Goal: Task Accomplishment & Management: Complete application form

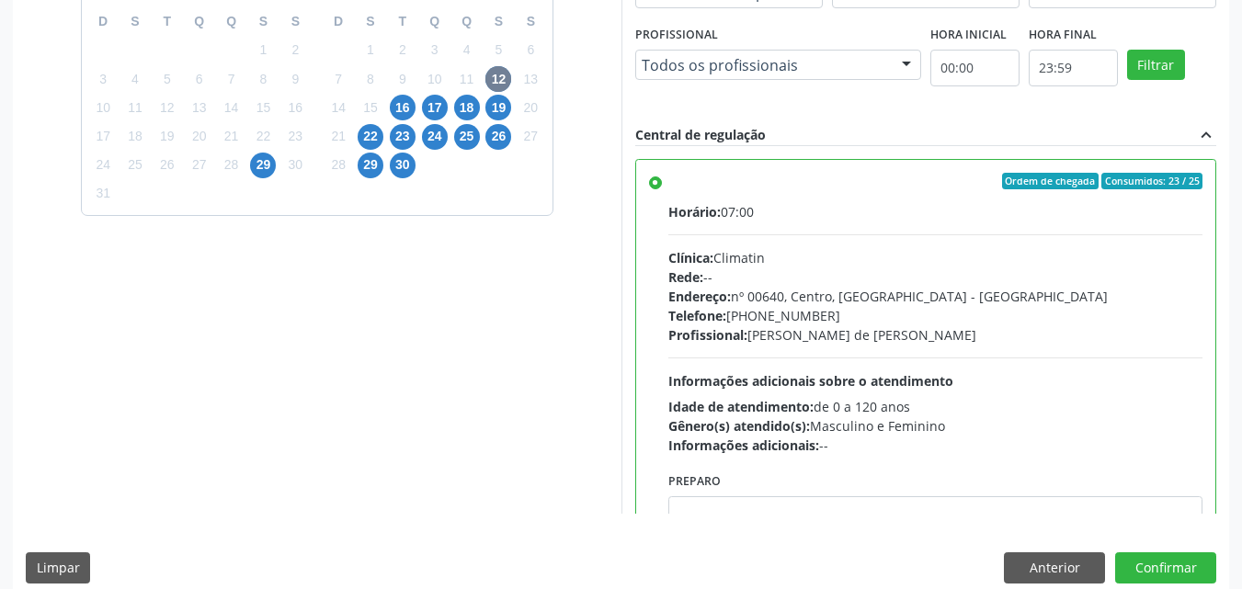
scroll to position [509, 0]
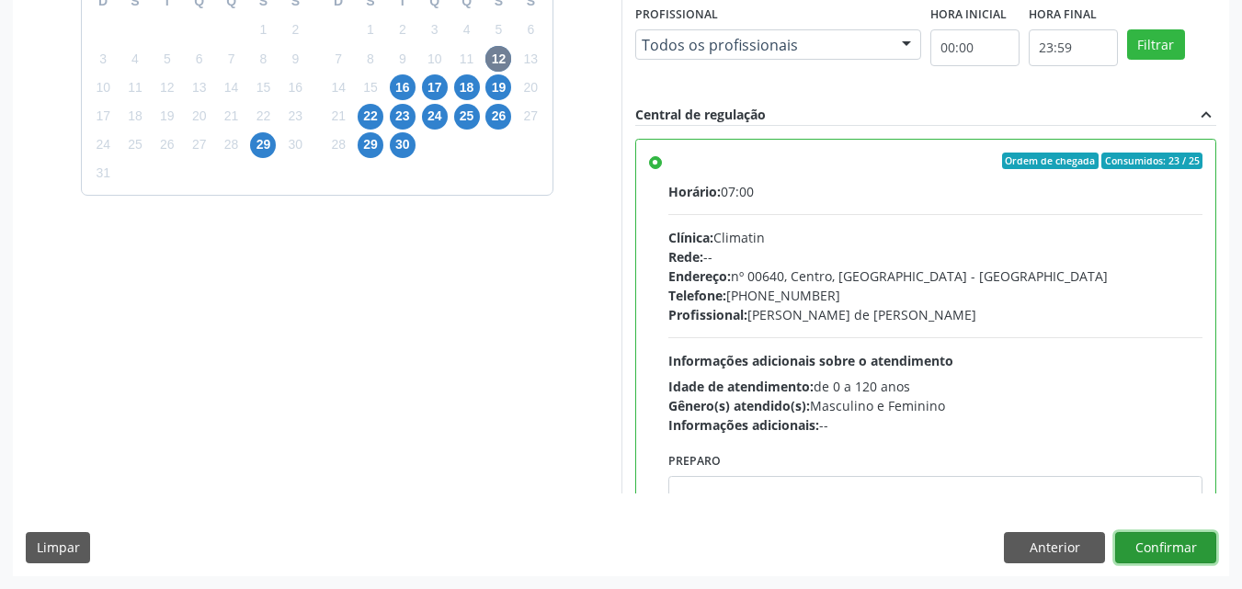
click at [1154, 549] on button "Confirmar" at bounding box center [1166, 547] width 101 height 31
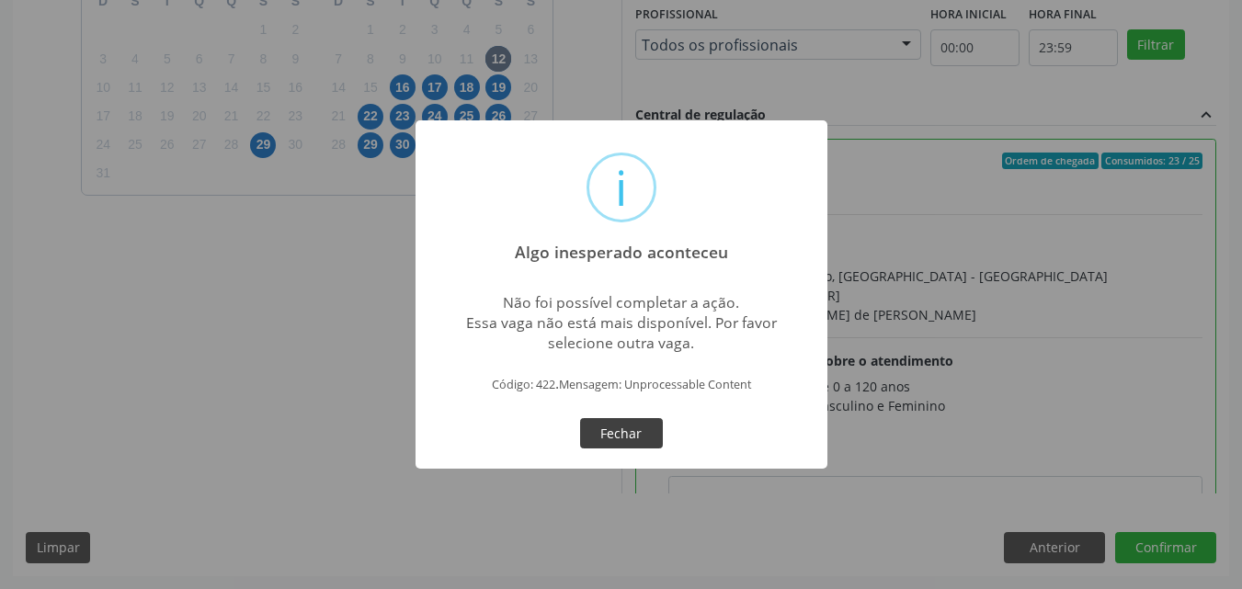
click at [616, 432] on button "Fechar" at bounding box center [621, 433] width 83 height 31
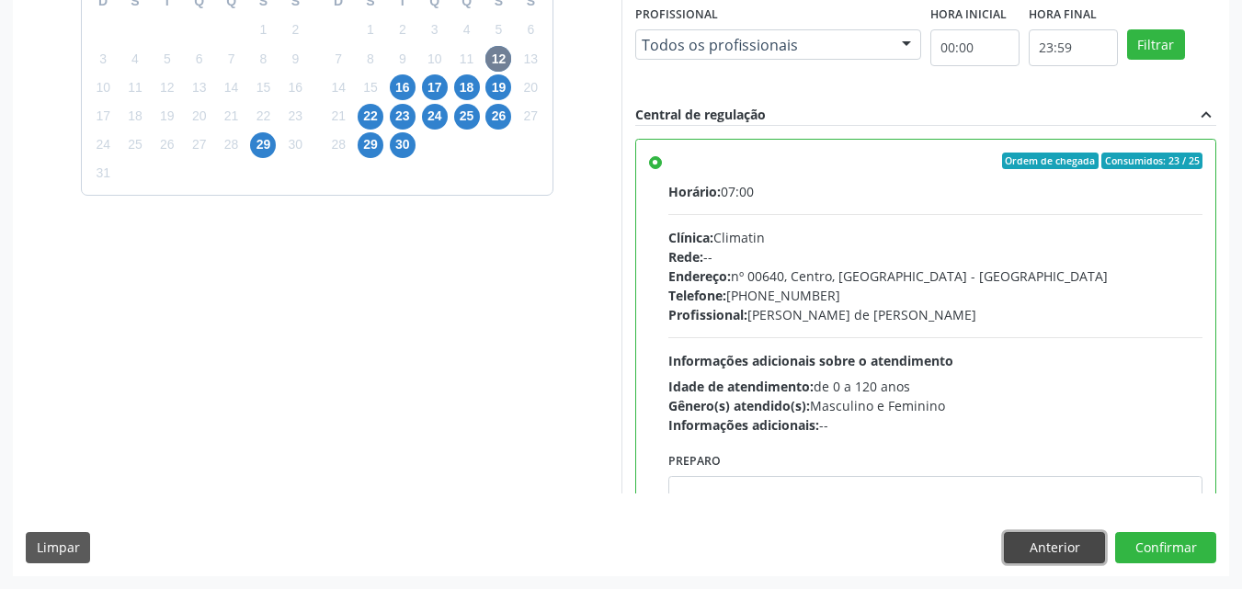
click at [1041, 551] on button "Anterior" at bounding box center [1054, 547] width 101 height 31
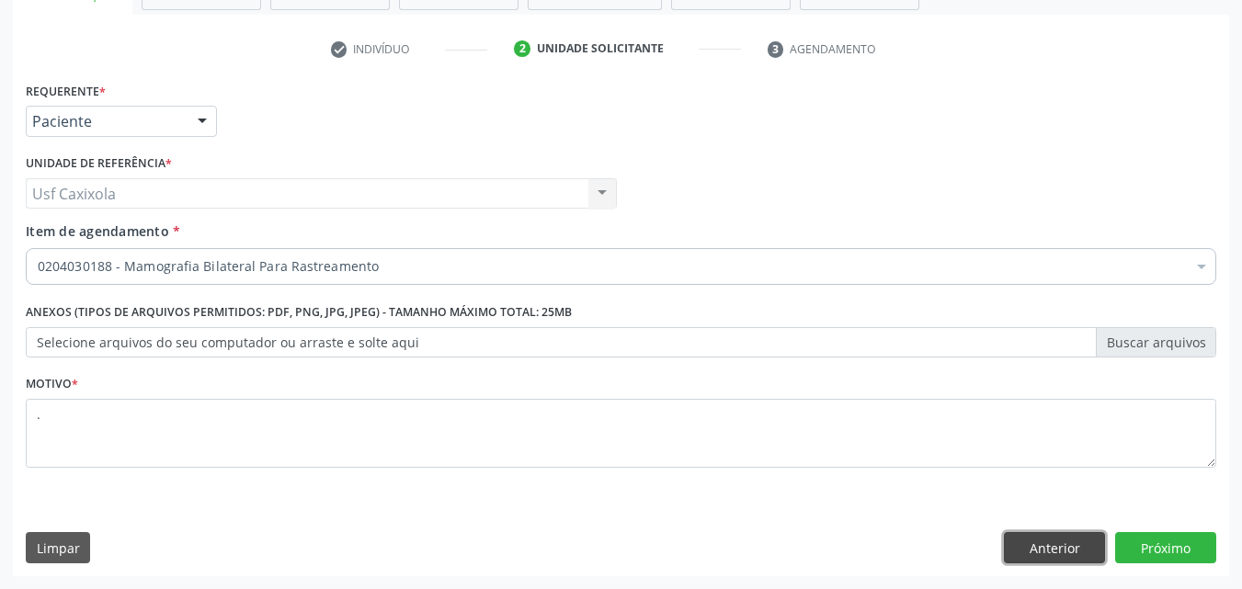
click at [1034, 550] on button "Anterior" at bounding box center [1054, 547] width 101 height 31
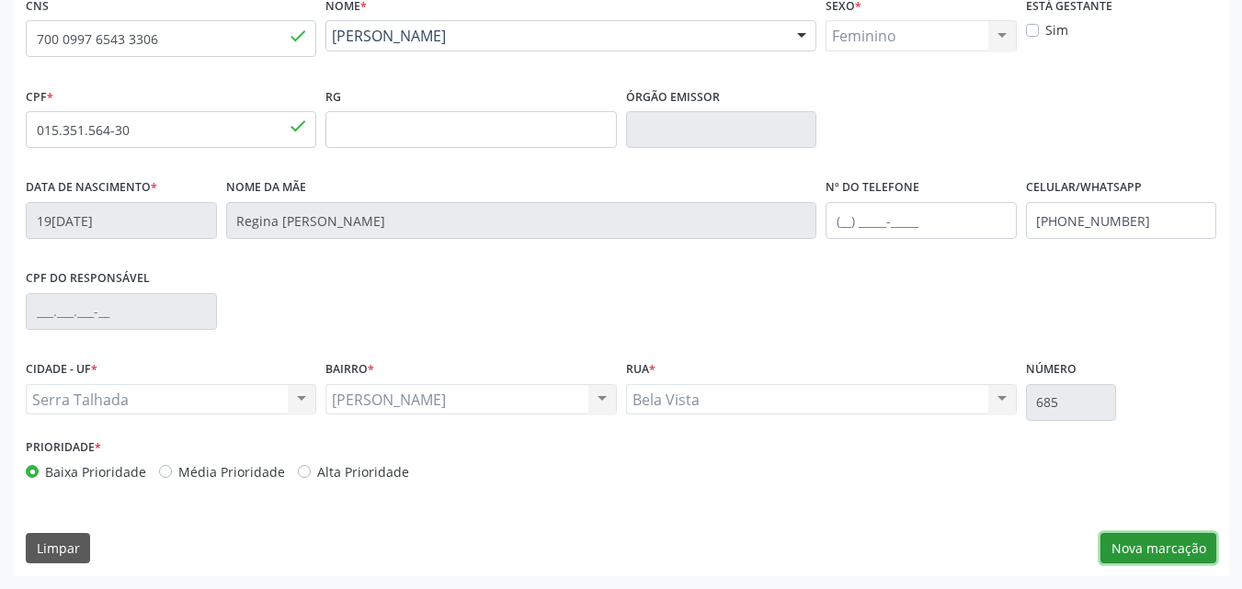
click at [1174, 548] on button "Nova marcação" at bounding box center [1159, 548] width 116 height 31
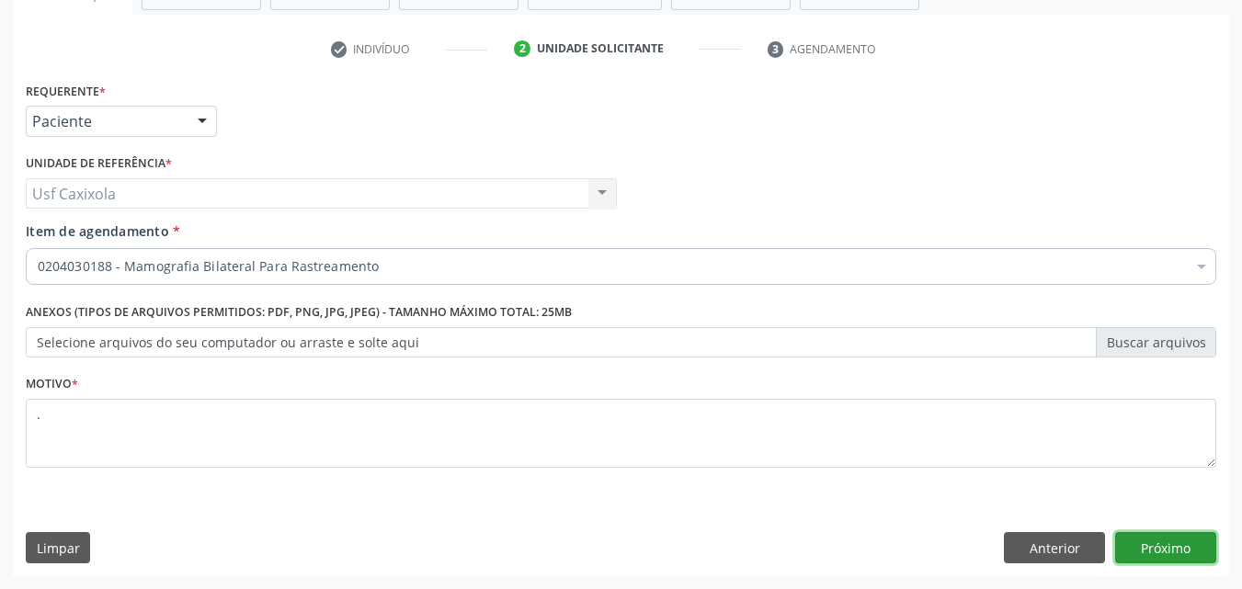
click at [1174, 548] on button "Próximo" at bounding box center [1166, 547] width 101 height 31
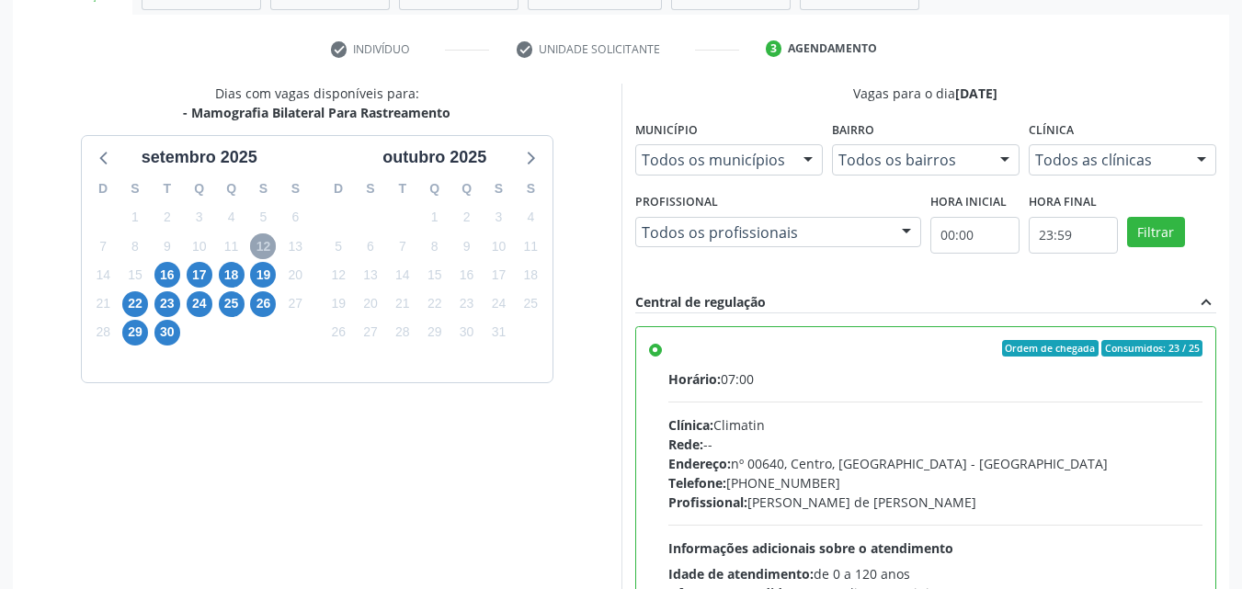
click at [270, 247] on span "12" at bounding box center [263, 247] width 26 height 26
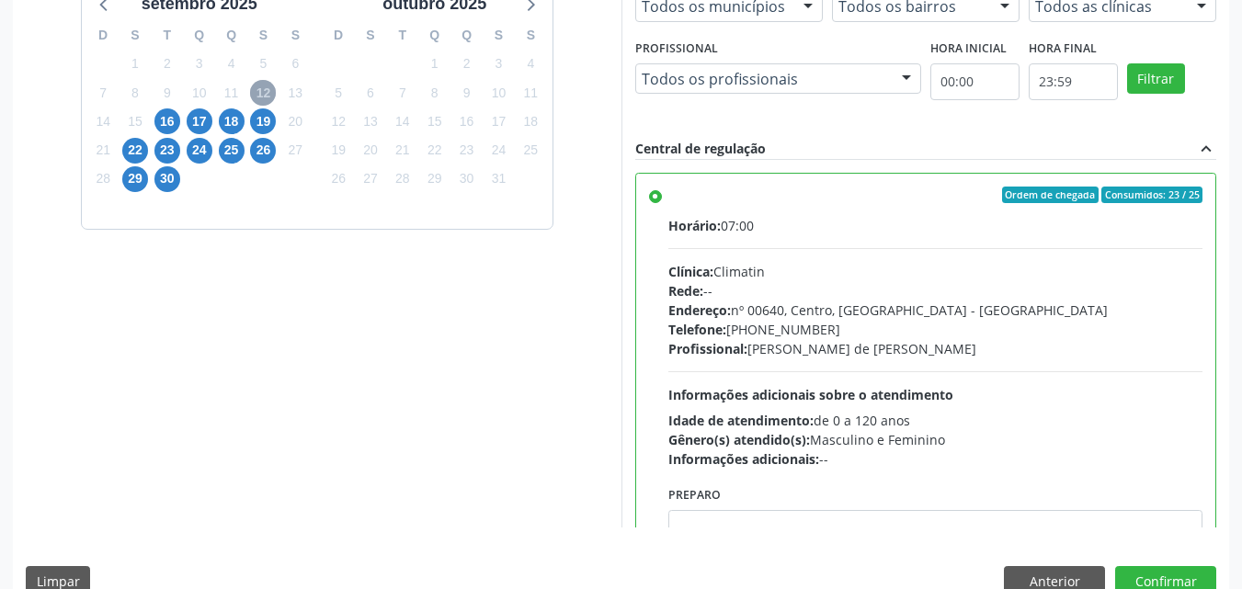
scroll to position [509, 0]
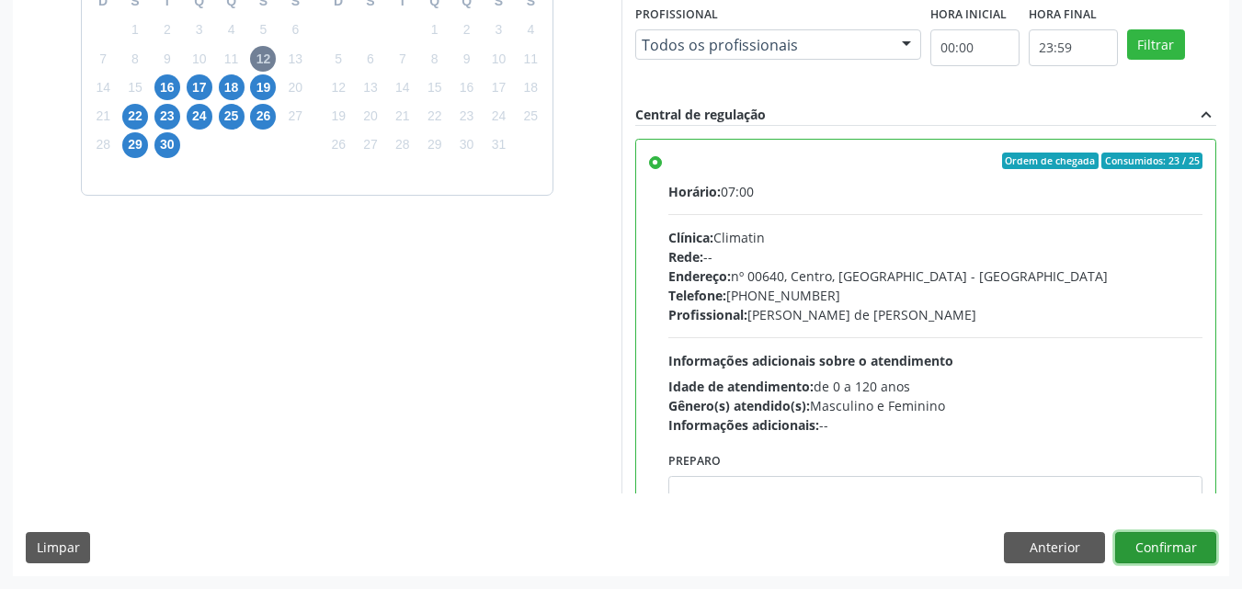
click at [1191, 555] on button "Confirmar" at bounding box center [1166, 547] width 101 height 31
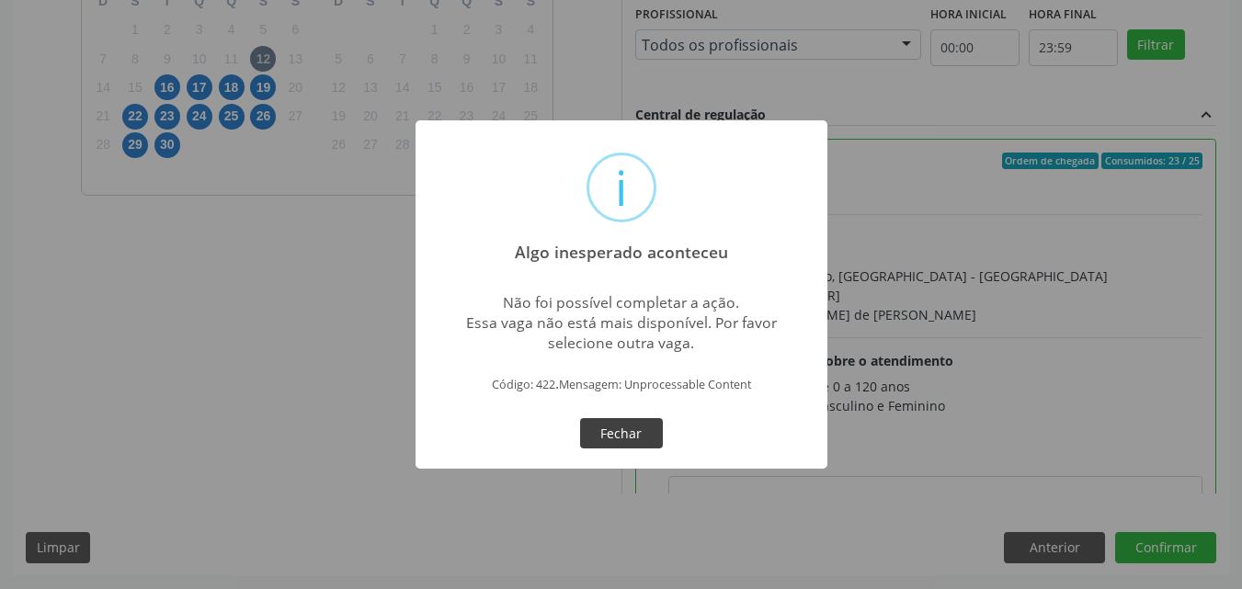
click at [640, 440] on button "Fechar" at bounding box center [621, 433] width 83 height 31
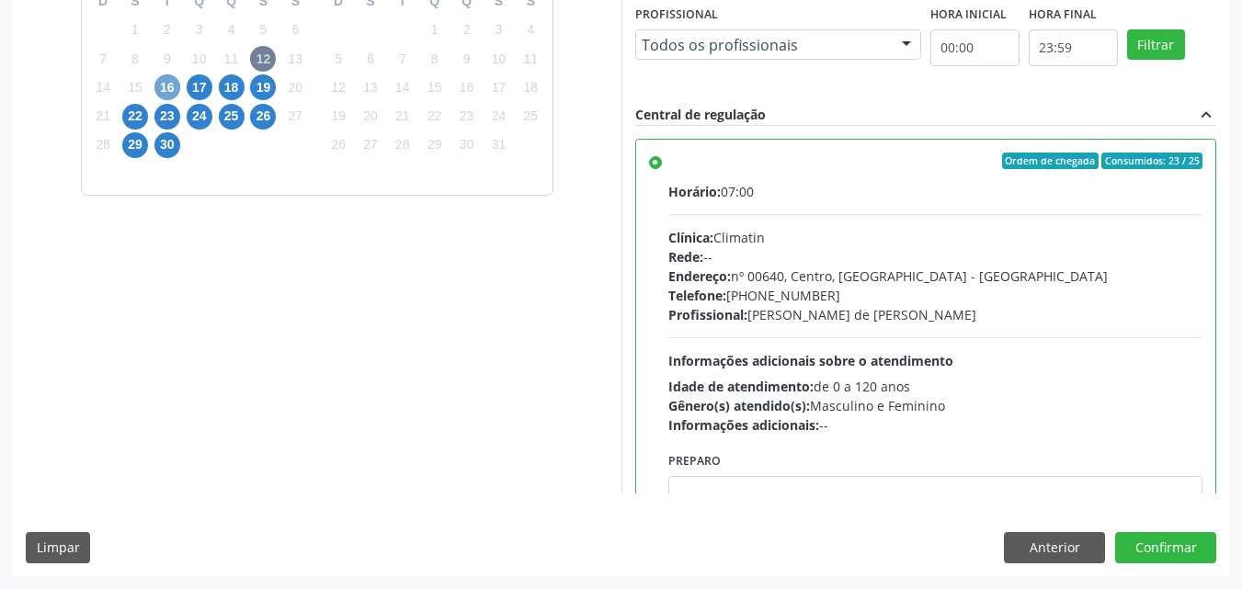
click at [172, 79] on span "16" at bounding box center [168, 87] width 26 height 26
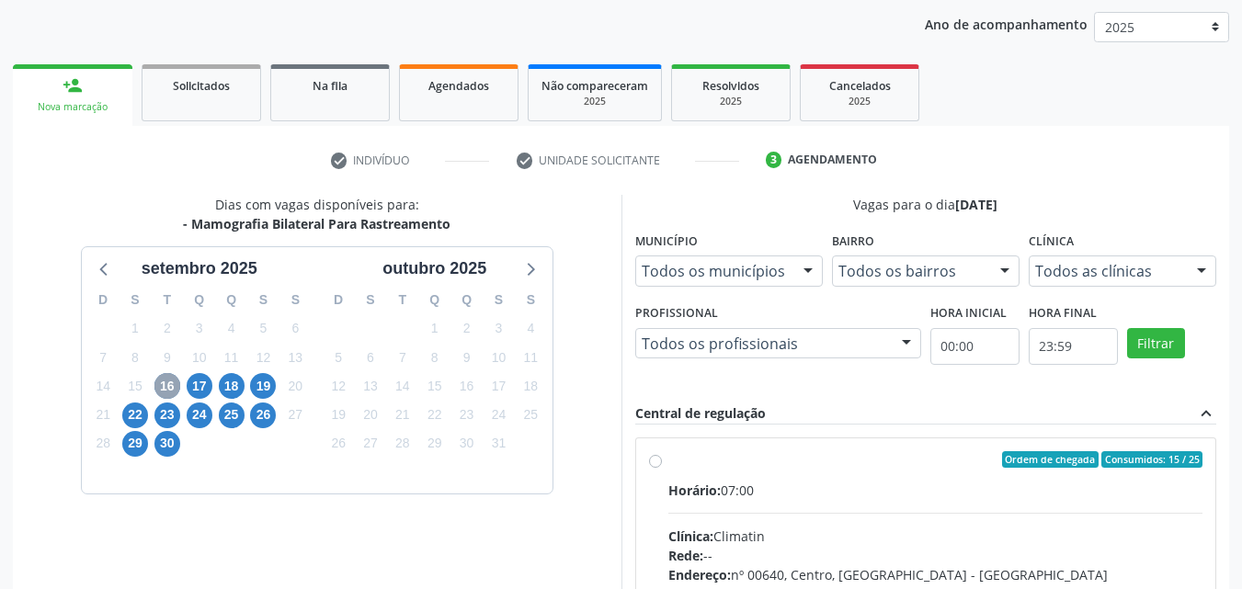
scroll to position [476, 0]
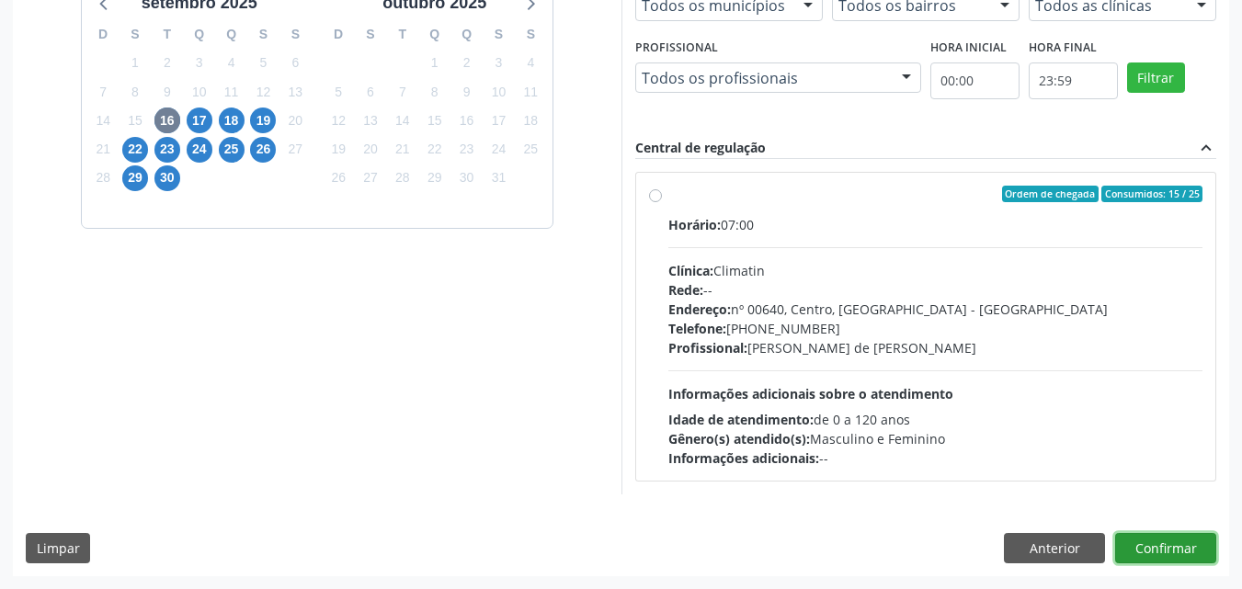
click at [1165, 554] on button "Confirmar" at bounding box center [1166, 548] width 101 height 31
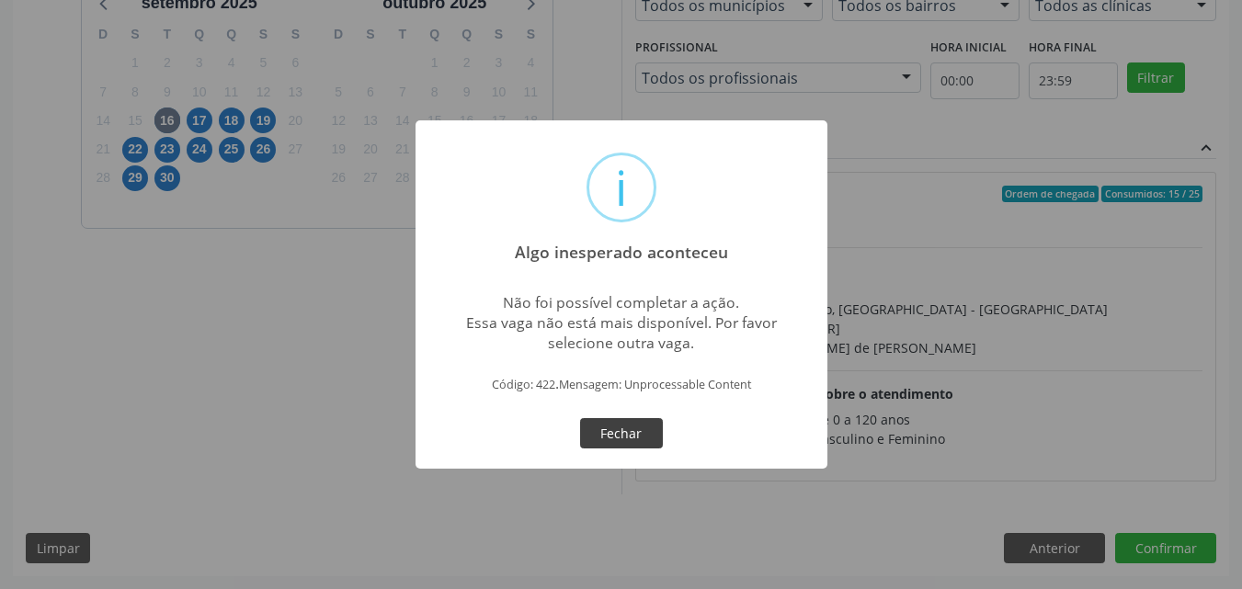
click at [644, 439] on button "Fechar" at bounding box center [621, 433] width 83 height 31
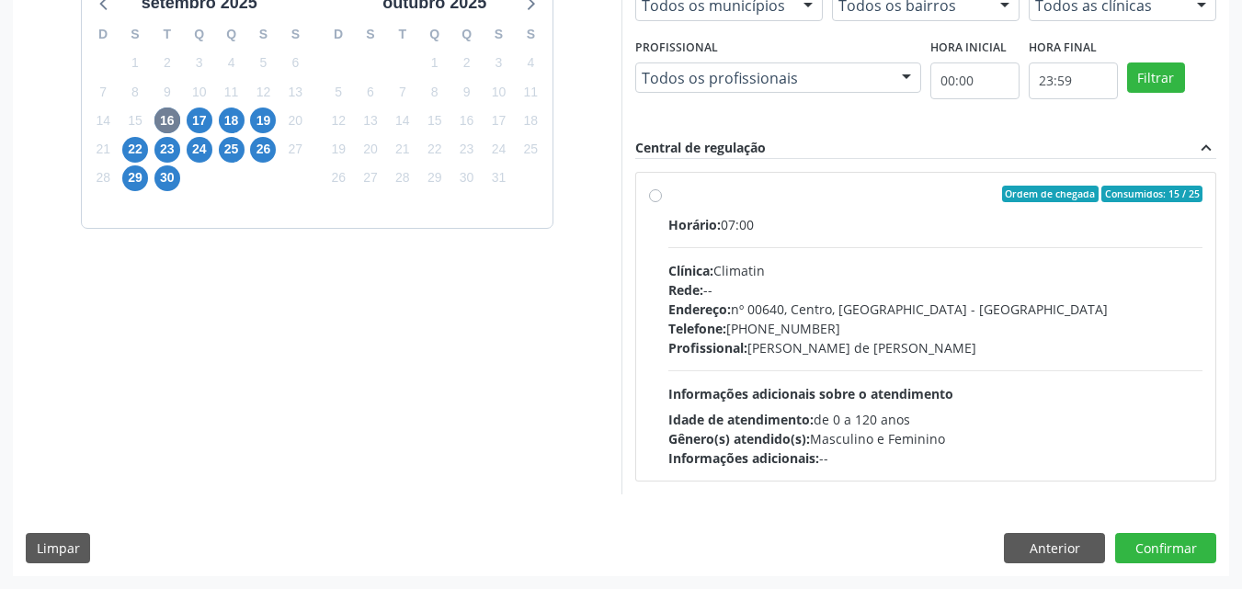
click at [871, 270] on div "Clínica: Climatin" at bounding box center [936, 270] width 535 height 19
click at [662, 202] on input "Ordem de chegada Consumidos: 15 / 25 Horário: 07:00 Clínica: Climatin Rede: -- …" at bounding box center [655, 194] width 13 height 17
radio input "true"
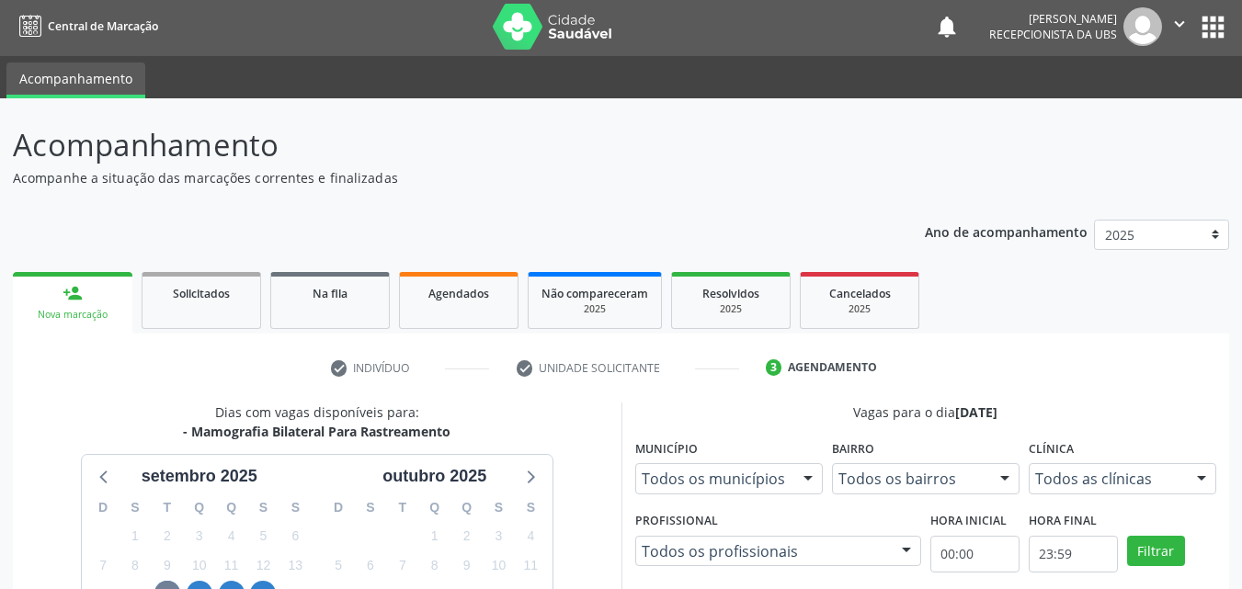
scroll to position [0, 0]
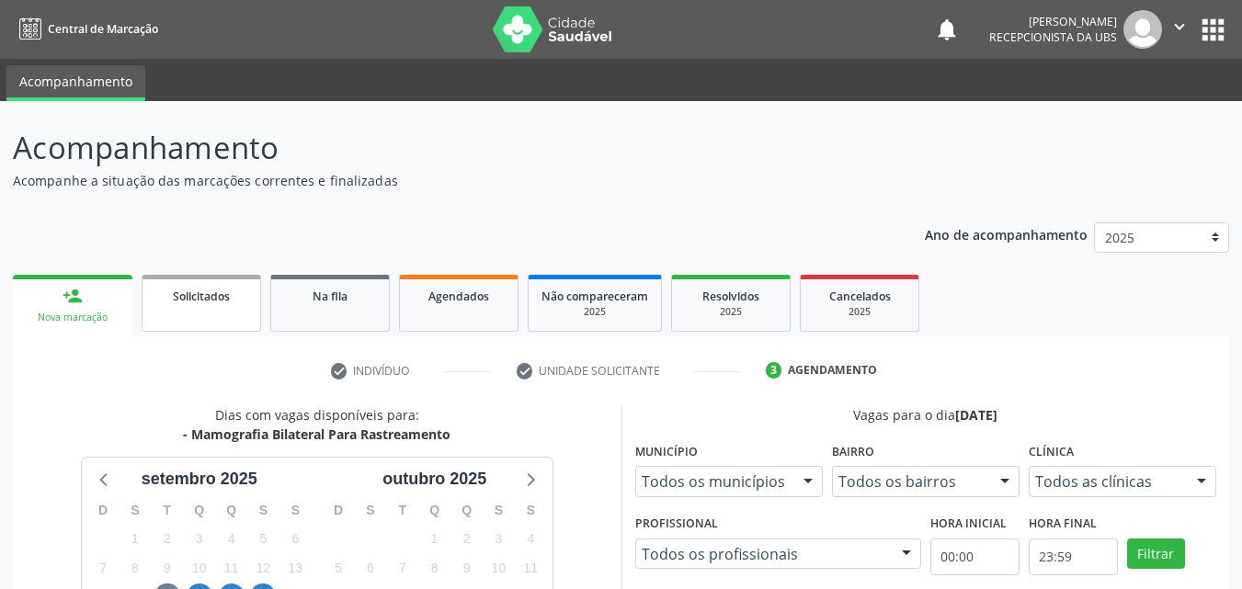
click at [238, 305] on link "Solicitados" at bounding box center [202, 303] width 120 height 57
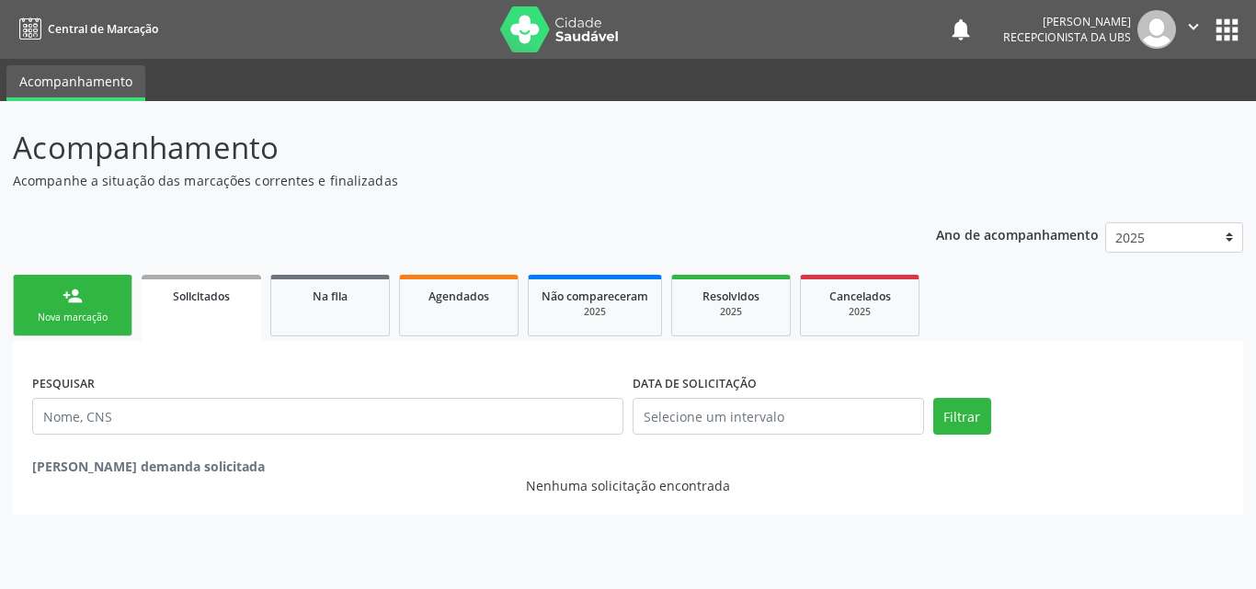
click at [81, 309] on link "person_add Nova marcação" at bounding box center [73, 306] width 120 height 62
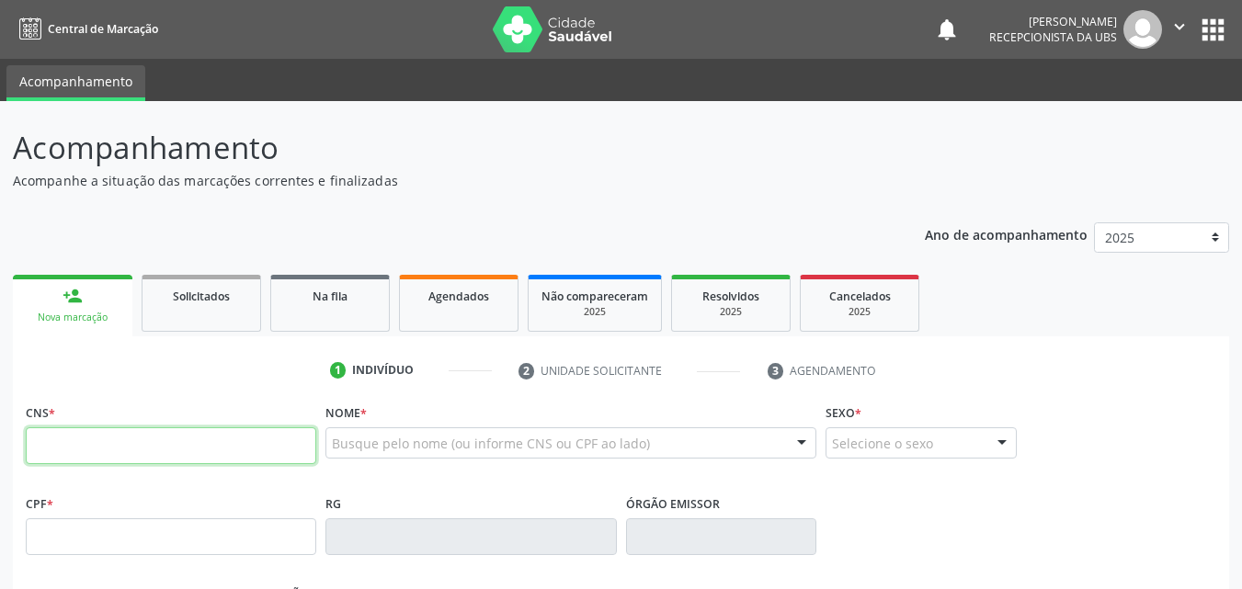
click at [164, 452] on input "text" at bounding box center [171, 446] width 291 height 37
type input "700 0997 6543 3306"
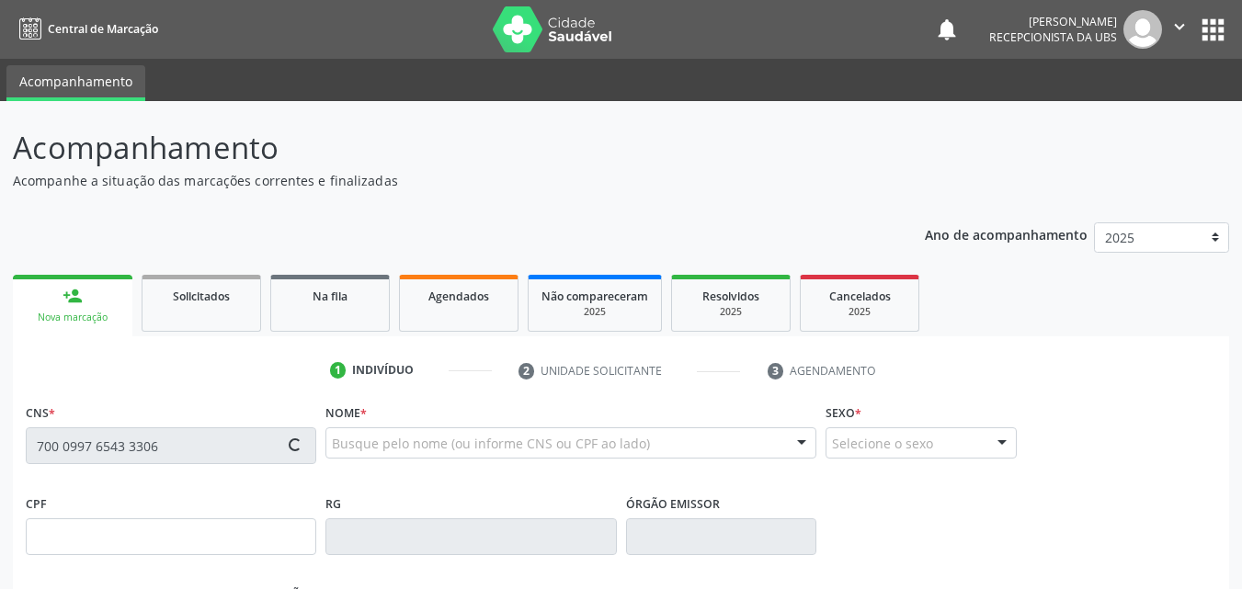
type input "015.351.564-30"
type input "19[DATE]"
type input "Regina [PERSON_NAME]"
type input "[PHONE_NUMBER]"
type input "685"
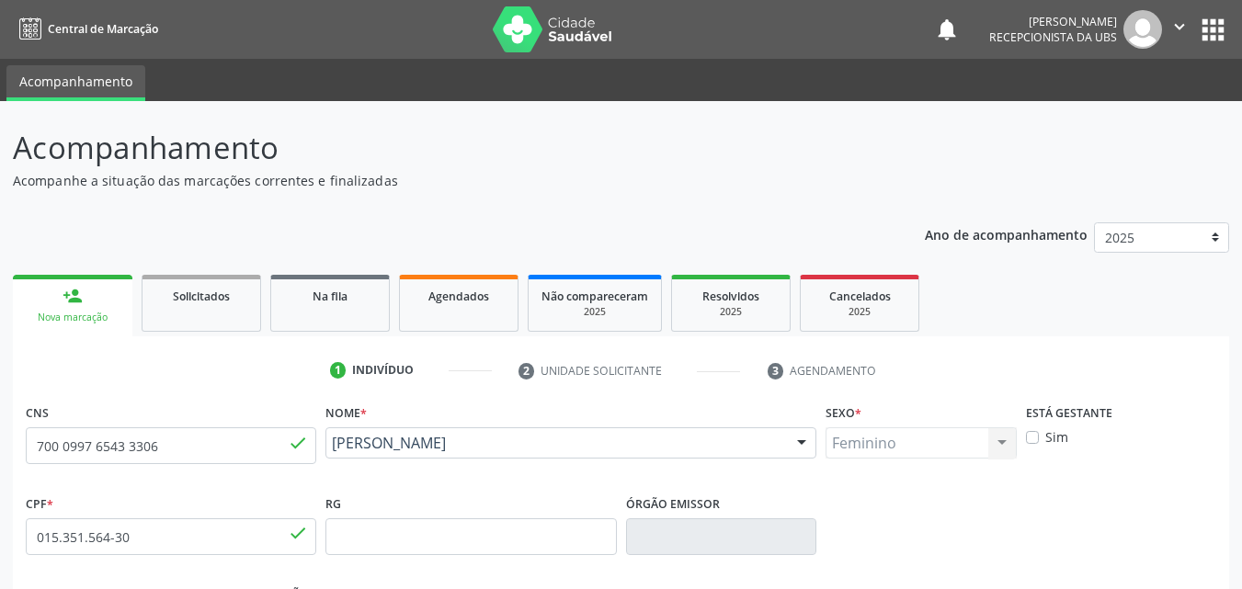
drag, startPoint x: 473, startPoint y: 462, endPoint x: 334, endPoint y: 442, distance: 140.2
click at [334, 442] on div "[PERSON_NAME] [PERSON_NAME] CNS: 700 0997 6543 3306 CPF: 015.351.564-30 Nascime…" at bounding box center [571, 450] width 491 height 44
copy span "[PERSON_NAME]"
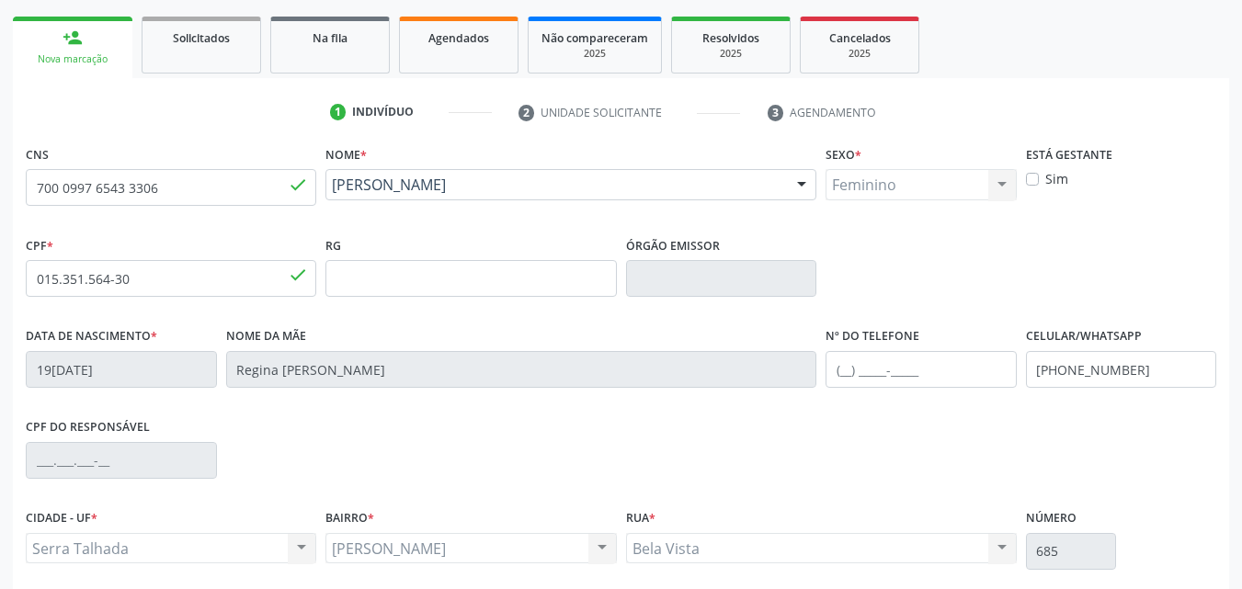
scroll to position [407, 0]
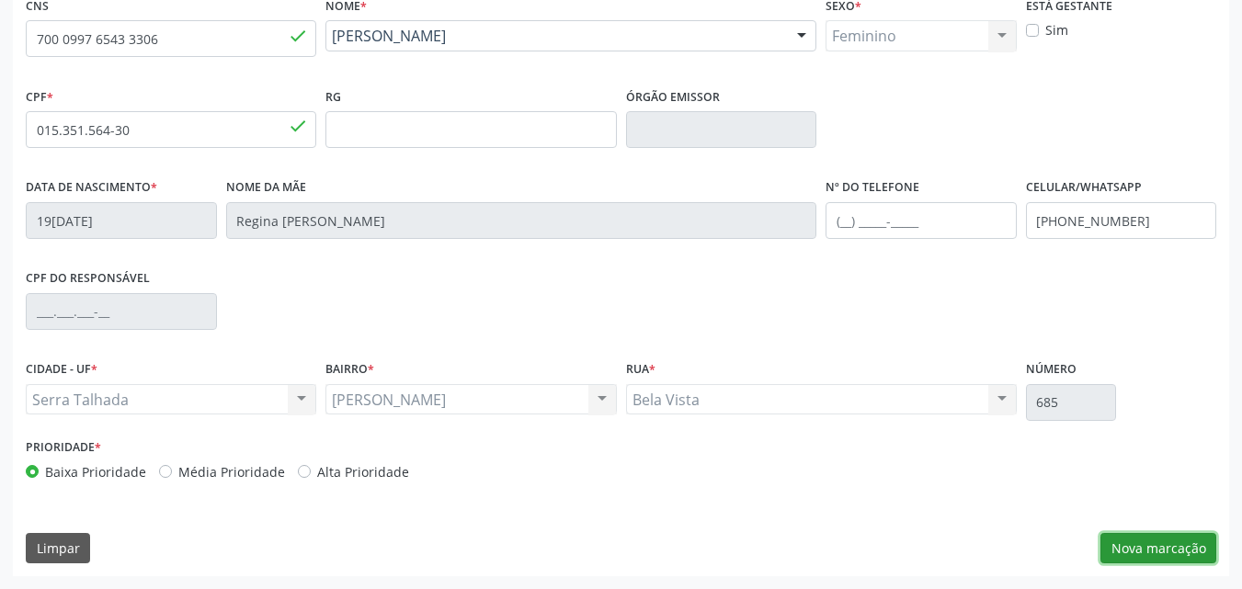
click at [1190, 550] on button "Nova marcação" at bounding box center [1159, 548] width 116 height 31
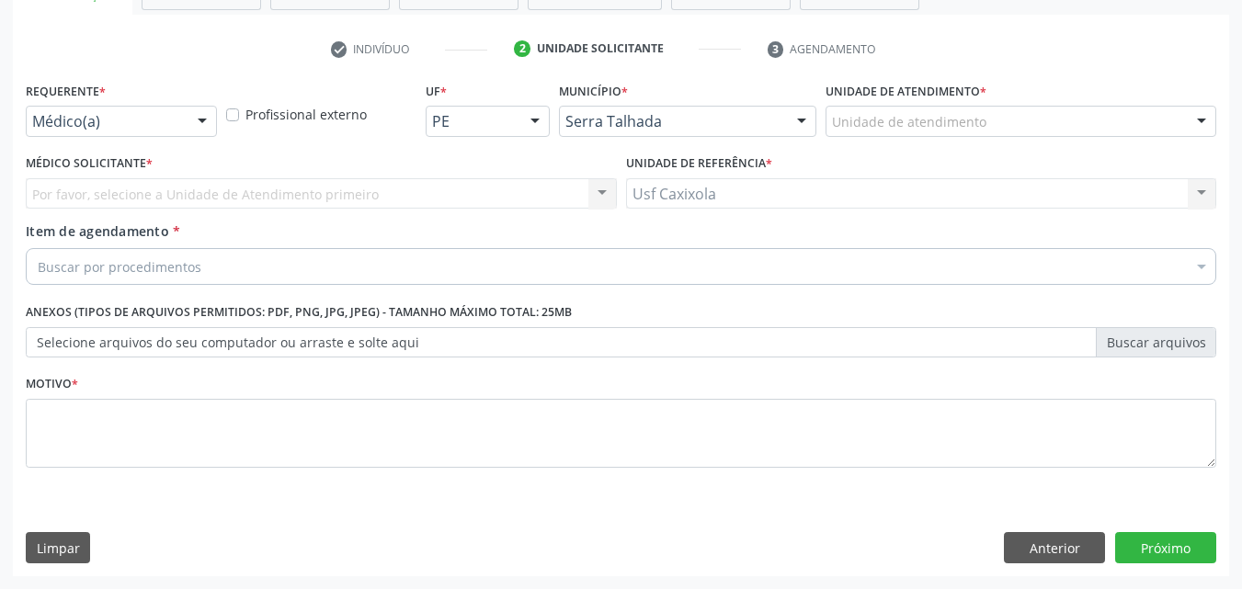
scroll to position [322, 0]
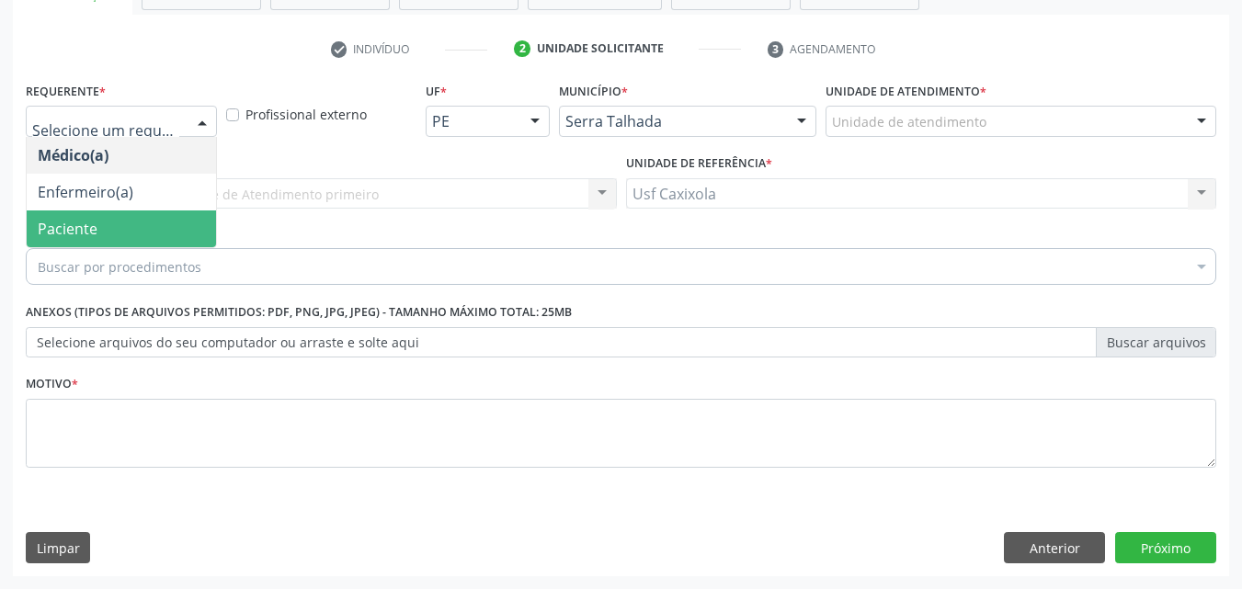
click at [136, 219] on span "Paciente" at bounding box center [121, 229] width 189 height 37
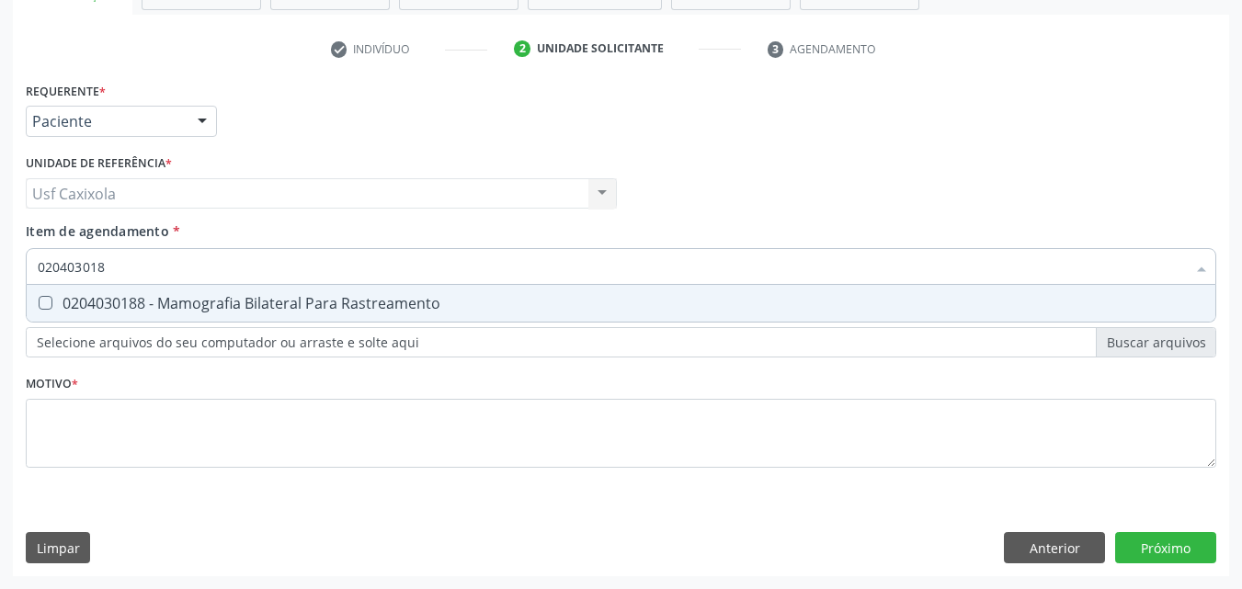
type input "0204030188"
click at [164, 308] on div "0204030188 - Mamografia Bilateral Para Rastreamento" at bounding box center [621, 303] width 1167 height 15
checkbox Rastreamento "true"
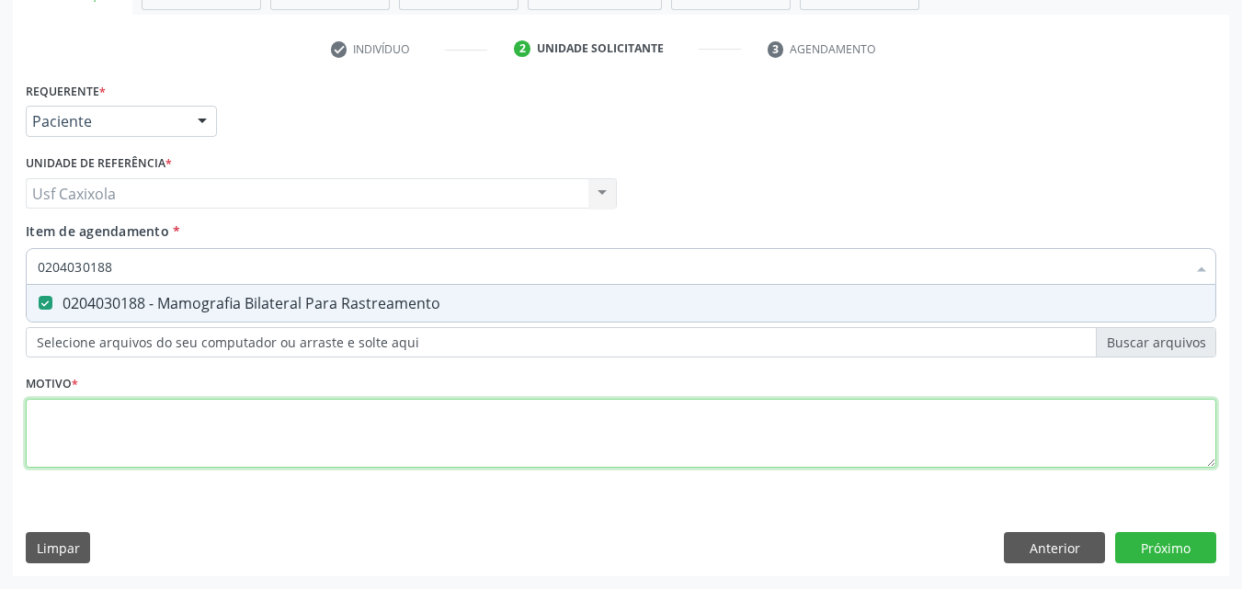
click at [155, 425] on div "Requerente * Paciente Médico(a) Enfermeiro(a) Paciente Nenhum resultado encontr…" at bounding box center [621, 285] width 1191 height 417
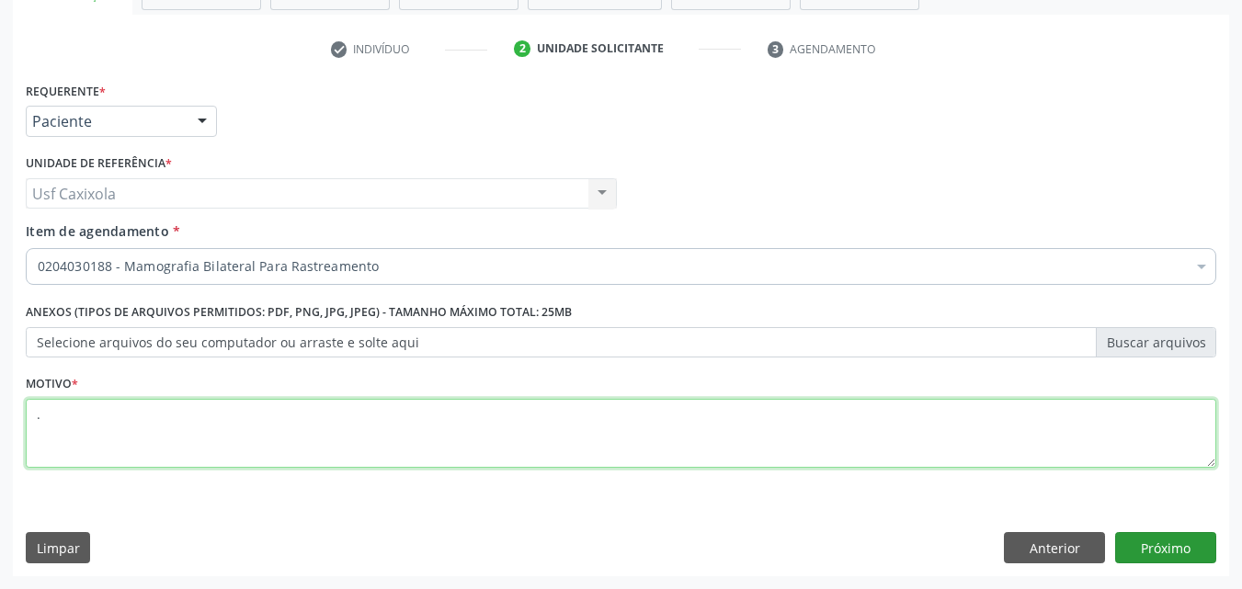
type textarea "."
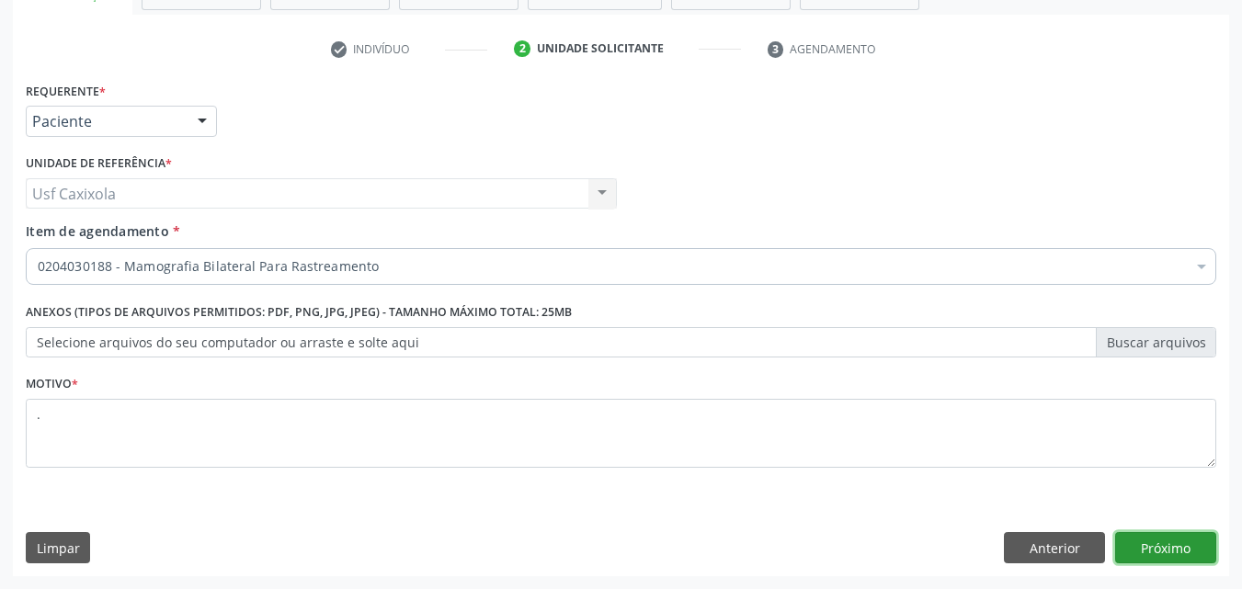
click at [1183, 544] on button "Próximo" at bounding box center [1166, 547] width 101 height 31
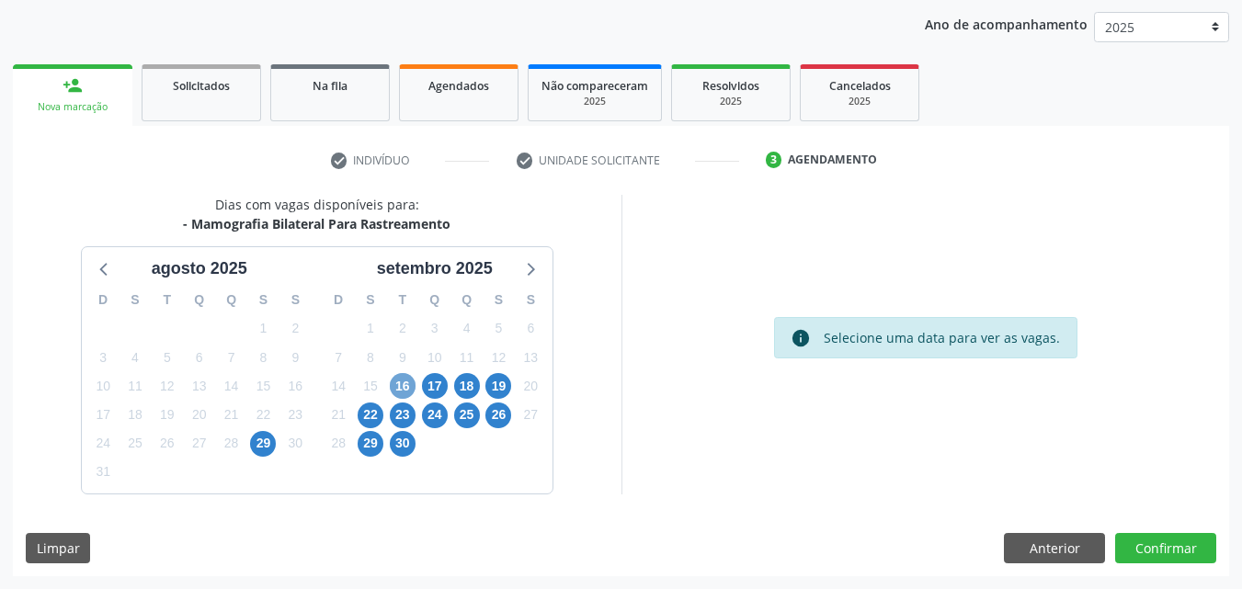
click at [406, 384] on span "16" at bounding box center [403, 386] width 26 height 26
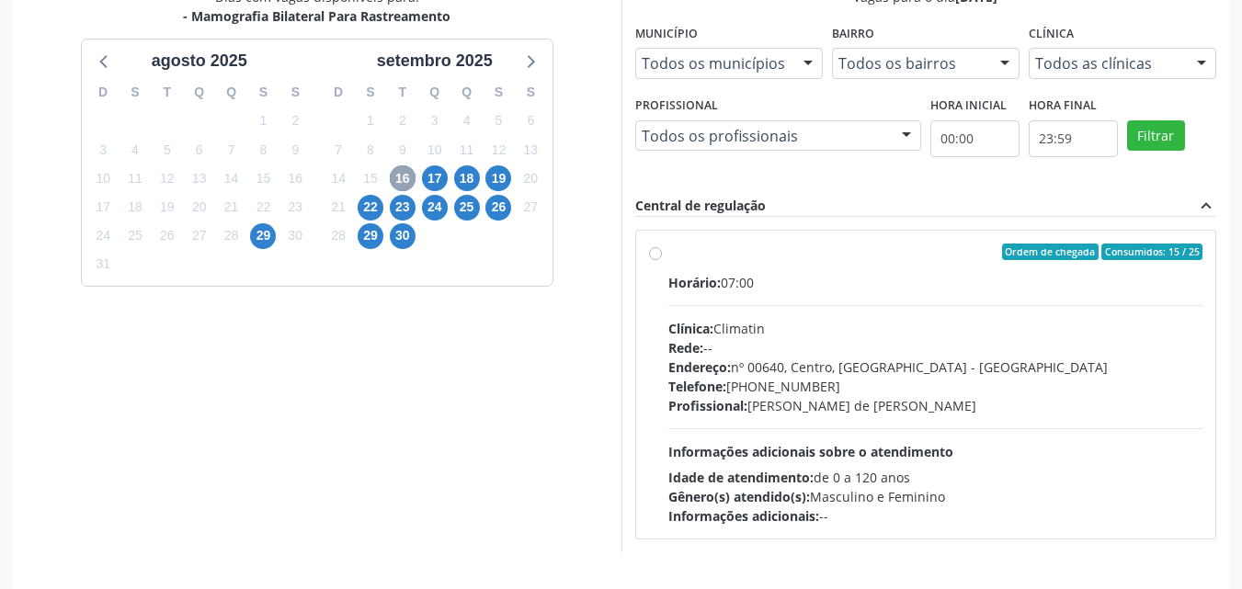
scroll to position [476, 0]
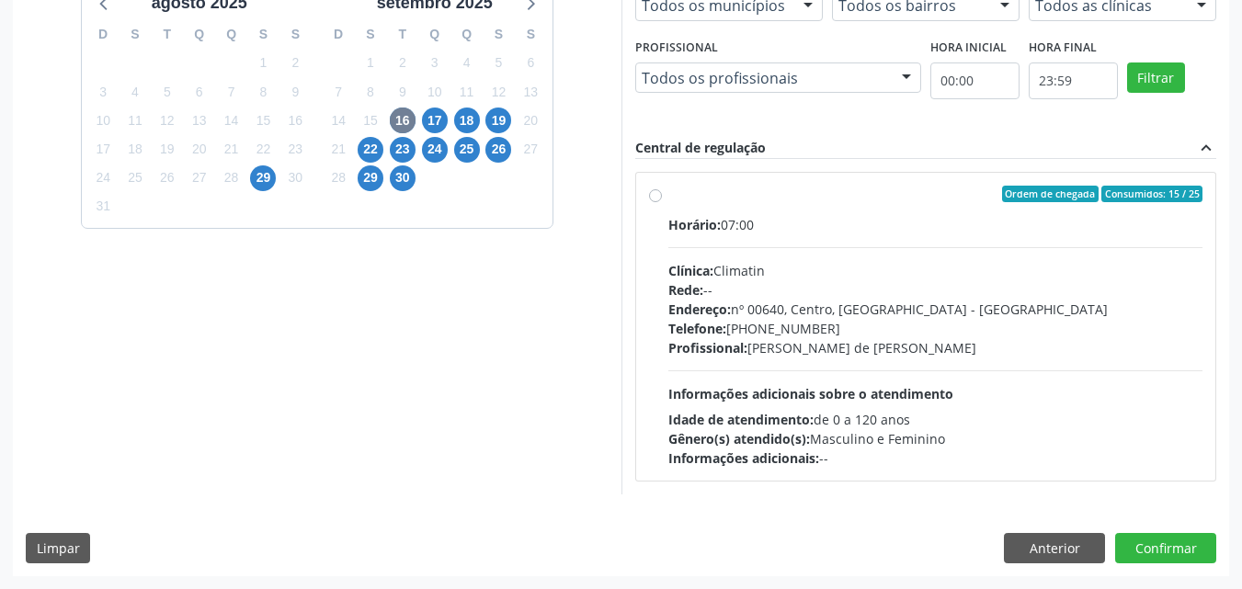
click at [687, 217] on span "Horário:" at bounding box center [695, 224] width 52 height 17
click at [662, 202] on input "Ordem de chegada Consumidos: 15 / 25 Horário: 07:00 Clínica: Climatin Rede: -- …" at bounding box center [655, 194] width 13 height 17
radio input "true"
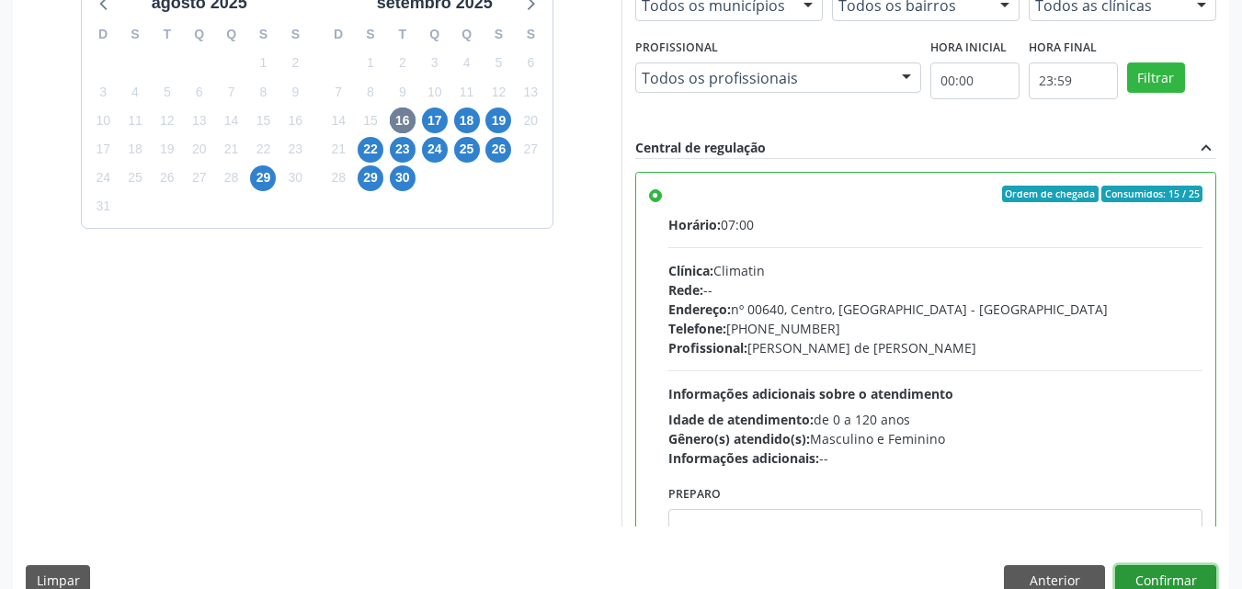
click at [1135, 570] on button "Confirmar" at bounding box center [1166, 581] width 101 height 31
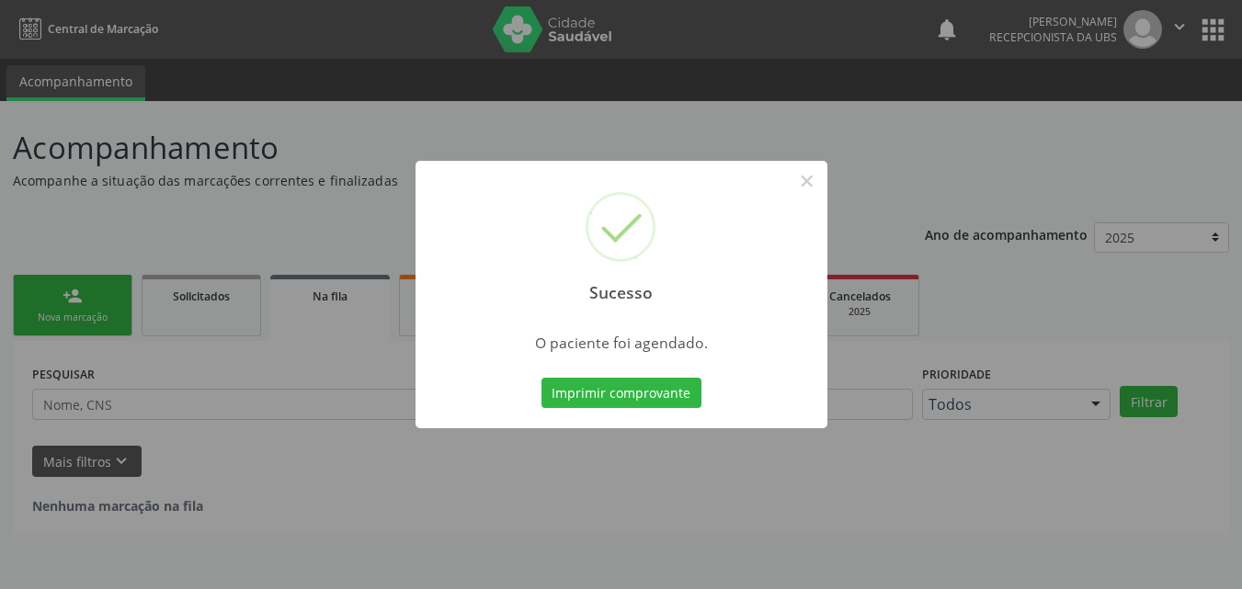
scroll to position [0, 0]
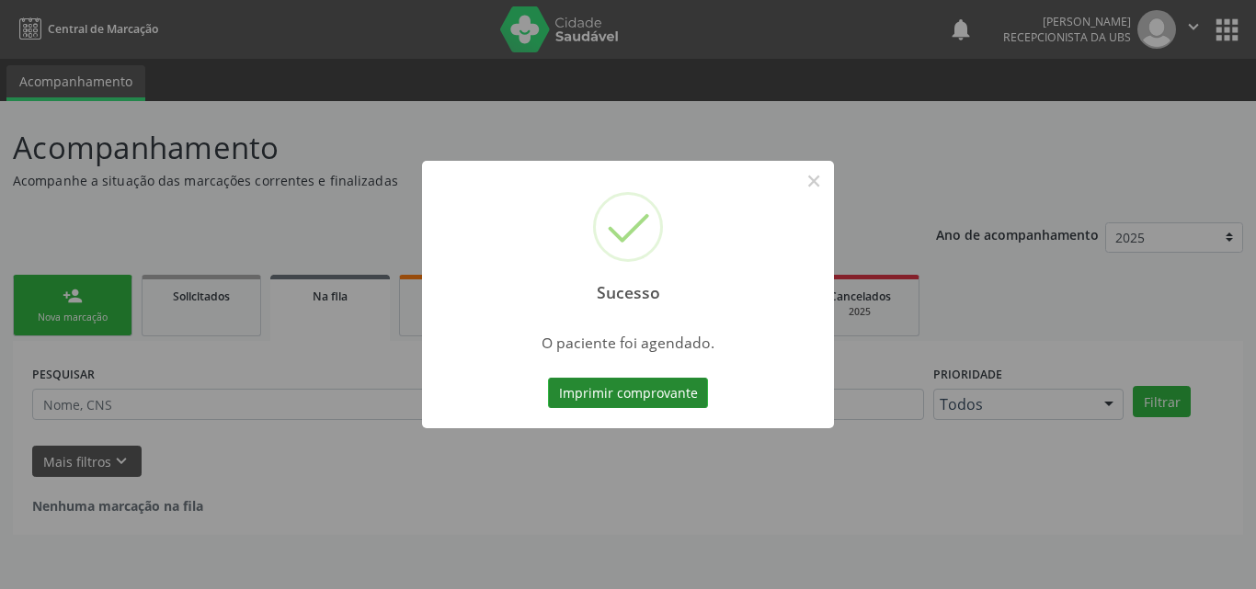
click at [614, 390] on button "Imprimir comprovante" at bounding box center [628, 393] width 160 height 31
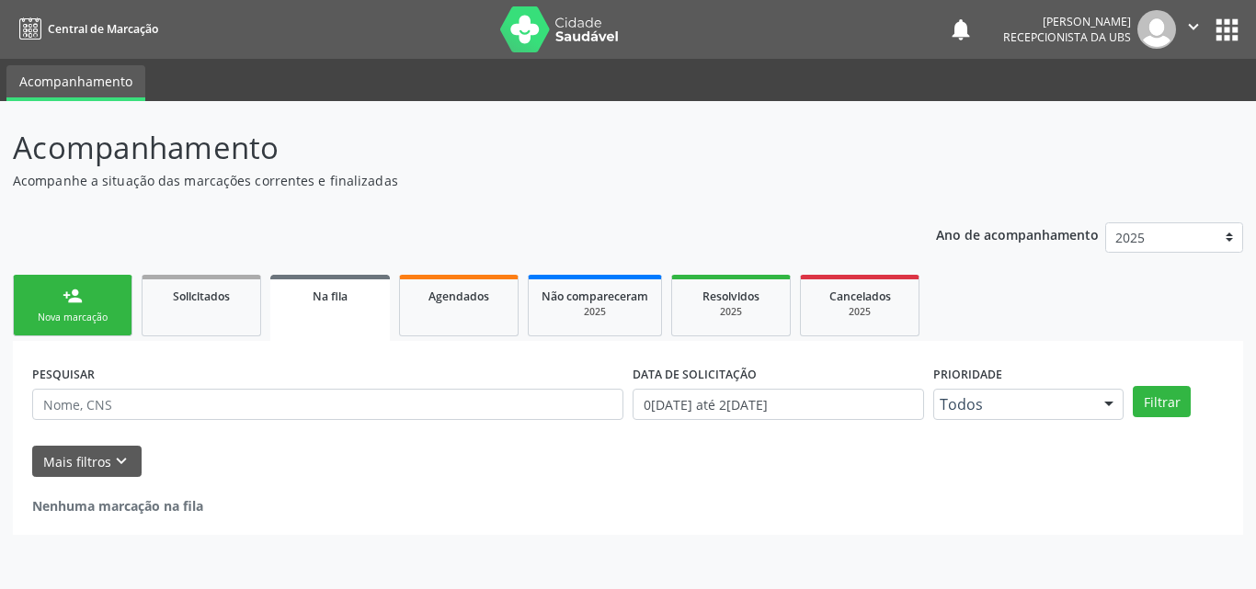
click at [51, 303] on link "person_add Nova marcação" at bounding box center [73, 306] width 120 height 62
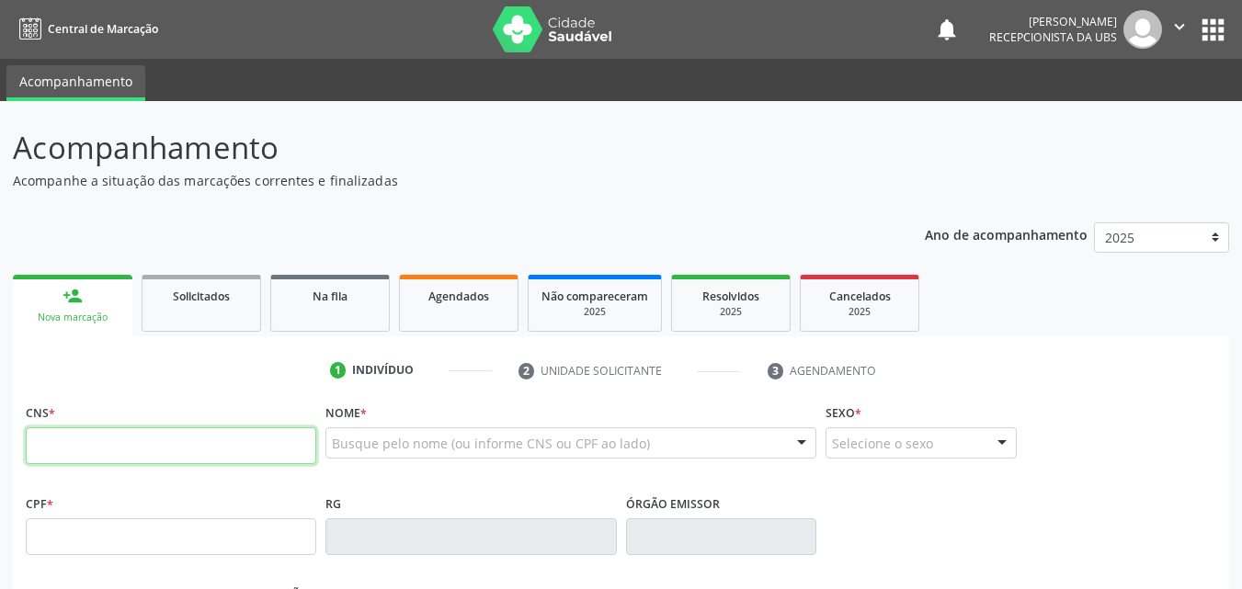
click at [94, 448] on input "text" at bounding box center [171, 446] width 291 height 37
type input "700 0094 4848 5209"
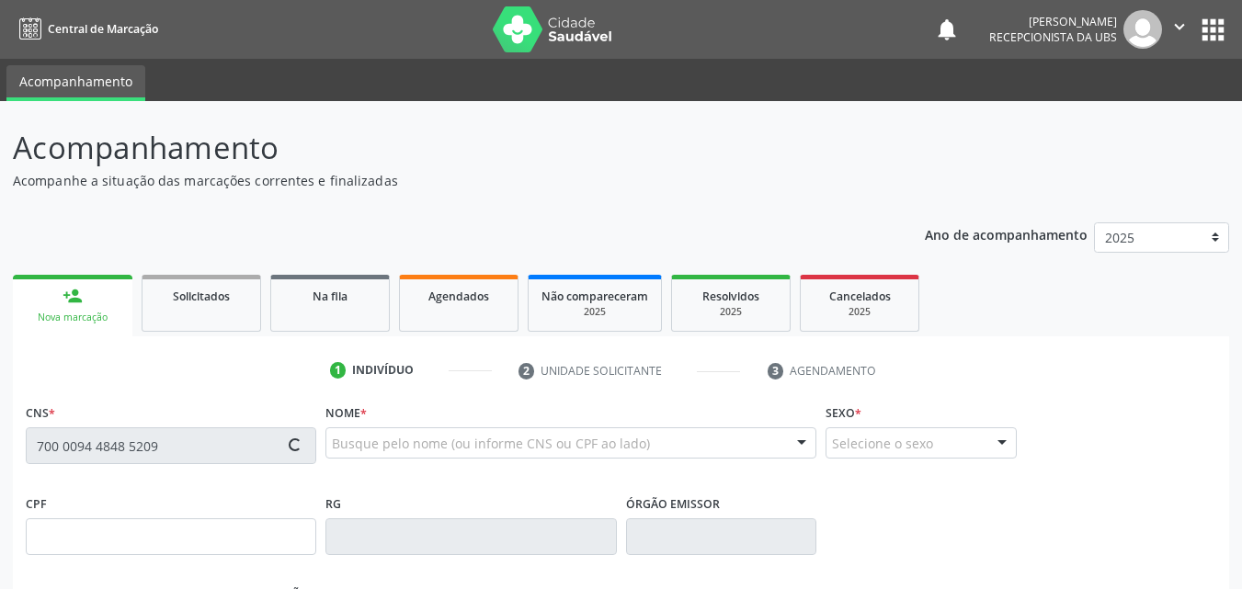
type input "749.328.294-34"
type input "[DATE]"
type input "[PERSON_NAME]"
type input "[PHONE_NUMBER]"
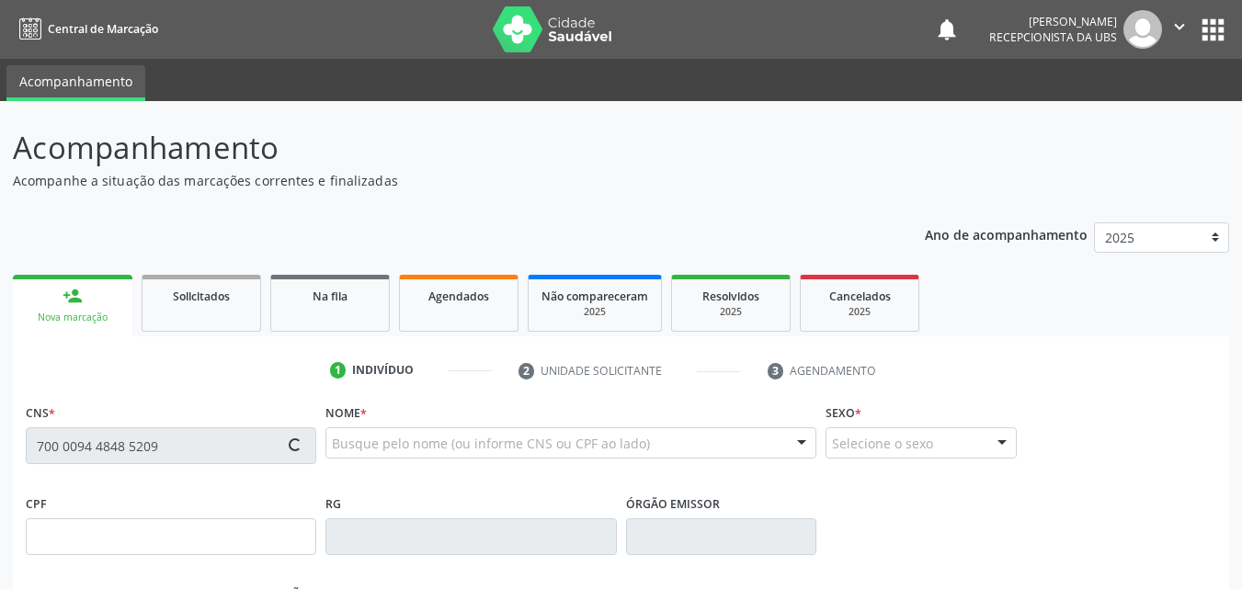
type input "806"
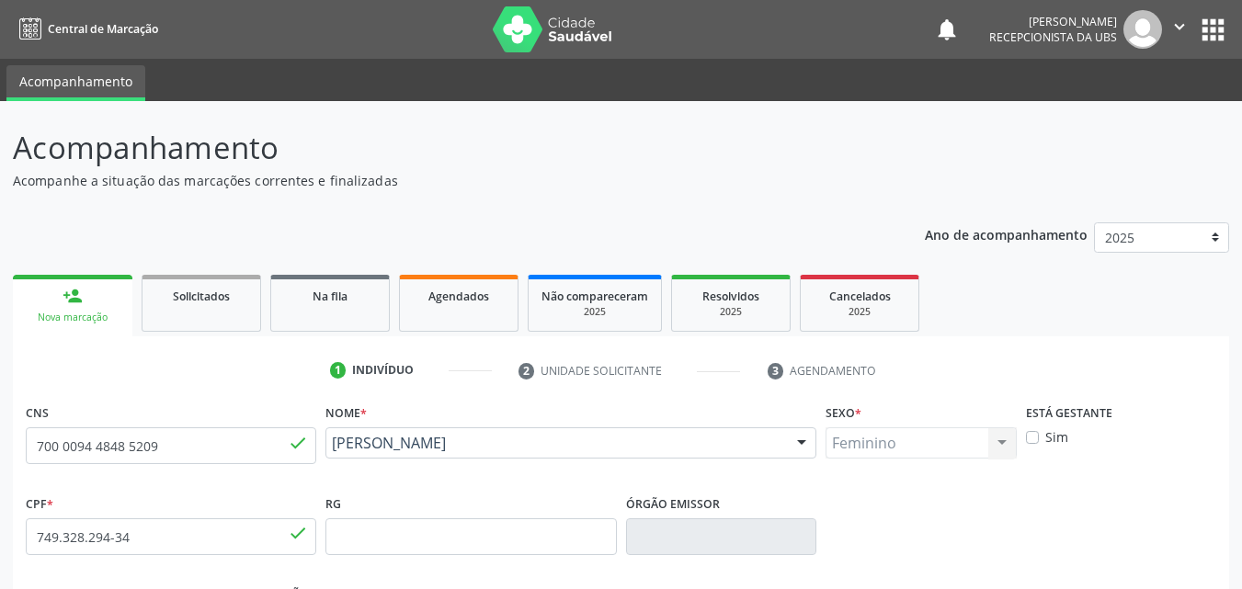
drag, startPoint x: 524, startPoint y: 475, endPoint x: 331, endPoint y: 452, distance: 194.6
click at [331, 452] on div "Nome * [PERSON_NAME] [PERSON_NAME] CNS: 700 0094 4848 5209 CPF: 749.328.294-34 …" at bounding box center [571, 444] width 500 height 91
copy span "[PERSON_NAME]"
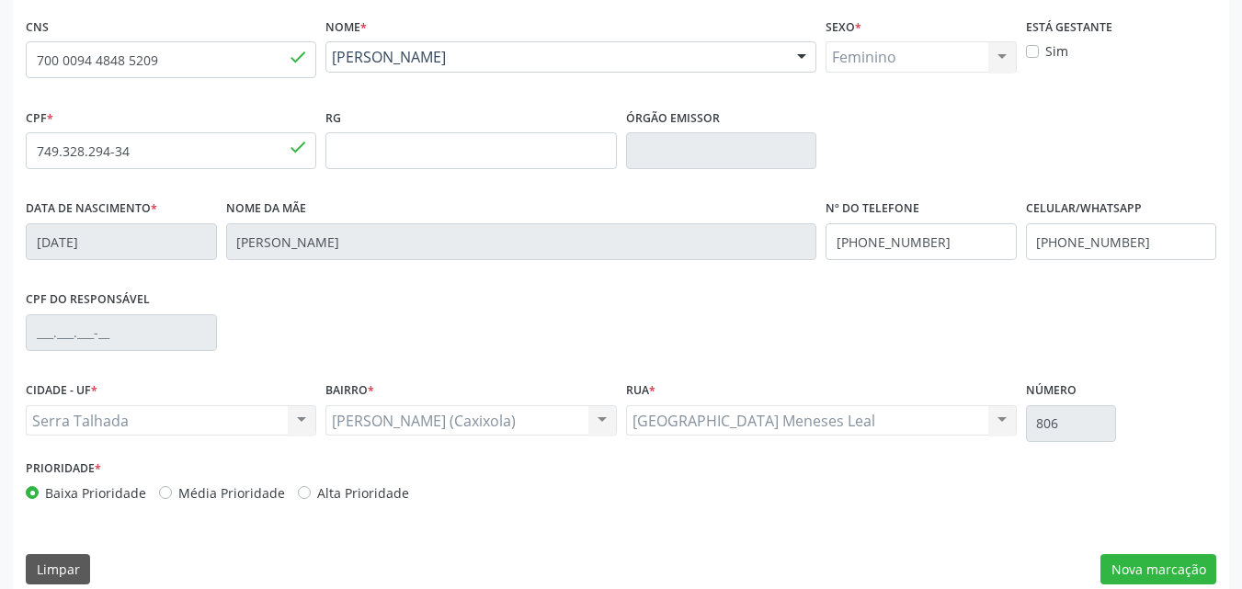
scroll to position [407, 0]
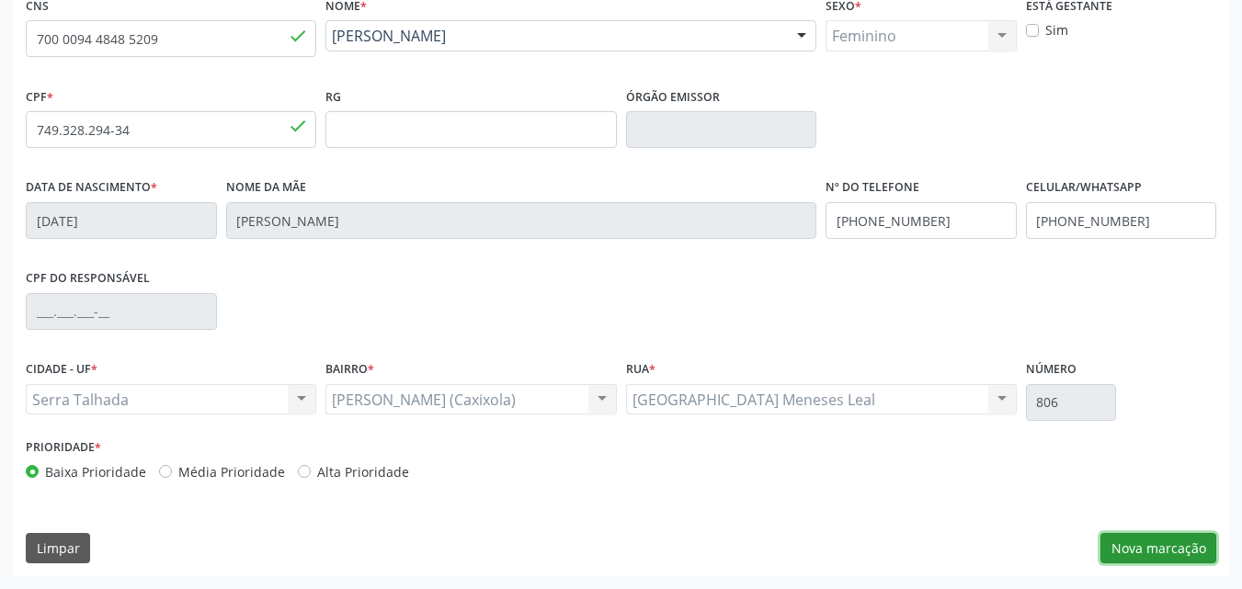
click at [1175, 547] on button "Nova marcação" at bounding box center [1159, 548] width 116 height 31
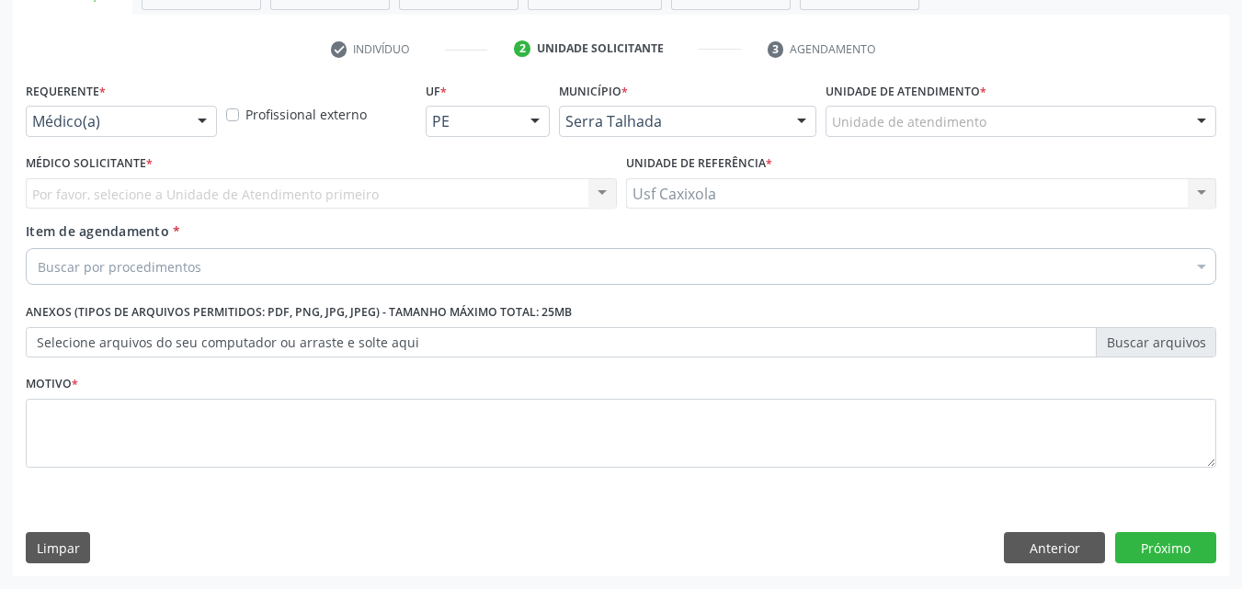
click at [189, 122] on div at bounding box center [203, 122] width 28 height 31
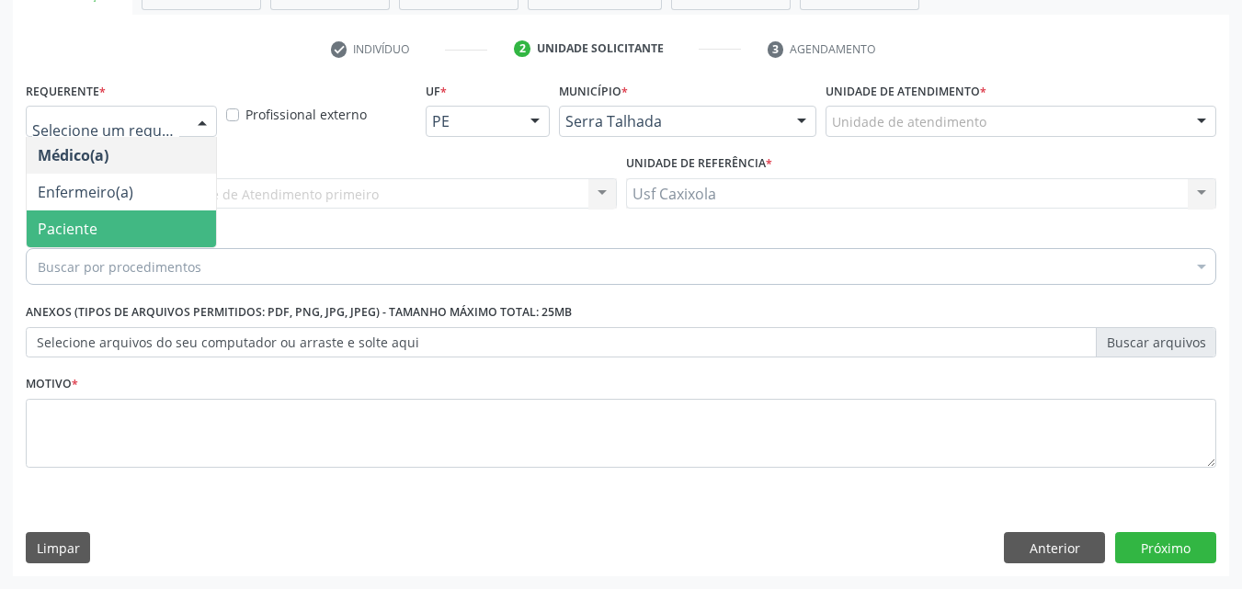
click at [166, 225] on span "Paciente" at bounding box center [121, 229] width 189 height 37
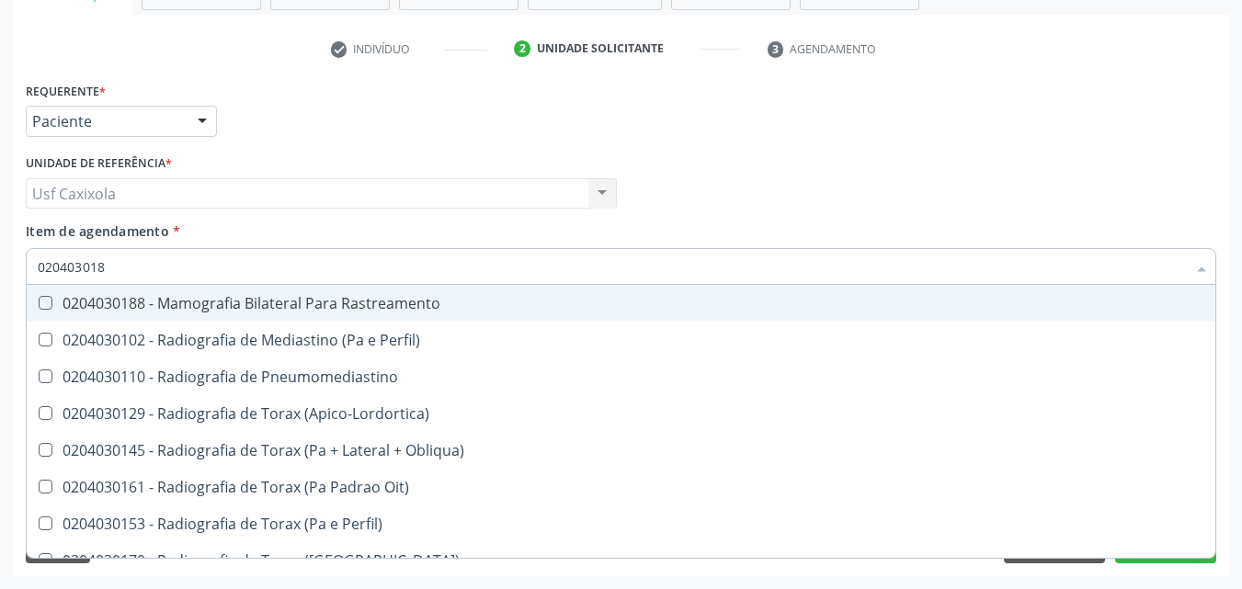
type input "0204030188"
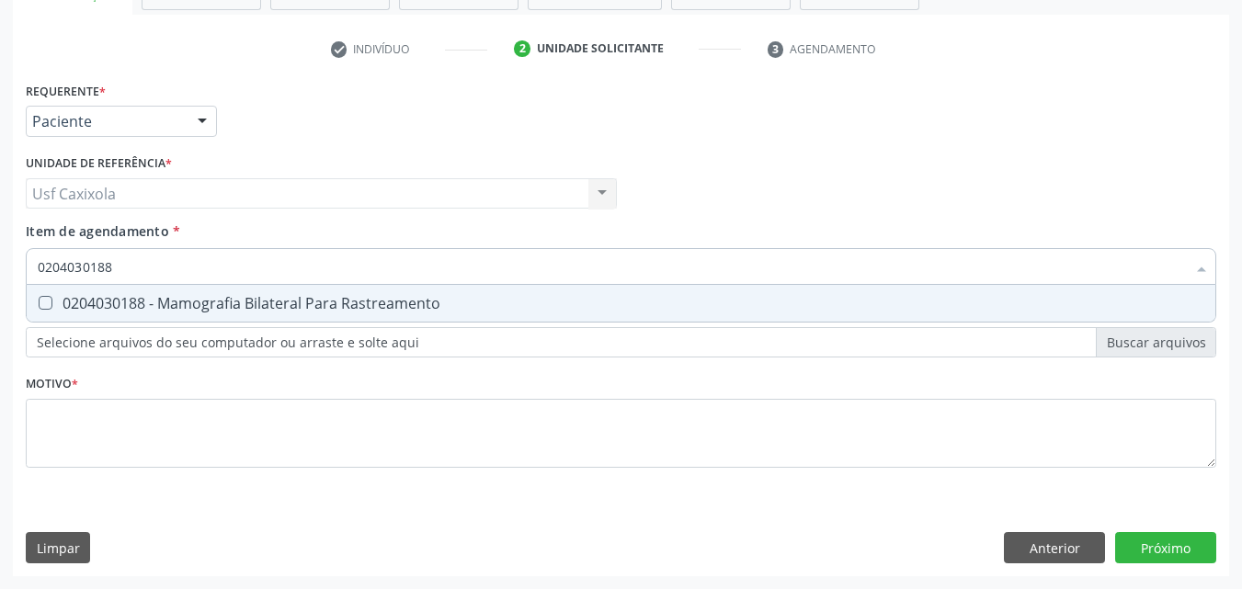
click at [167, 306] on div "0204030188 - Mamografia Bilateral Para Rastreamento" at bounding box center [621, 303] width 1167 height 15
checkbox Rastreamento "true"
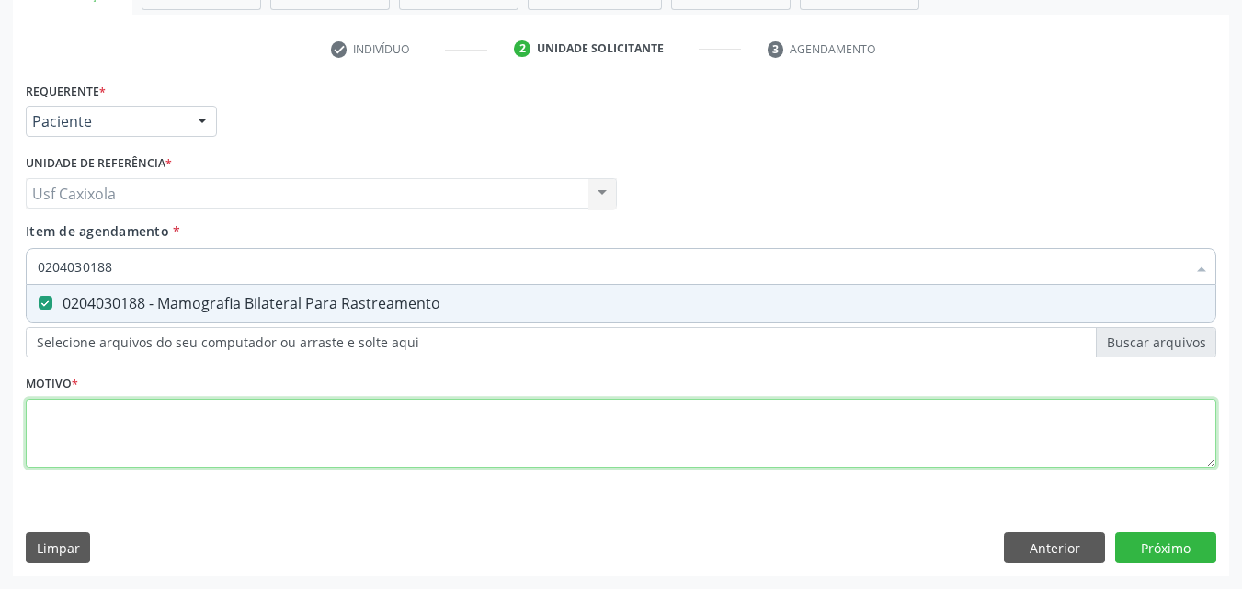
click at [112, 425] on div "Requerente * Paciente Médico(a) Enfermeiro(a) Paciente Nenhum resultado encontr…" at bounding box center [621, 285] width 1191 height 417
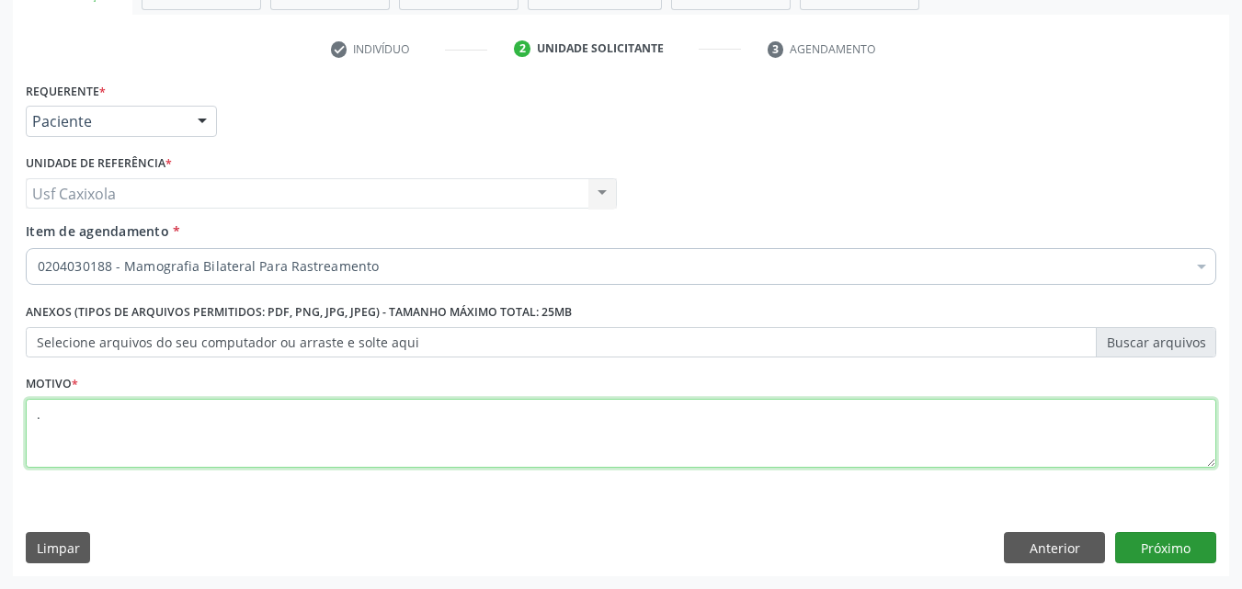
type textarea "."
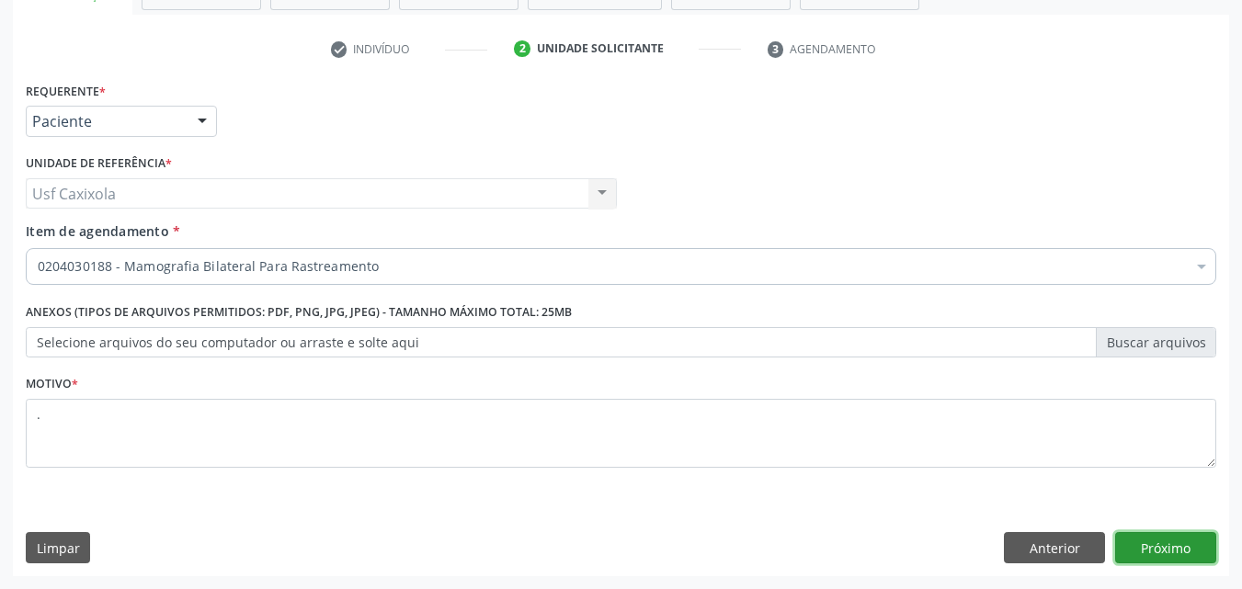
click at [1170, 550] on button "Próximo" at bounding box center [1166, 547] width 101 height 31
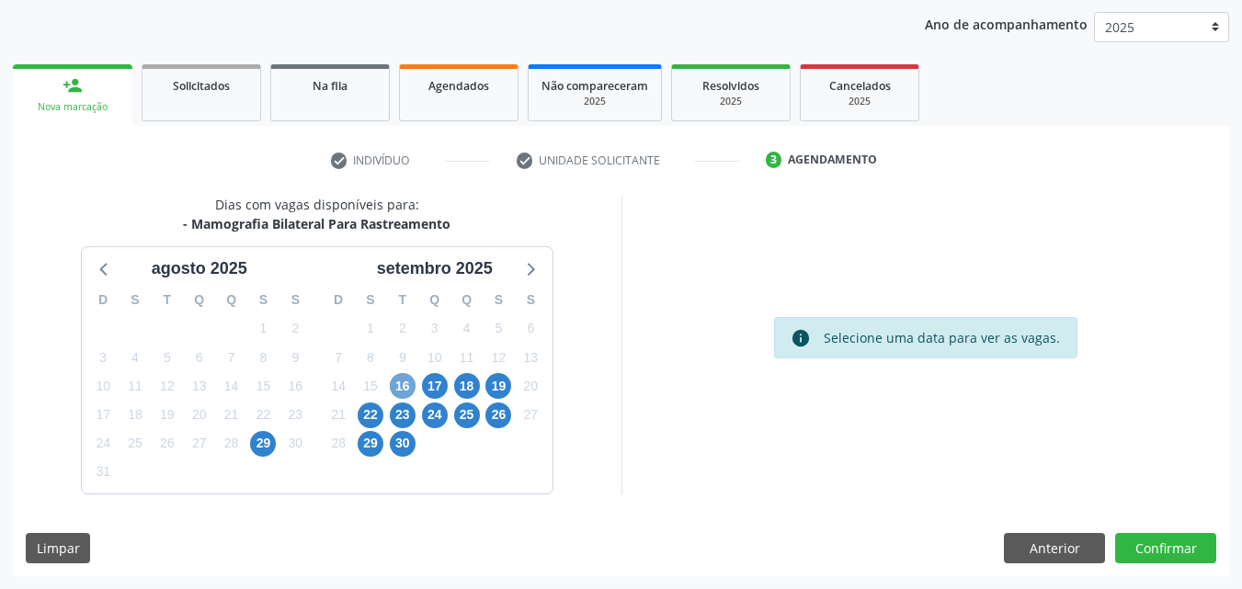
click at [407, 378] on span "16" at bounding box center [403, 386] width 26 height 26
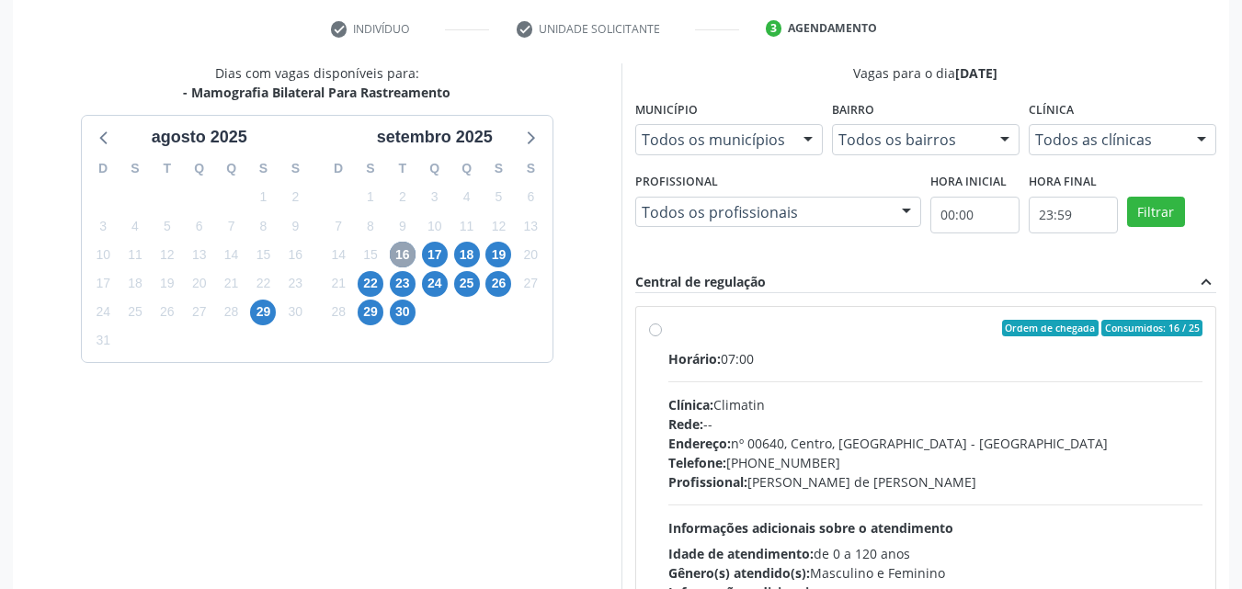
scroll to position [395, 0]
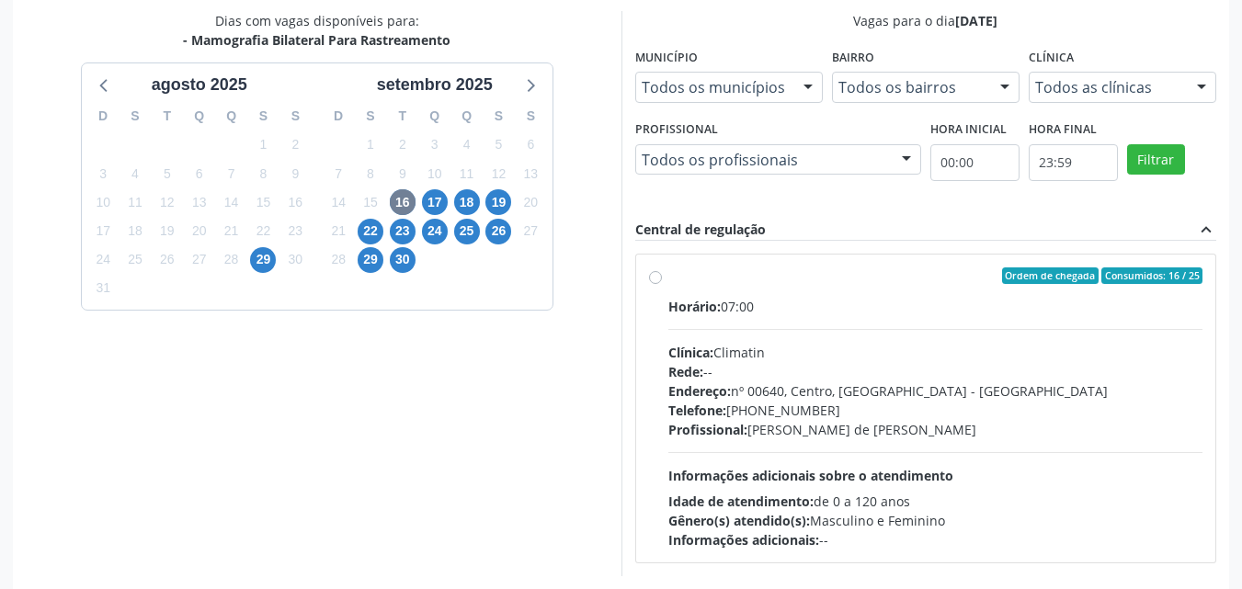
click at [669, 276] on label "Ordem de chegada Consumidos: 16 / 25 Horário: 07:00 Clínica: Climatin Rede: -- …" at bounding box center [936, 409] width 535 height 282
click at [658, 276] on input "Ordem de chegada Consumidos: 16 / 25 Horário: 07:00 Clínica: Climatin Rede: -- …" at bounding box center [655, 276] width 13 height 17
radio input "true"
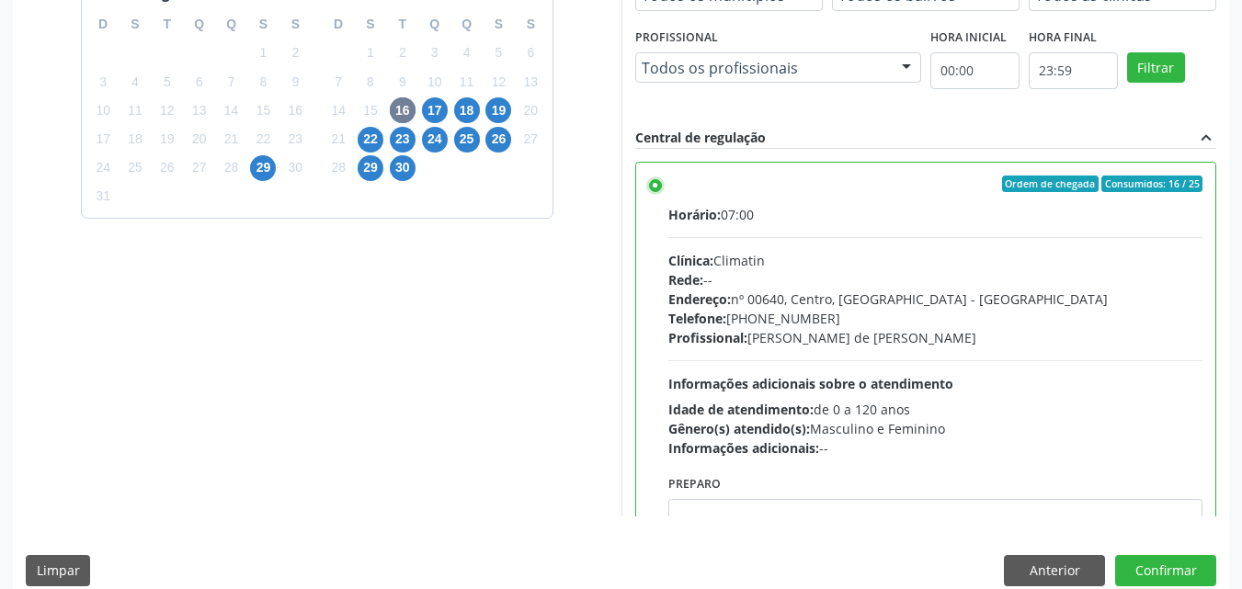
scroll to position [509, 0]
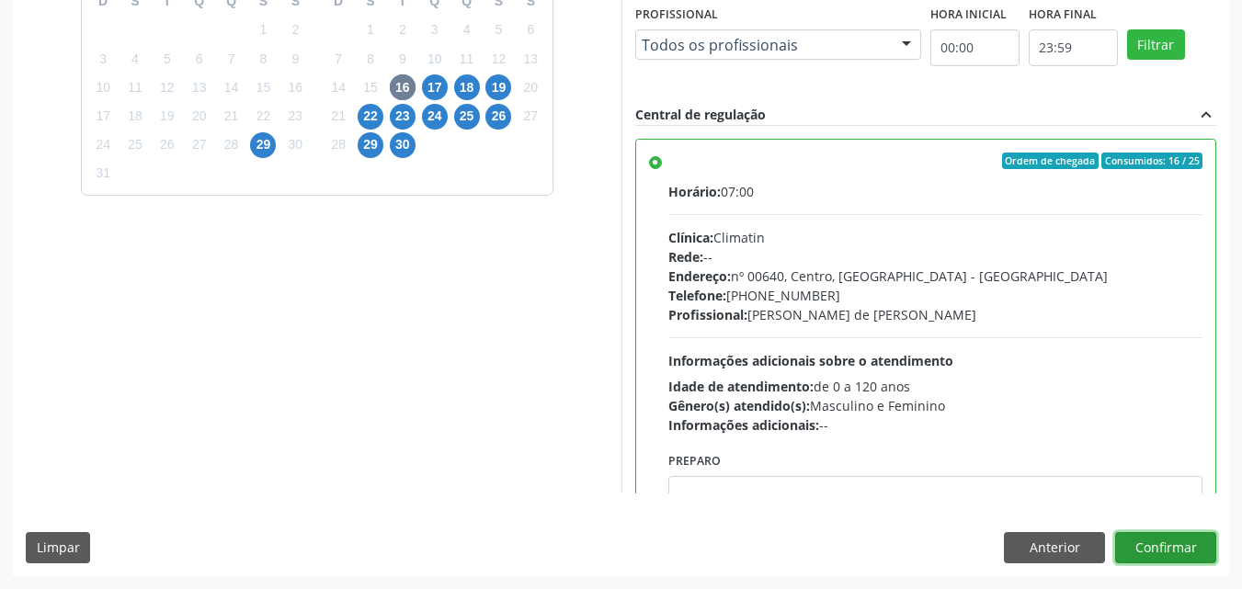
click at [1162, 553] on button "Confirmar" at bounding box center [1166, 547] width 101 height 31
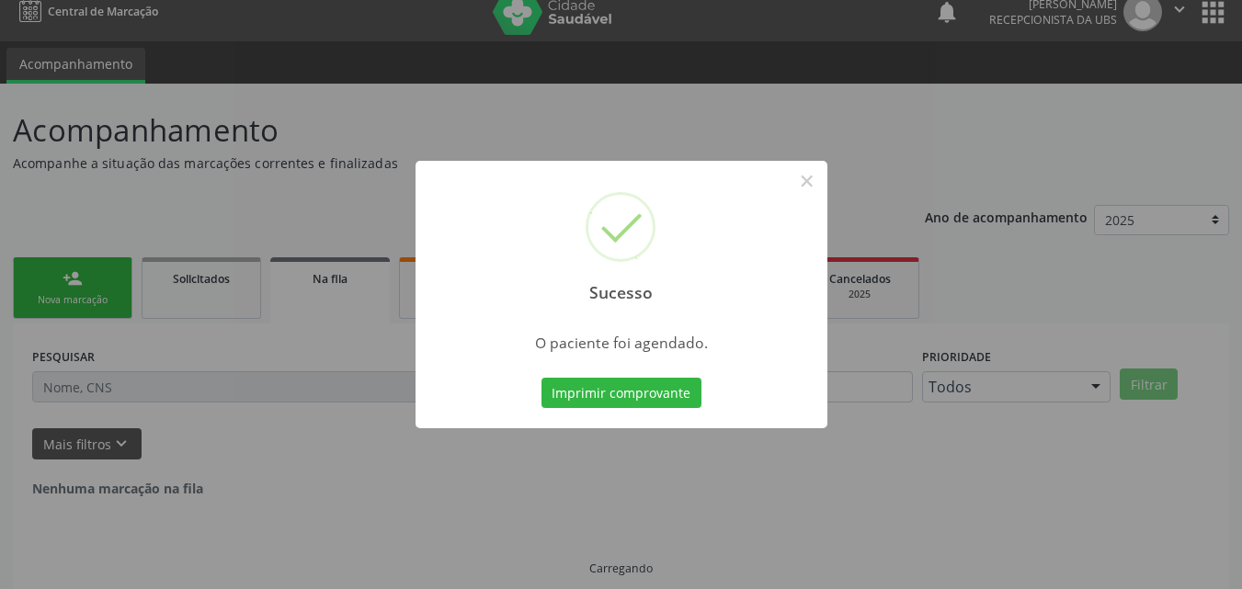
scroll to position [0, 0]
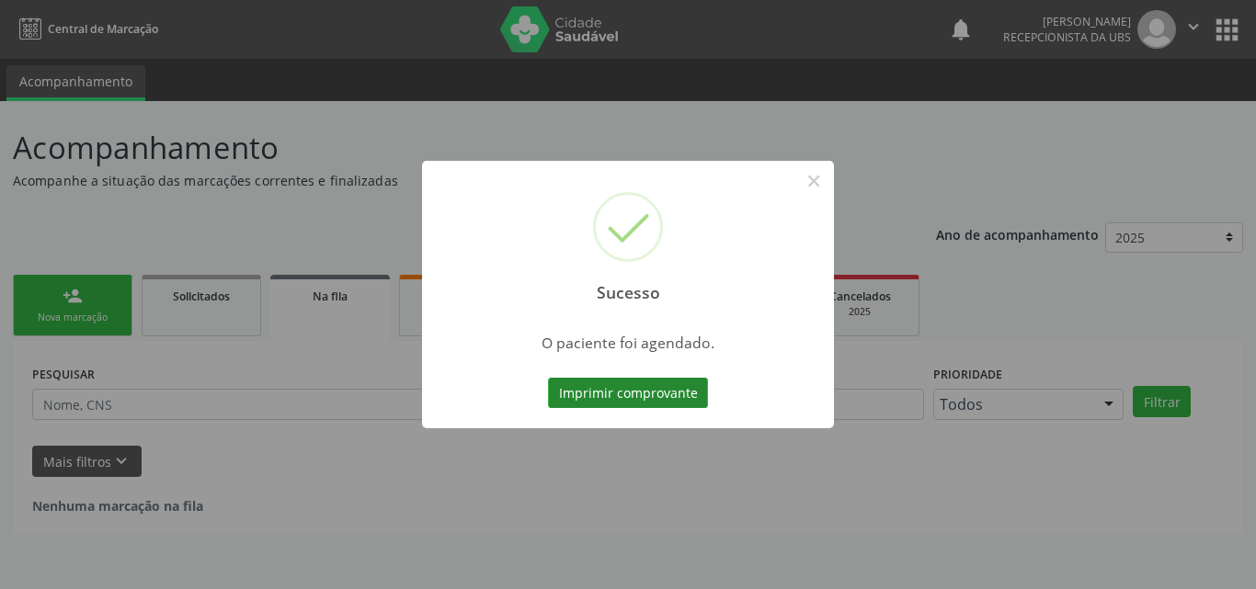
click at [648, 398] on button "Imprimir comprovante" at bounding box center [628, 393] width 160 height 31
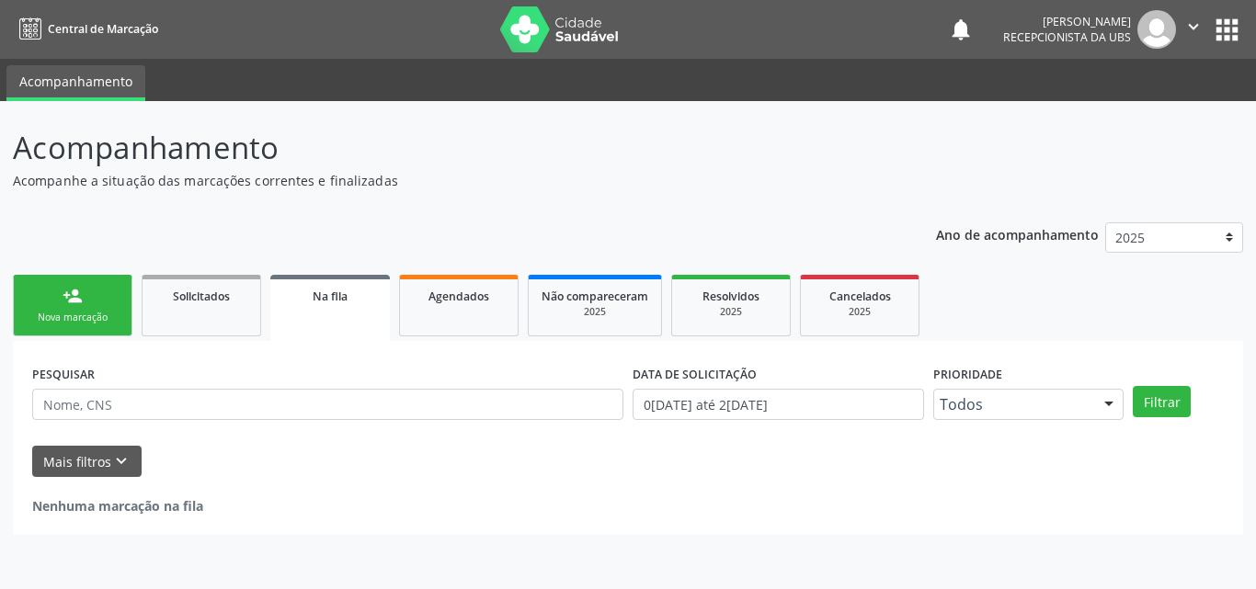
click at [90, 316] on div "Nova marcação" at bounding box center [73, 318] width 92 height 14
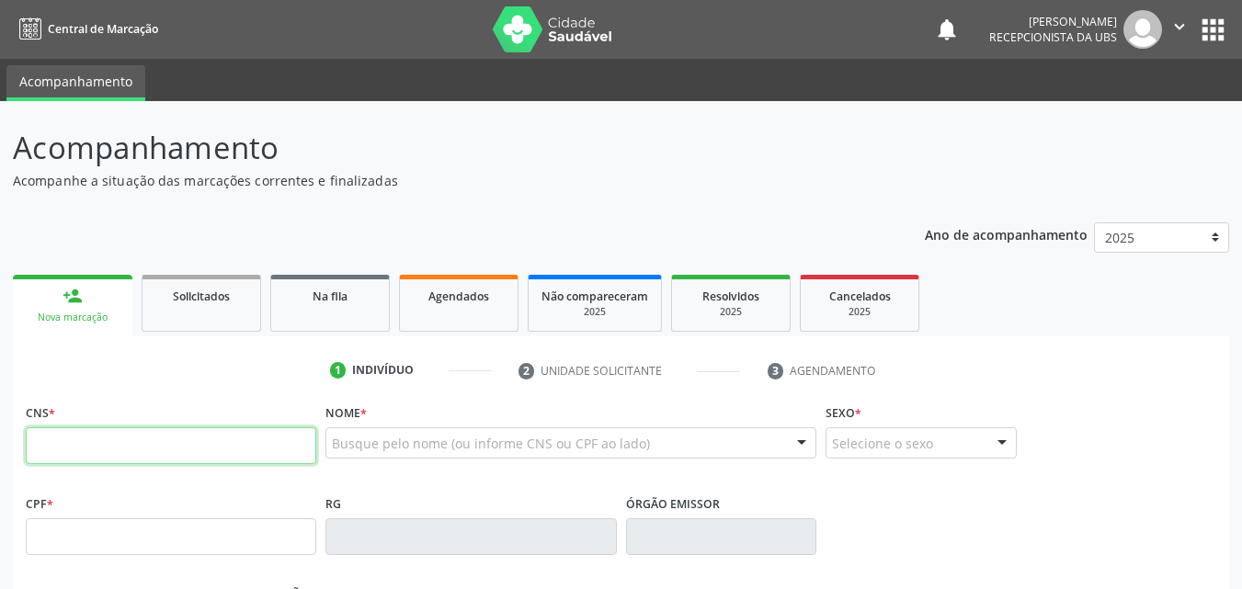
click at [144, 454] on input "text" at bounding box center [171, 446] width 291 height 37
type input "702 8011 0666 3164"
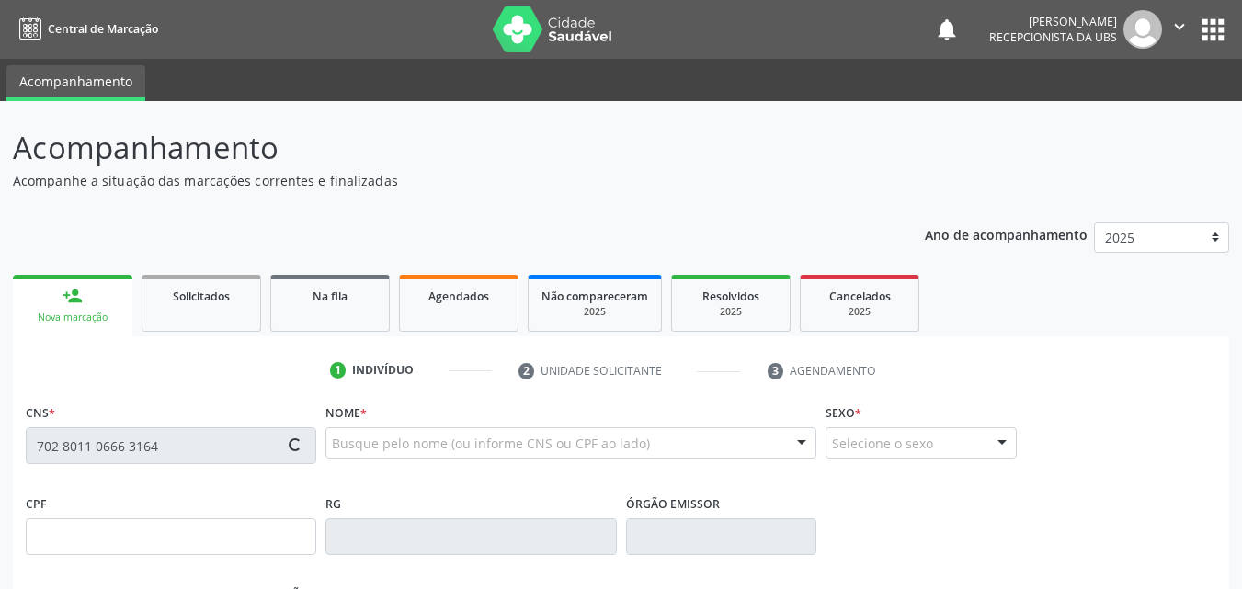
type input "749.347.404-49"
type input "20[DATE]"
type input "[PERSON_NAME]"
type input "[PHONE_NUMBER]"
type input "2296"
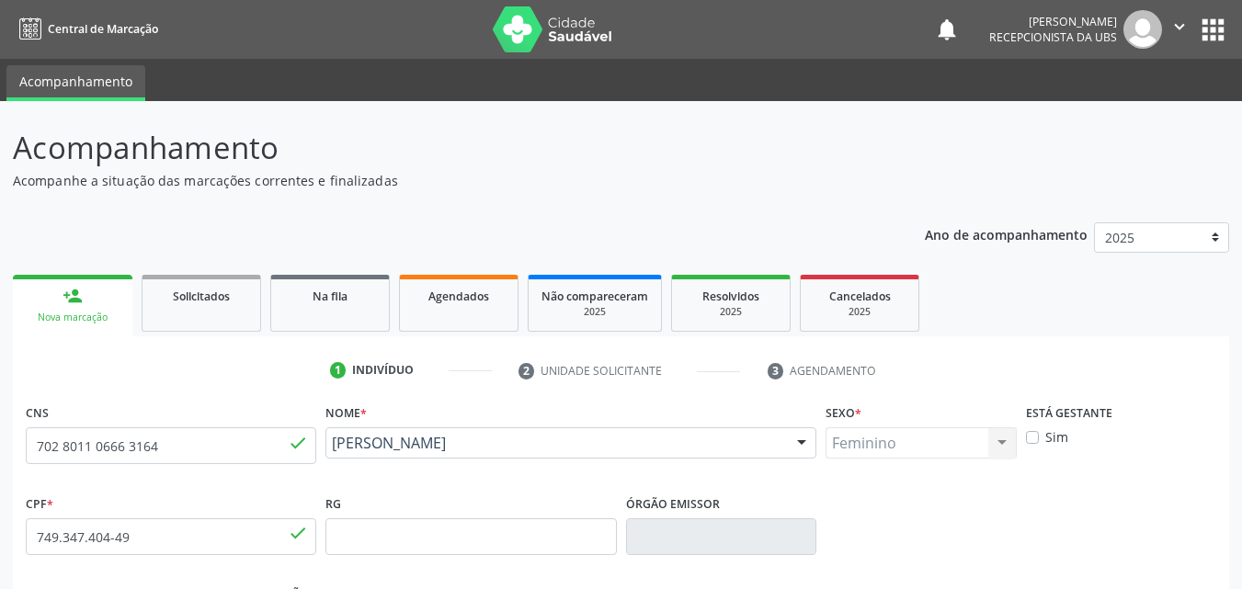
drag, startPoint x: 553, startPoint y: 467, endPoint x: 337, endPoint y: 452, distance: 216.7
click at [337, 452] on div "[PERSON_NAME] [PERSON_NAME] CNS: 702 8011 0666 3164 CPF: 749.347.404-49 Nascime…" at bounding box center [571, 450] width 491 height 44
copy span "[PERSON_NAME]"
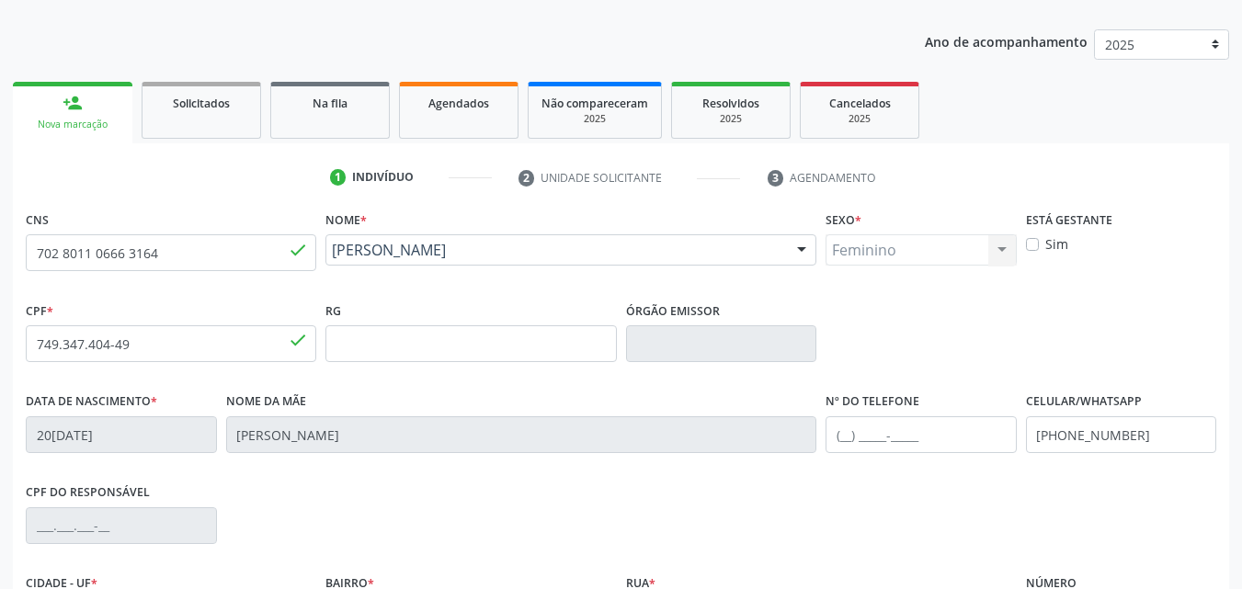
scroll to position [407, 0]
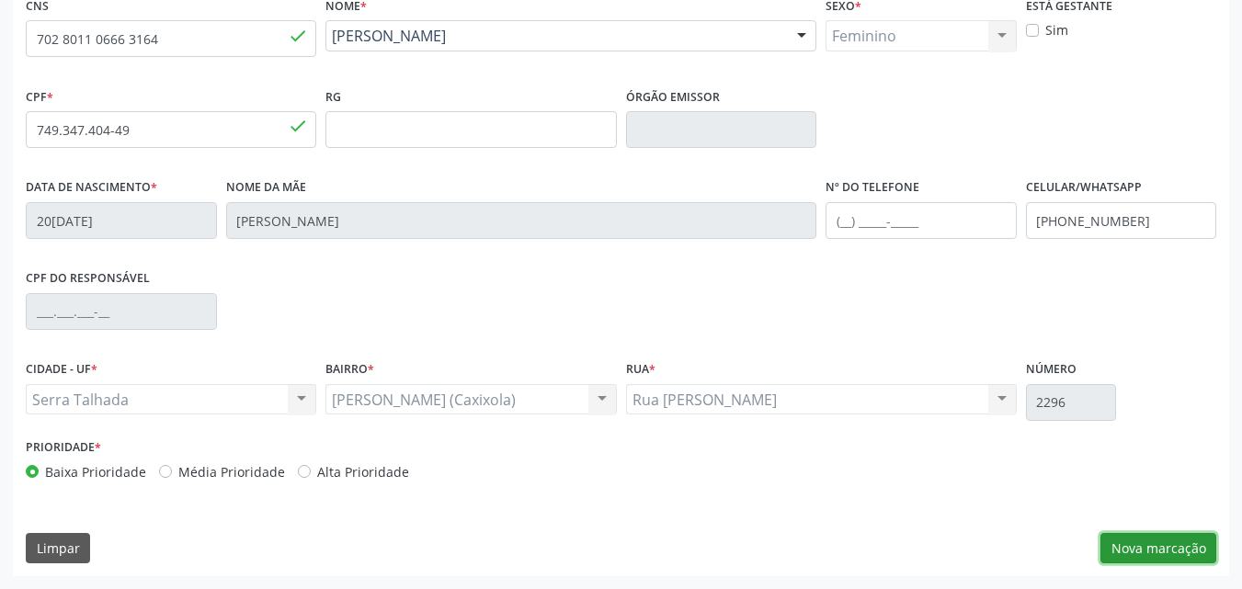
click at [1138, 557] on button "Nova marcação" at bounding box center [1159, 548] width 116 height 31
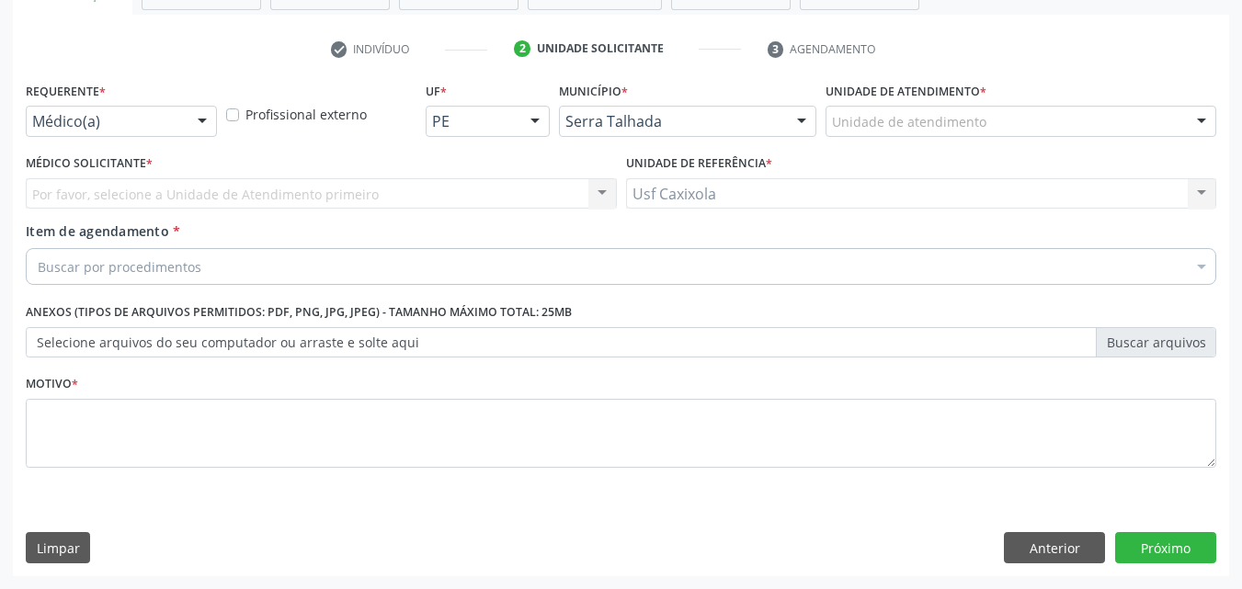
scroll to position [322, 0]
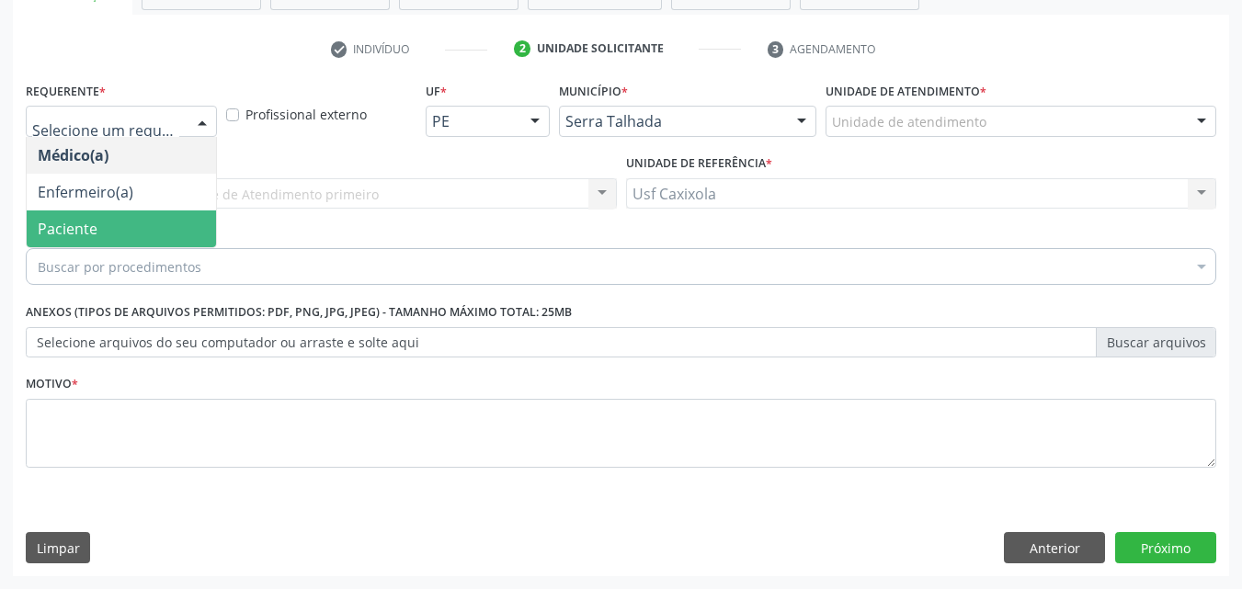
click at [152, 214] on span "Paciente" at bounding box center [121, 229] width 189 height 37
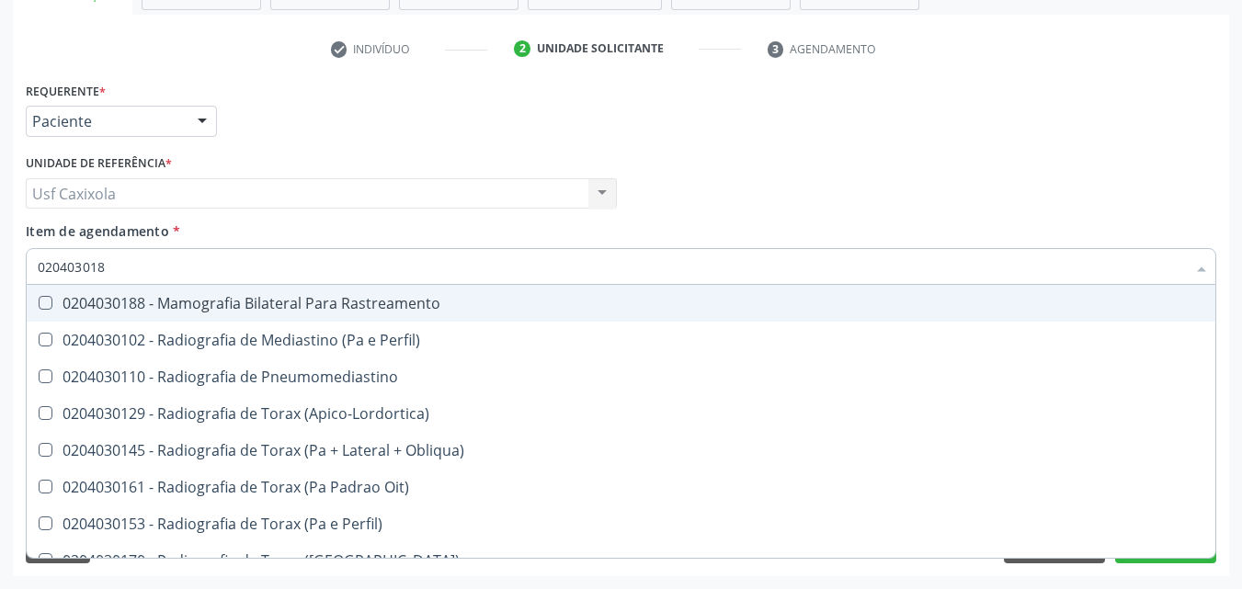
type input "0204030188"
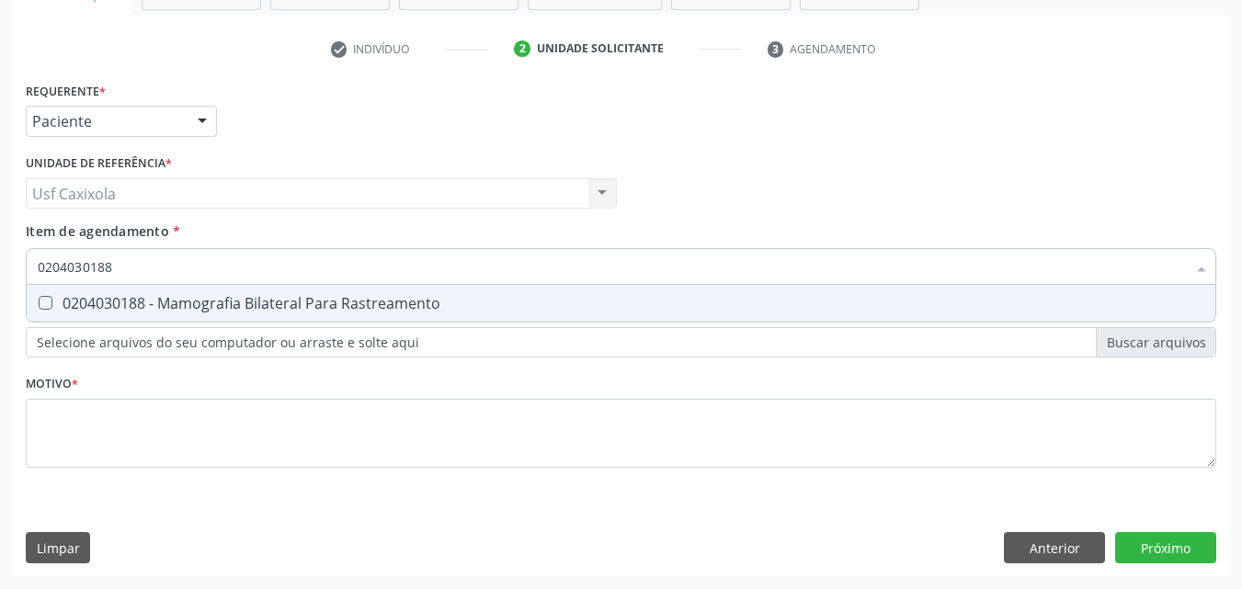
click at [198, 305] on div "0204030188 - Mamografia Bilateral Para Rastreamento" at bounding box center [621, 303] width 1167 height 15
checkbox Rastreamento "true"
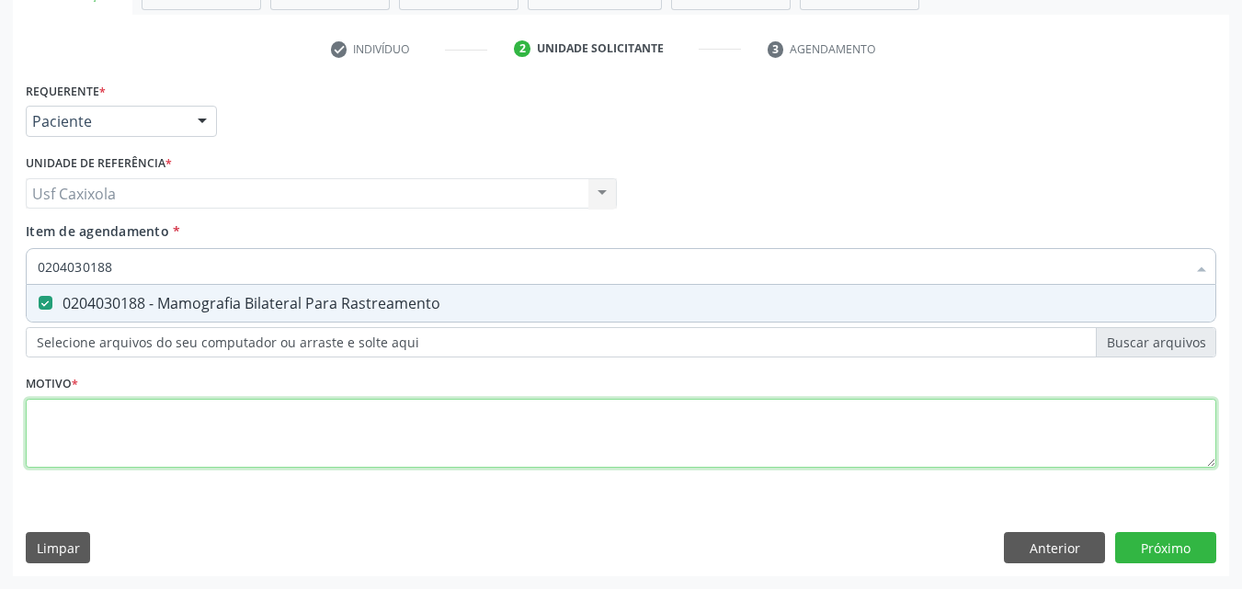
click at [204, 434] on div "Requerente * Paciente Médico(a) Enfermeiro(a) Paciente Nenhum resultado encontr…" at bounding box center [621, 285] width 1191 height 417
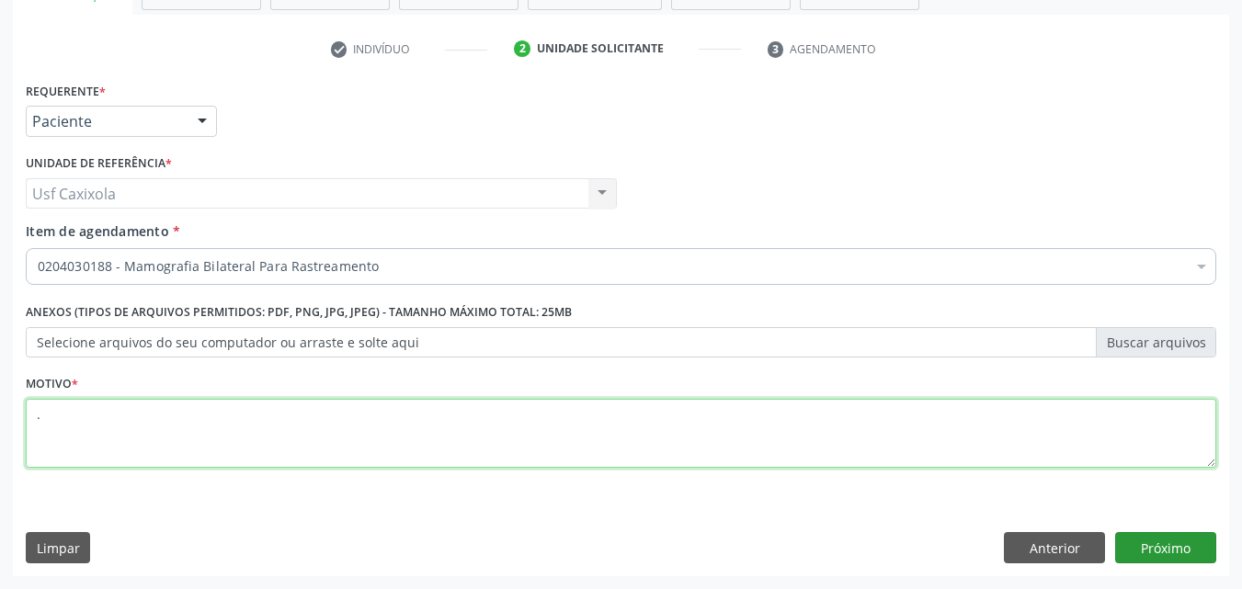
type textarea "."
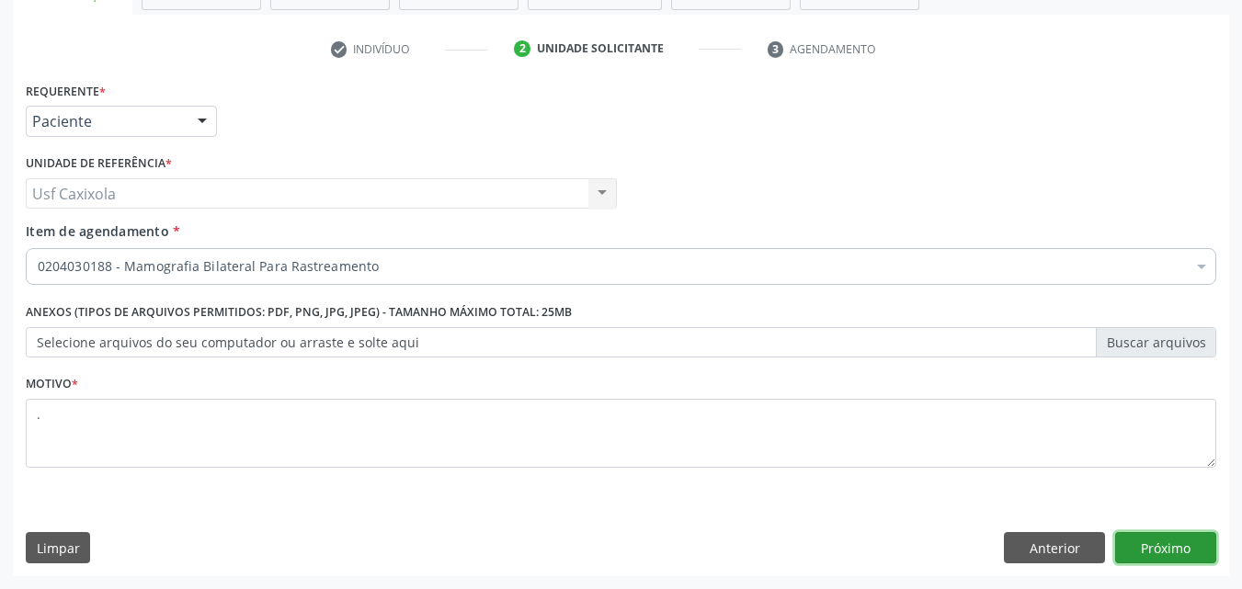
click at [1188, 554] on button "Próximo" at bounding box center [1166, 547] width 101 height 31
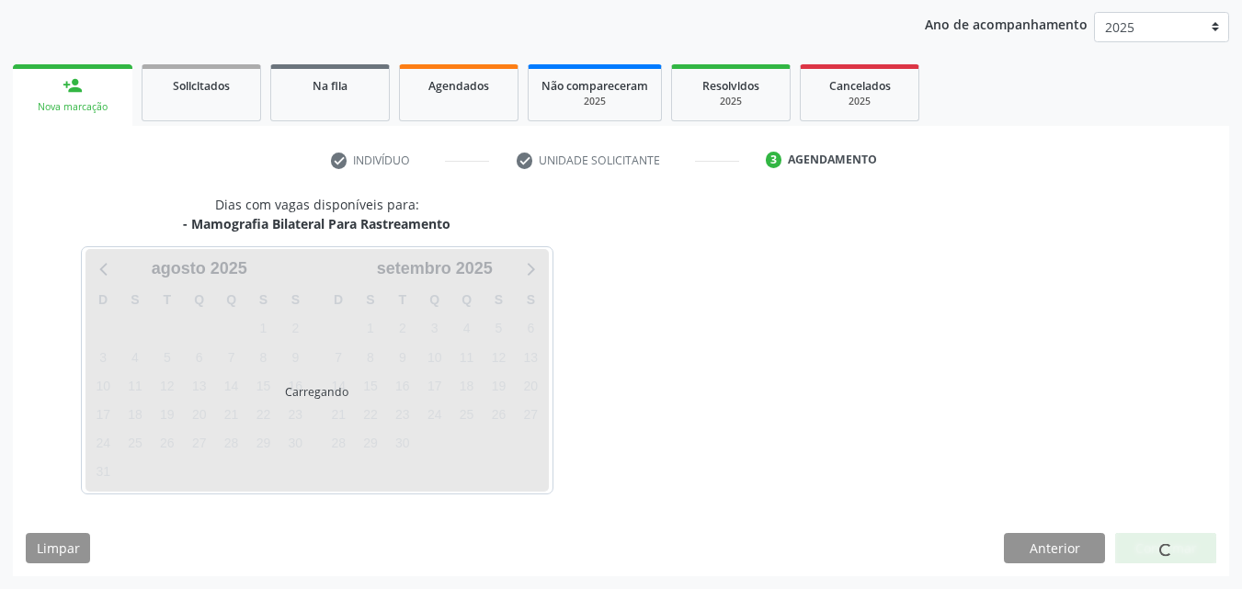
scroll to position [211, 0]
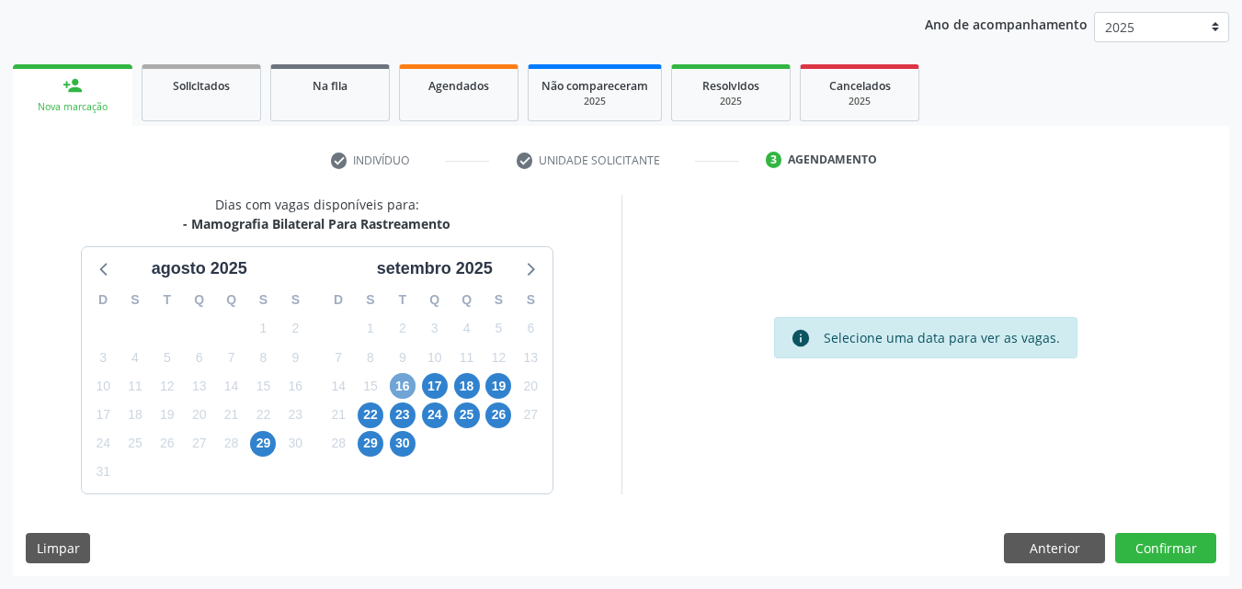
click at [397, 391] on span "16" at bounding box center [403, 386] width 26 height 26
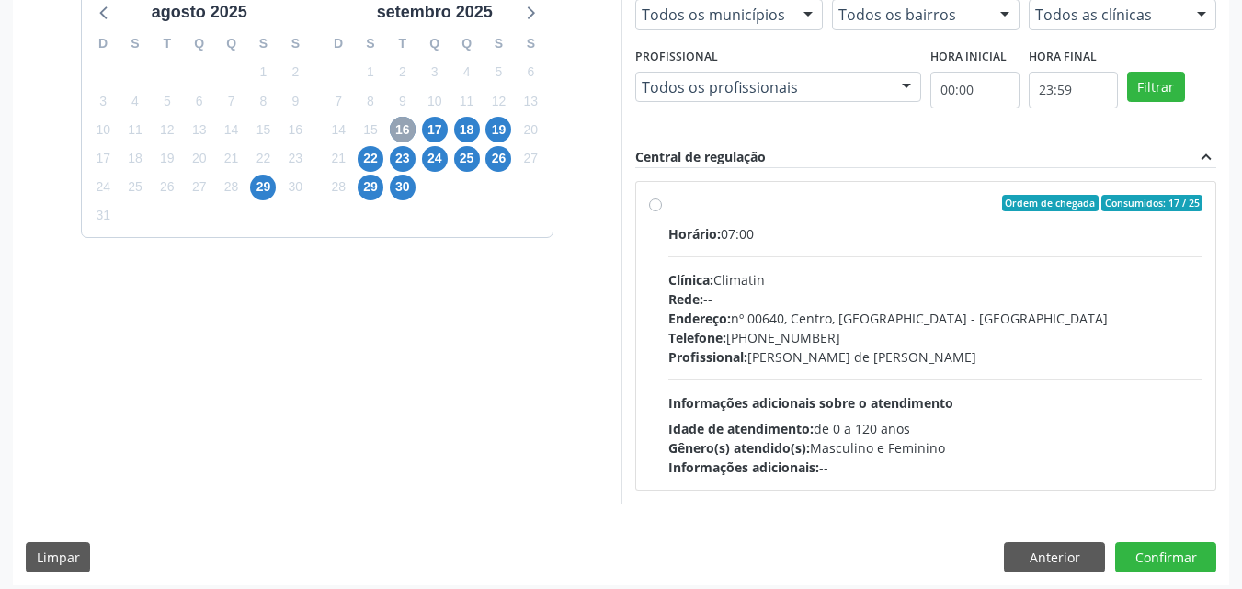
scroll to position [476, 0]
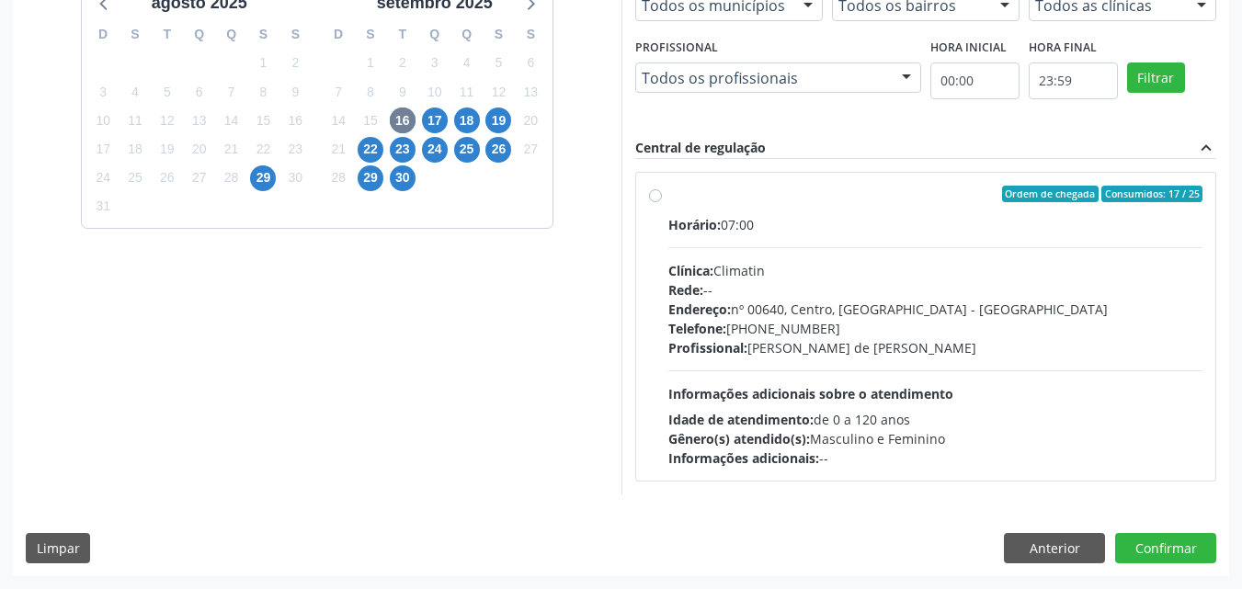
click at [669, 200] on div "Ordem de chegada Consumidos: 17 / 25" at bounding box center [936, 194] width 535 height 17
click at [662, 200] on input "Ordem de chegada Consumidos: 17 / 25 Horário: 07:00 Clínica: Climatin Rede: -- …" at bounding box center [655, 194] width 13 height 17
radio input "true"
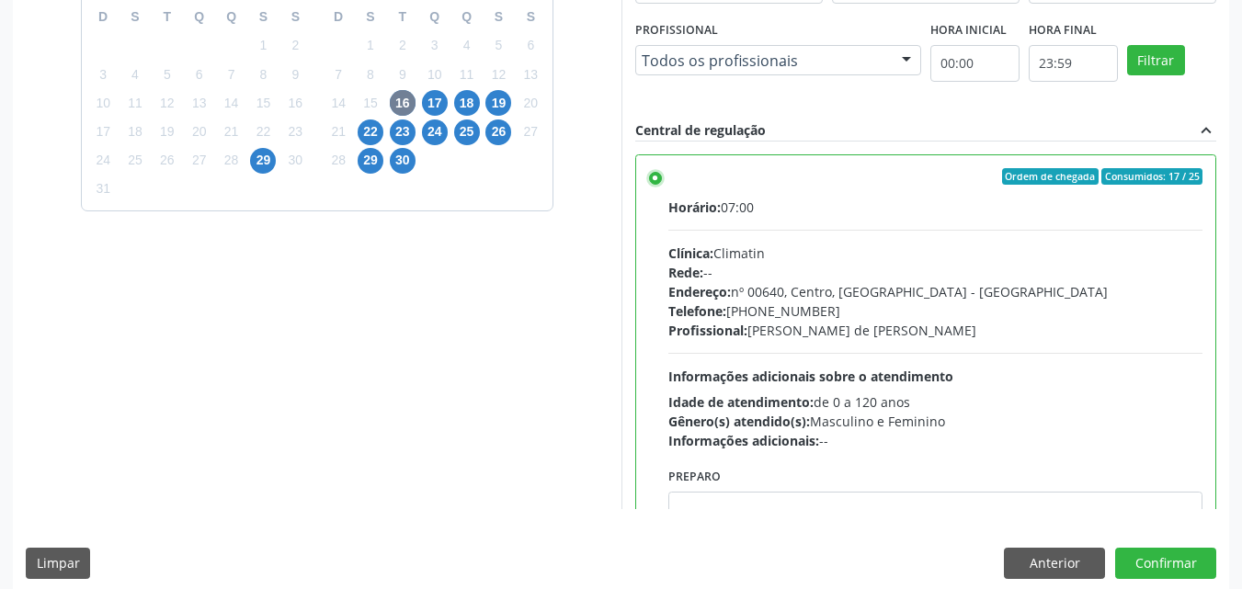
scroll to position [509, 0]
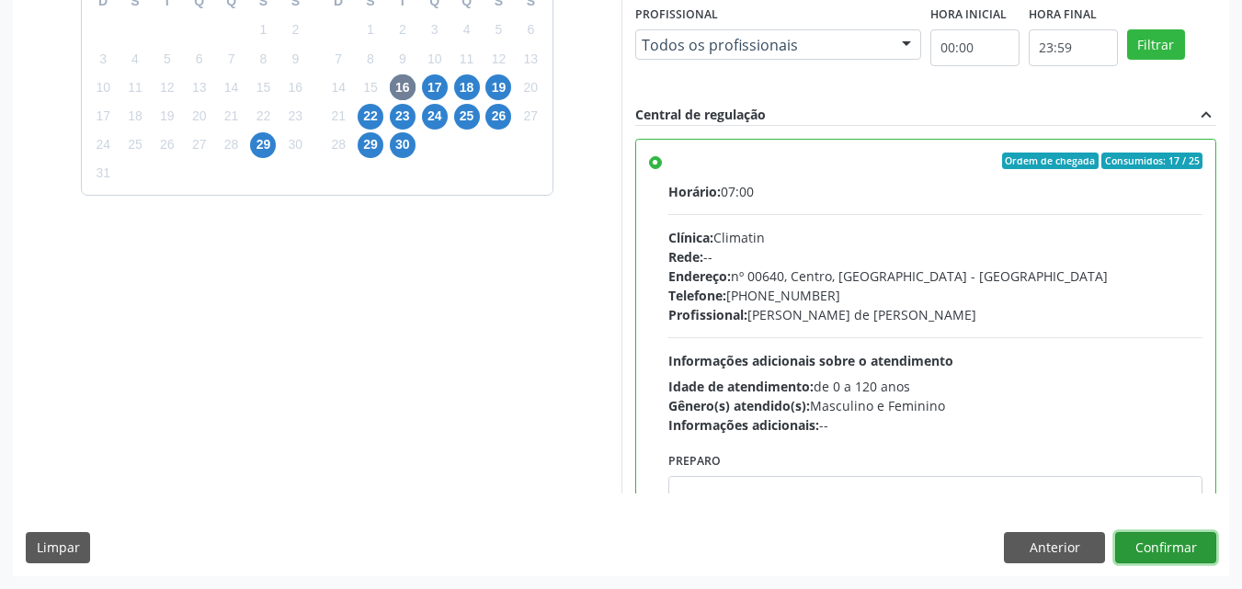
click at [1165, 544] on button "Confirmar" at bounding box center [1166, 547] width 101 height 31
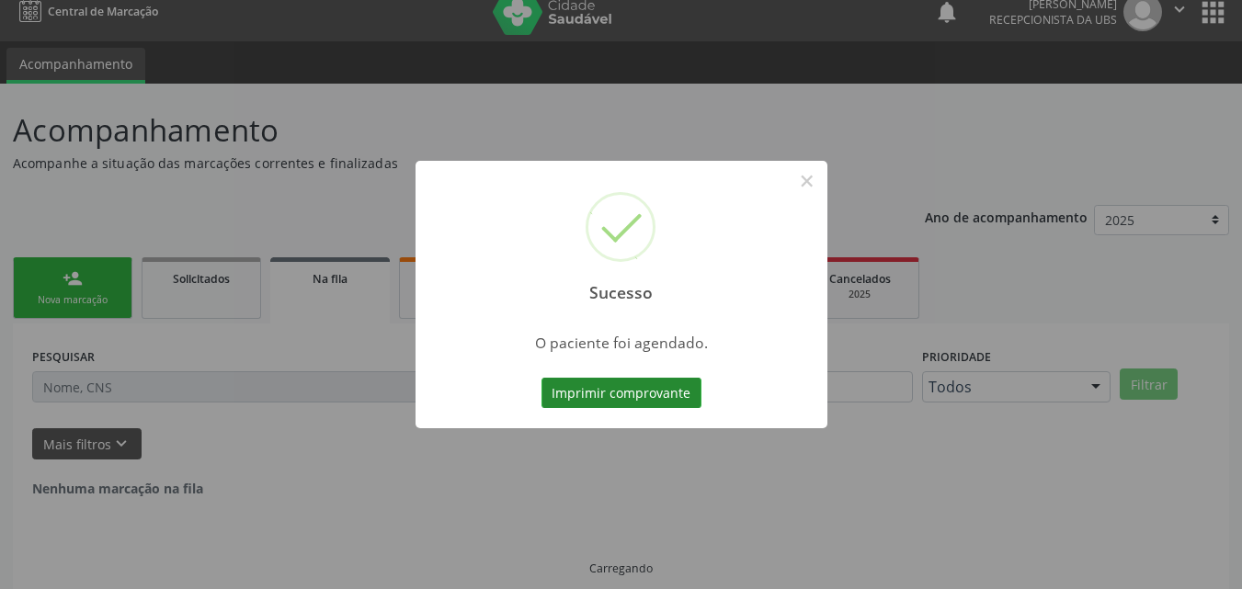
scroll to position [0, 0]
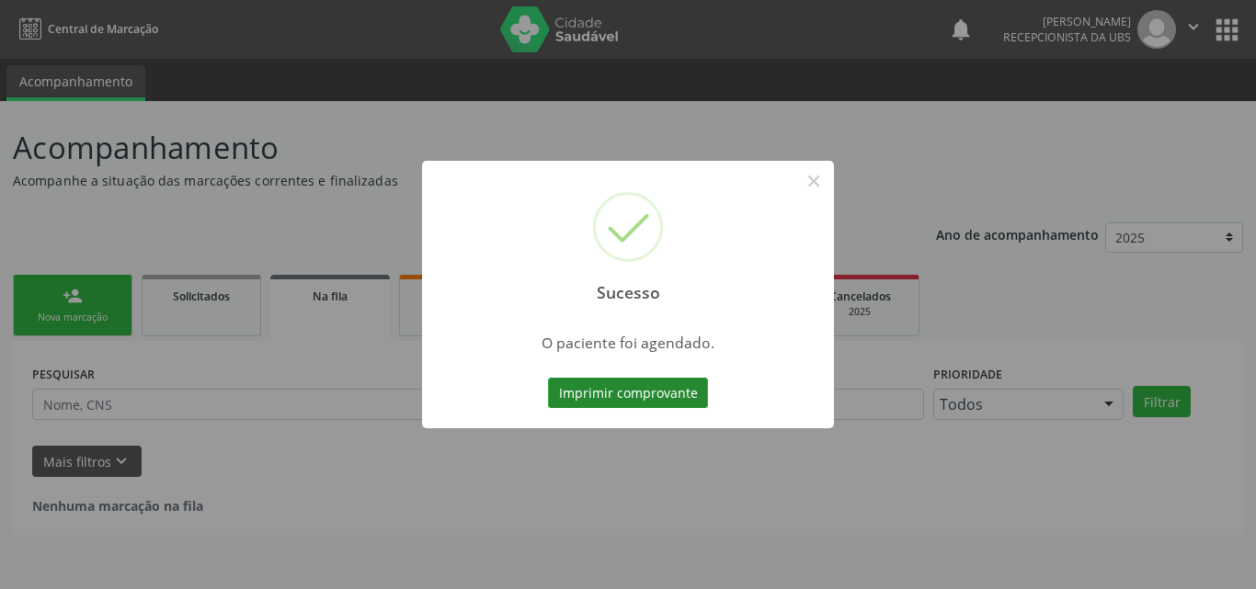
click at [599, 392] on button "Imprimir comprovante" at bounding box center [628, 393] width 160 height 31
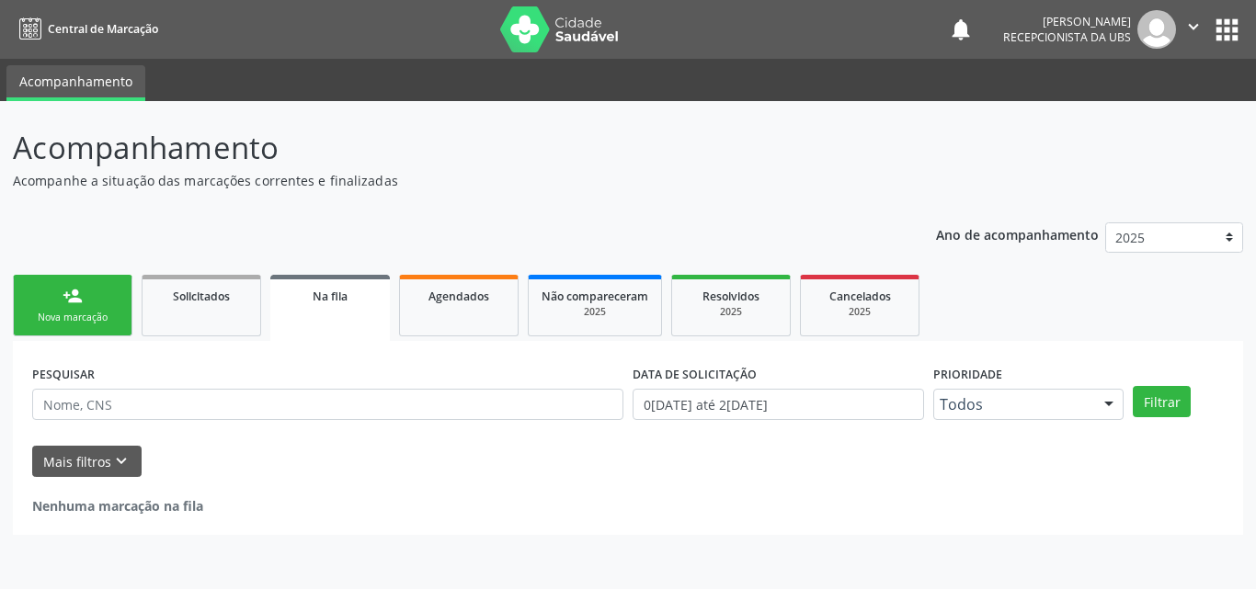
click at [86, 297] on link "person_add Nova marcação" at bounding box center [73, 306] width 120 height 62
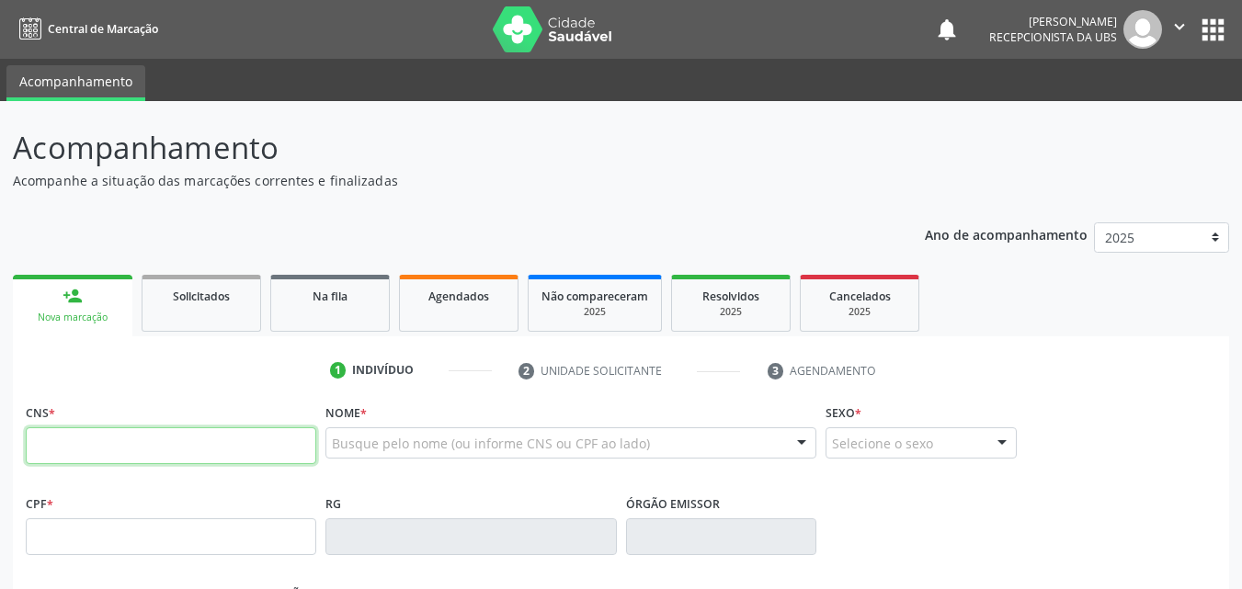
click at [128, 445] on input "text" at bounding box center [171, 446] width 291 height 37
type input "700 0034 8000 5009"
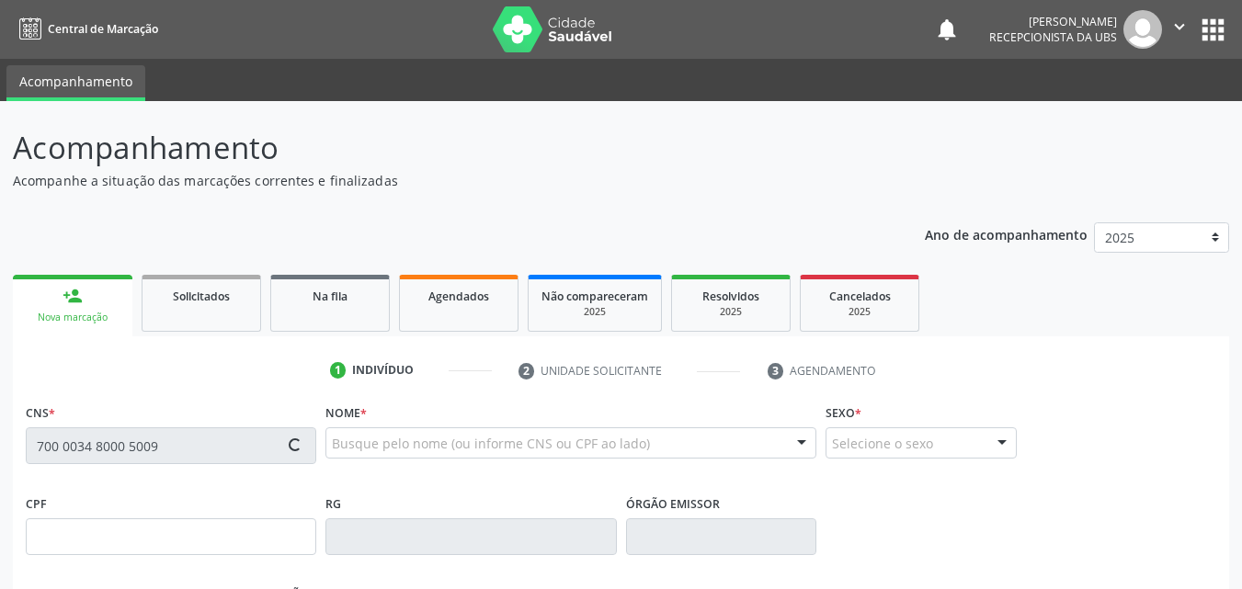
type input "009.219.864-32"
type input "[DATE]"
type input "Espedita [PERSON_NAME]"
type input "[PHONE_NUMBER]"
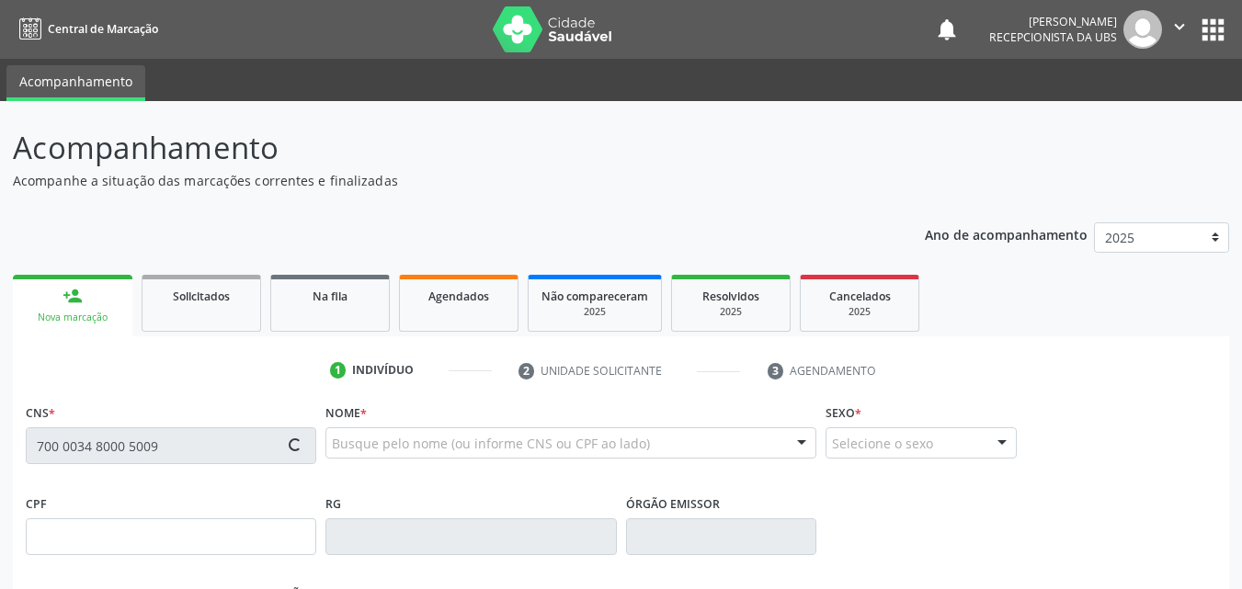
type input "40"
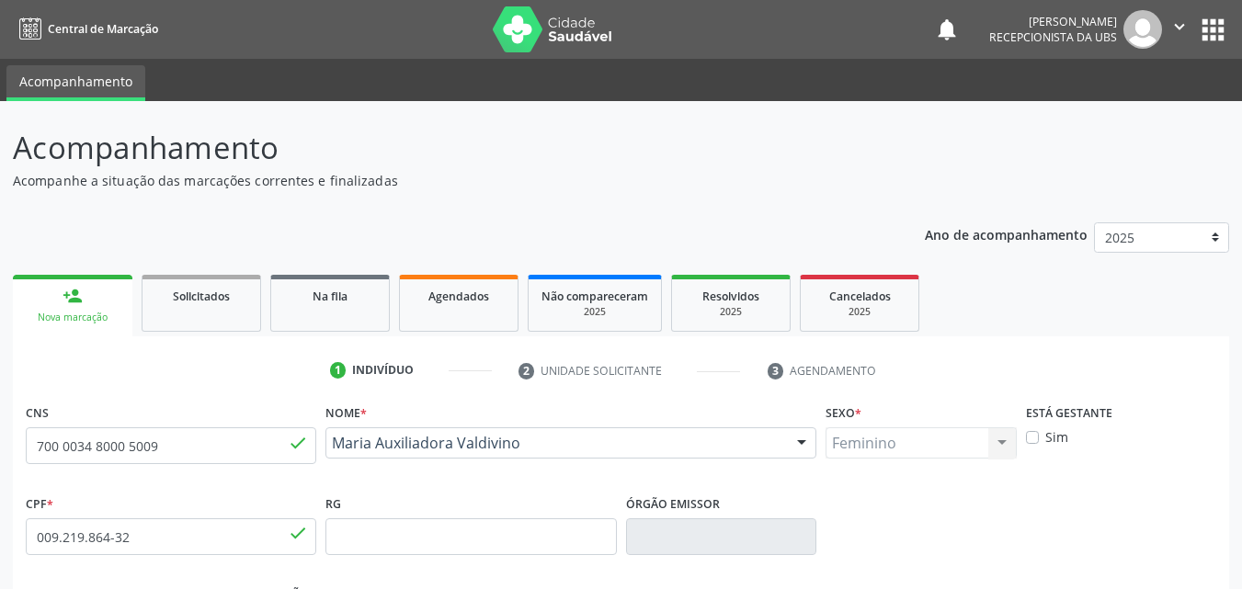
drag, startPoint x: 511, startPoint y: 471, endPoint x: 334, endPoint y: 449, distance: 178.9
click at [334, 449] on div "Nome * [PERSON_NAME] [PERSON_NAME] CNS: 700 0034 8000 5009 CPF: 009.219.864-32 …" at bounding box center [571, 444] width 500 height 91
copy span "Maria Auxiliadora Valdivino"
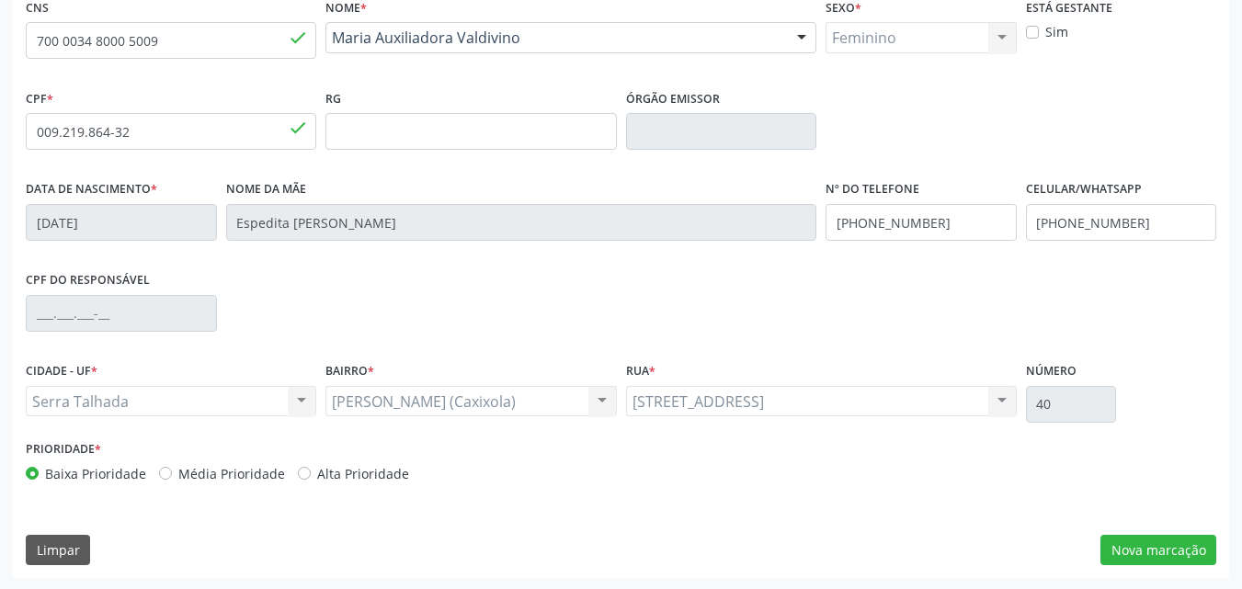
scroll to position [407, 0]
click at [1170, 548] on button "Nova marcação" at bounding box center [1159, 548] width 116 height 31
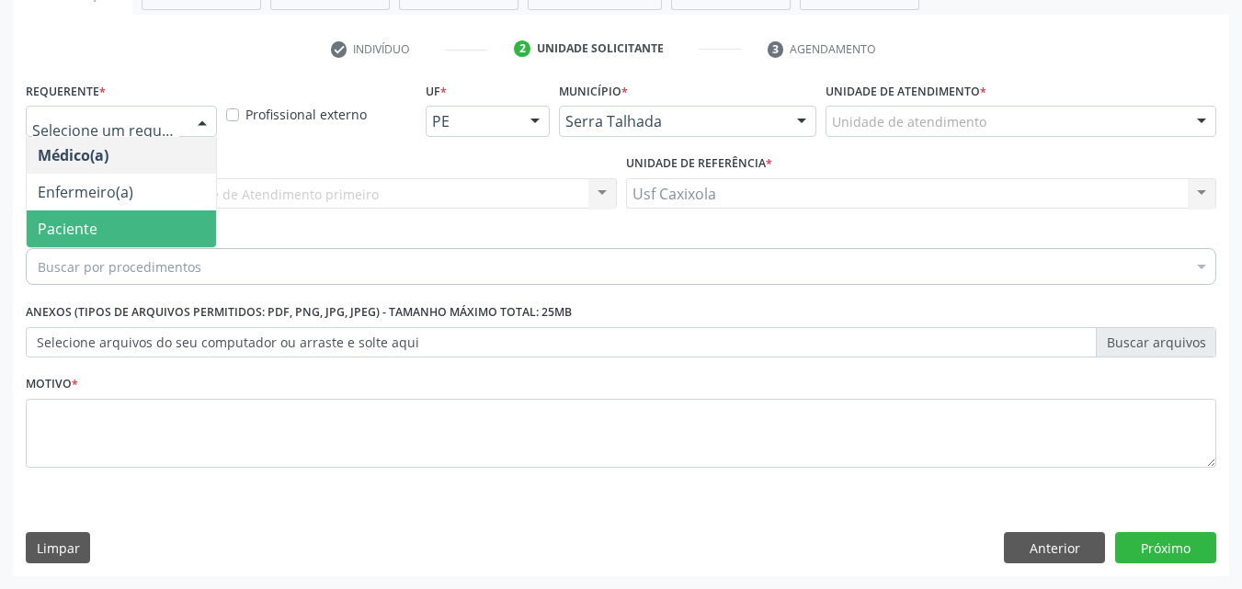
click at [138, 219] on span "Paciente" at bounding box center [121, 229] width 189 height 37
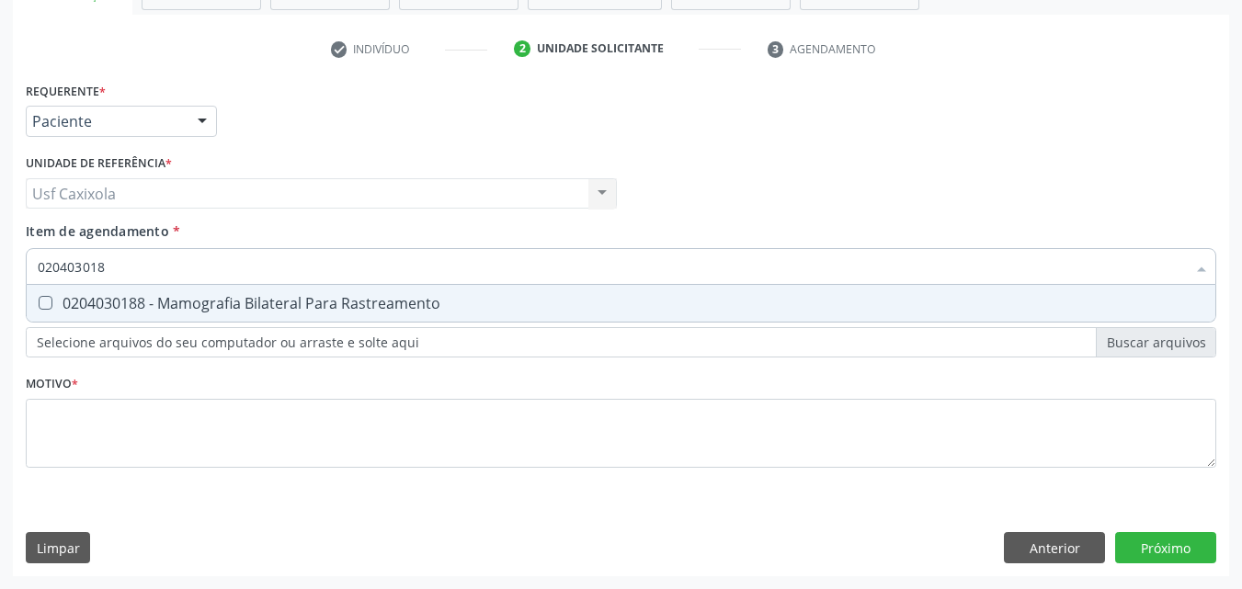
type input "0204030188"
click at [175, 298] on div "0204030188 - Mamografia Bilateral Para Rastreamento" at bounding box center [621, 303] width 1167 height 15
checkbox Rastreamento "true"
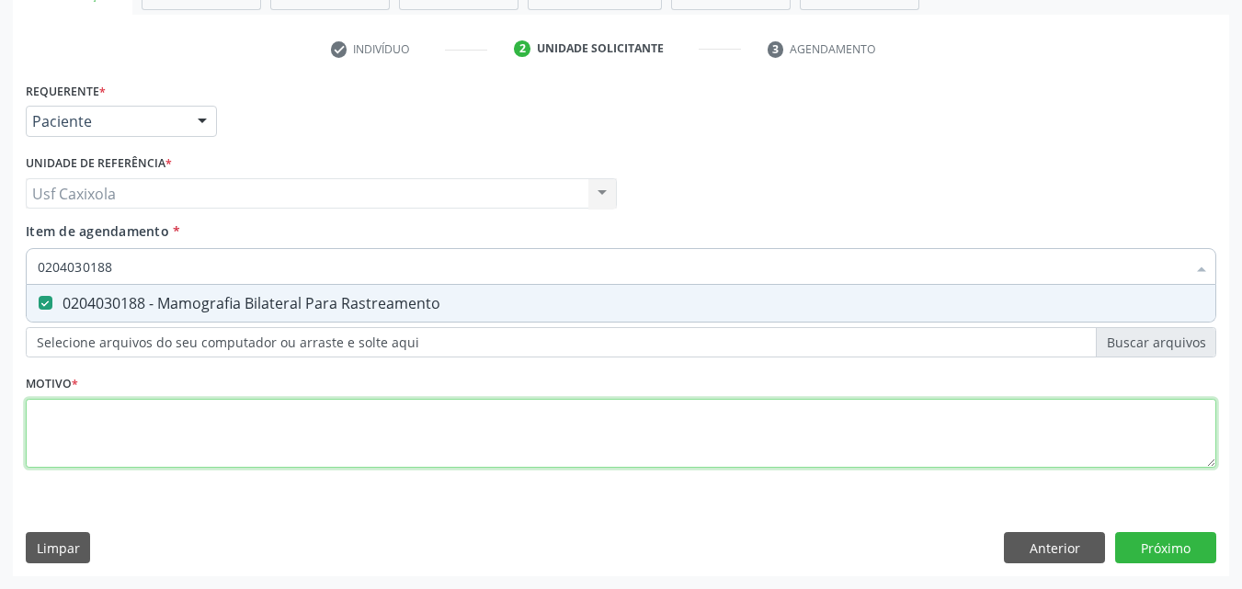
click at [145, 438] on div "Requerente * Paciente Médico(a) Enfermeiro(a) Paciente Nenhum resultado encontr…" at bounding box center [621, 285] width 1191 height 417
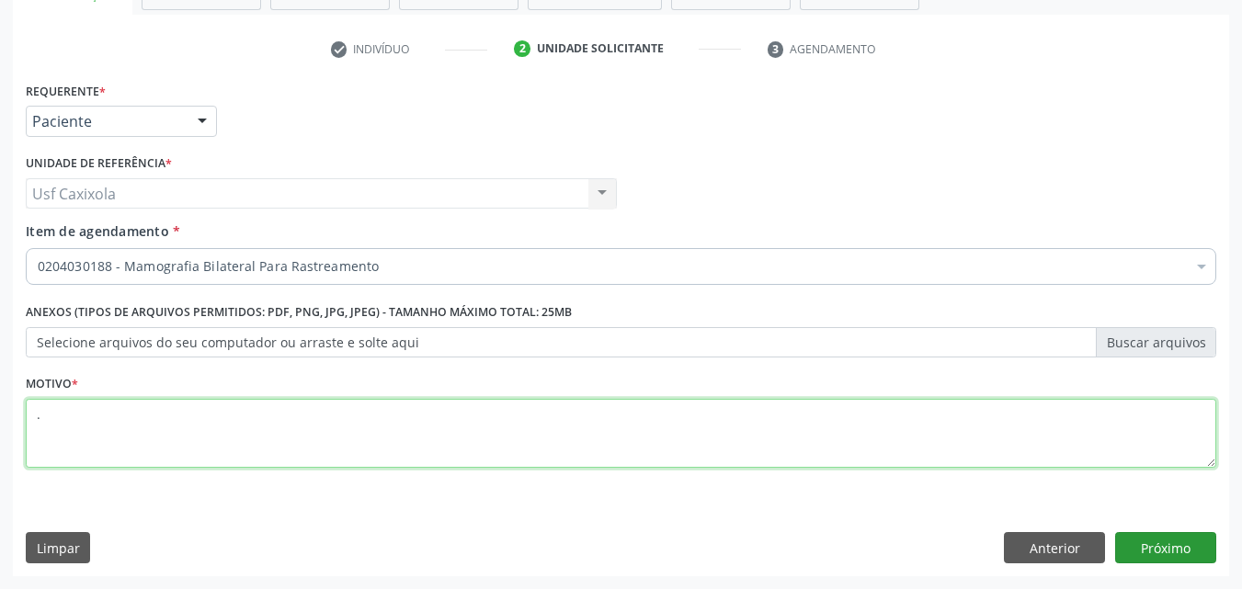
type textarea "."
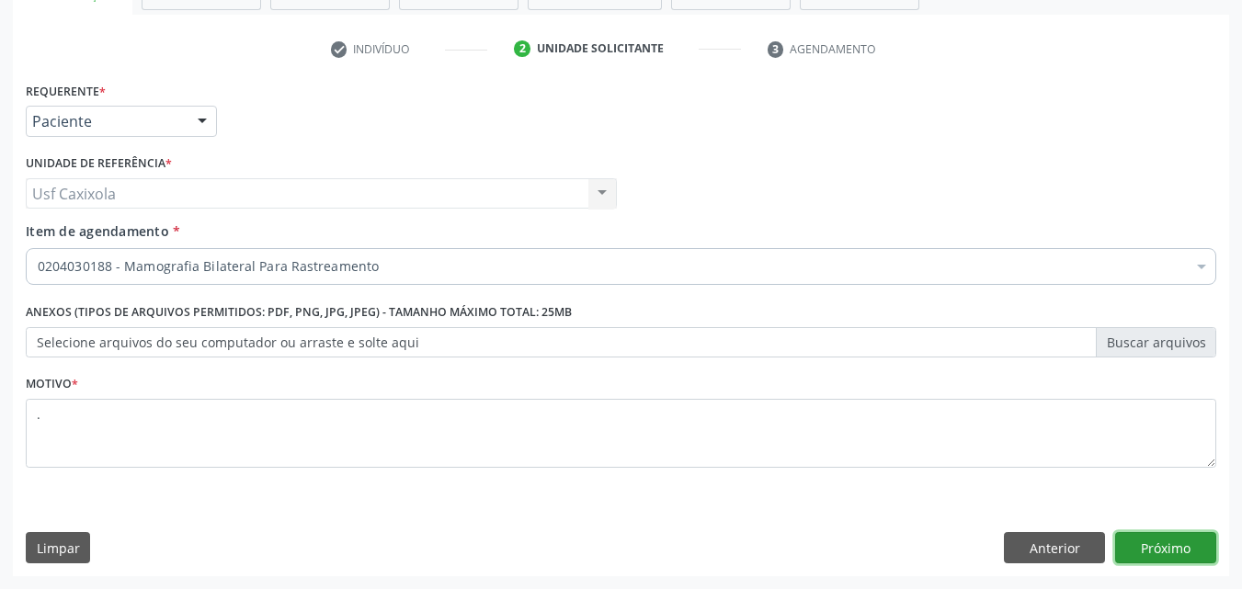
click at [1125, 541] on button "Próximo" at bounding box center [1166, 547] width 101 height 31
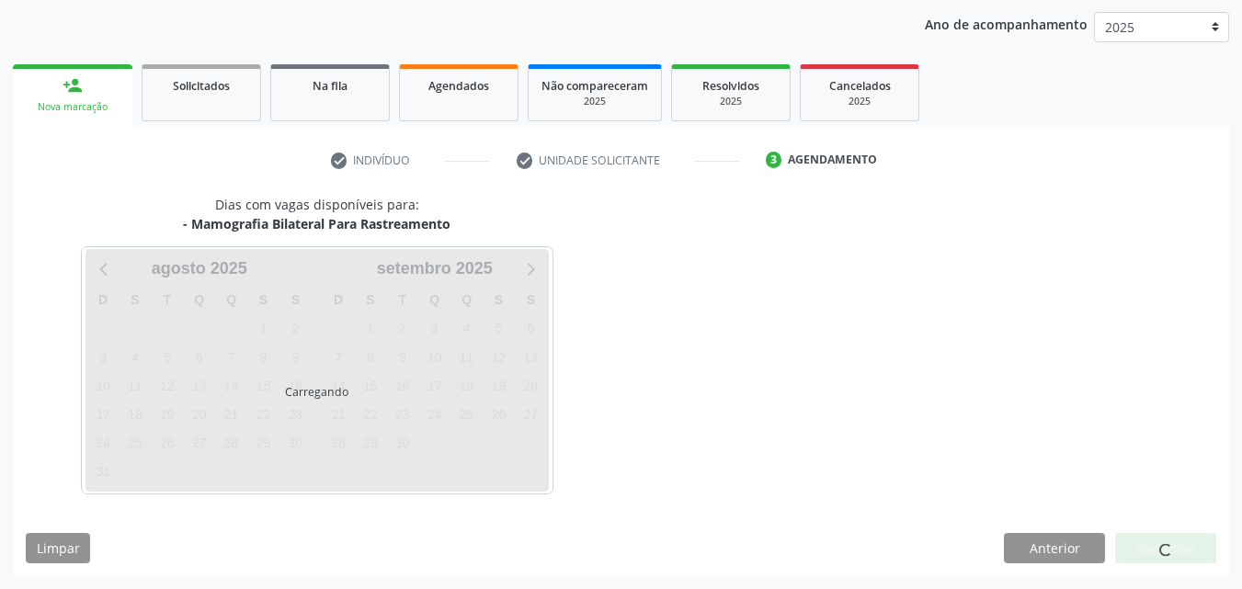
scroll to position [211, 0]
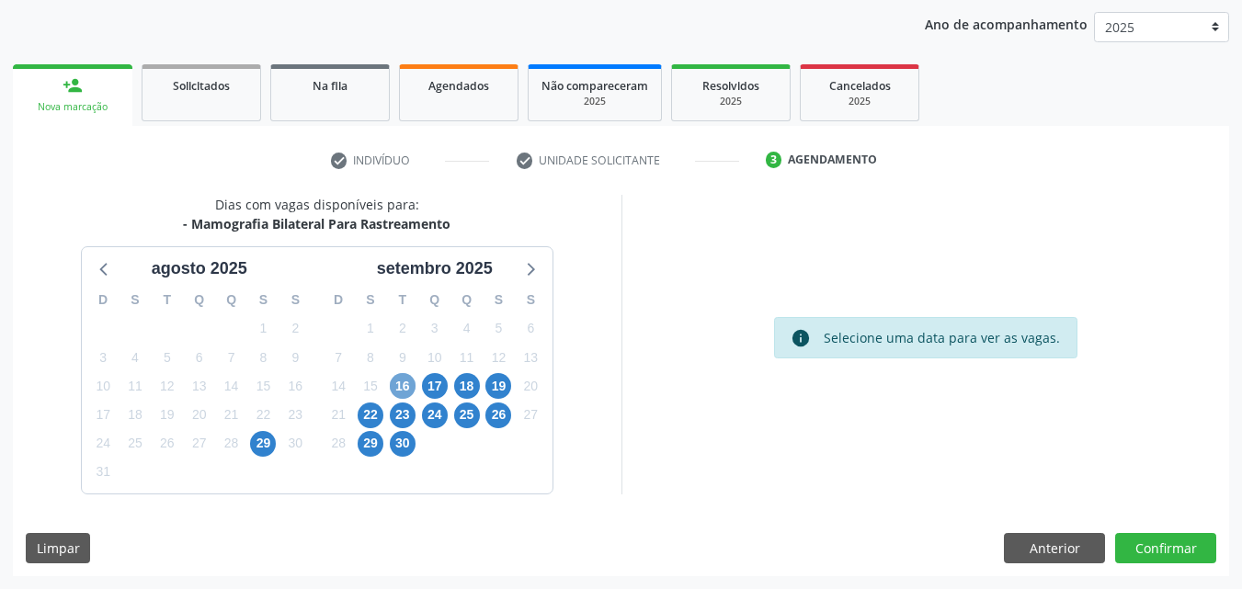
click at [403, 379] on span "16" at bounding box center [403, 386] width 26 height 26
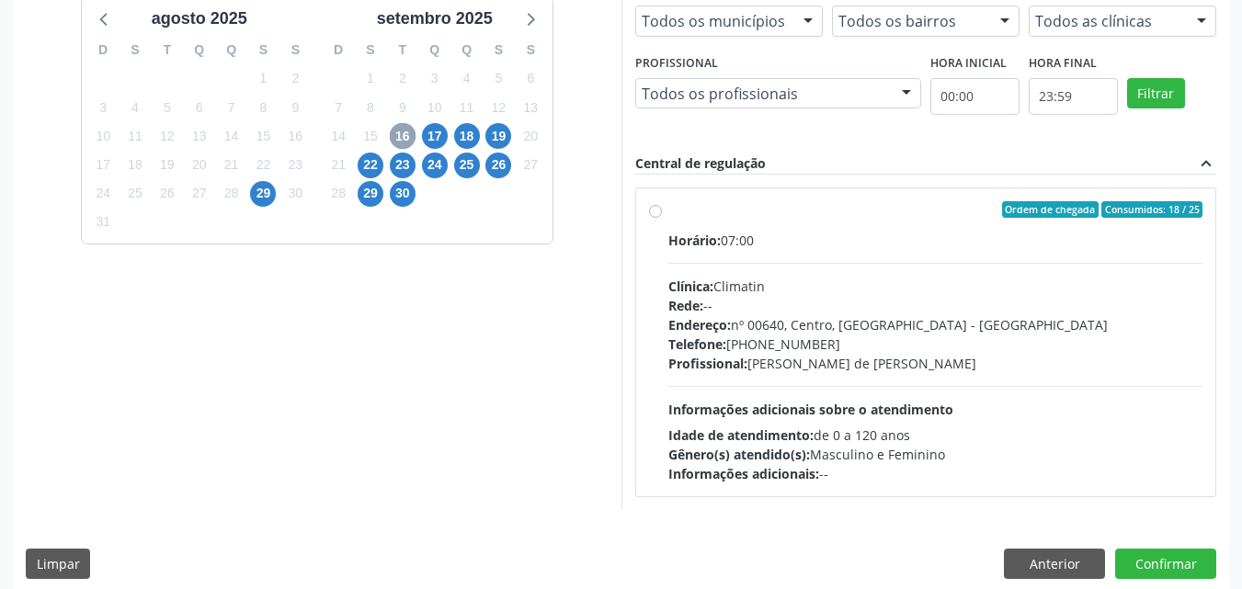
scroll to position [476, 0]
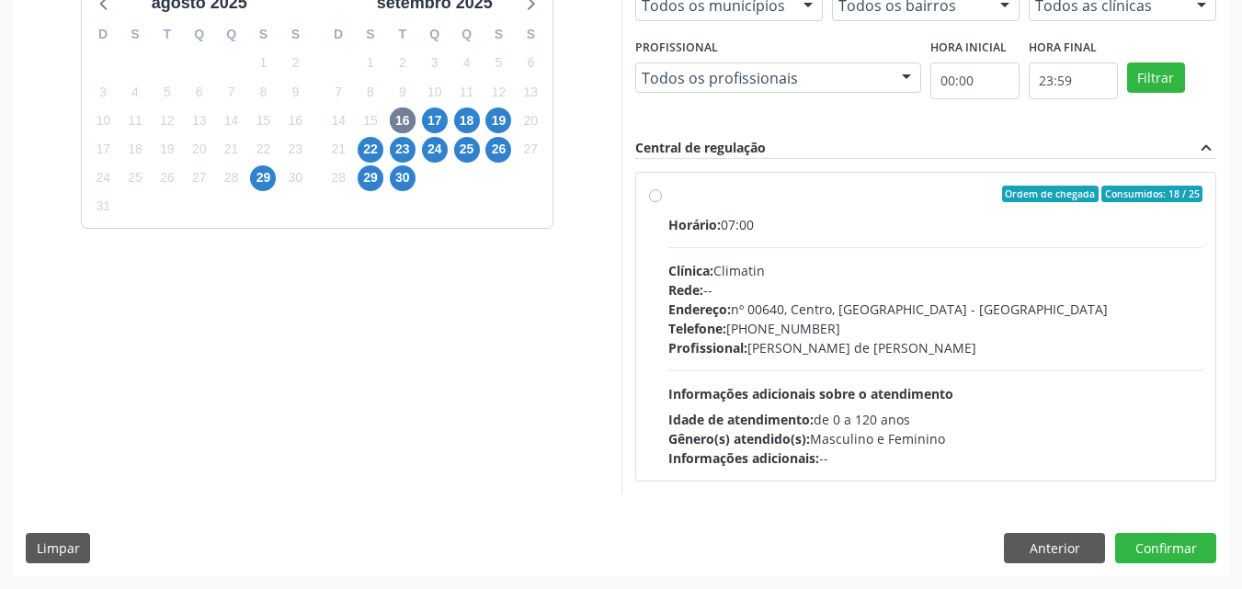
click at [674, 255] on div "Horário: 07:00 Clínica: Climatin Rede: -- Endereço: nº 00640, [GEOGRAPHIC_DATA]…" at bounding box center [936, 341] width 535 height 253
click at [662, 202] on input "Ordem de chegada Consumidos: 18 / 25 Horário: 07:00 Clínica: Climatin Rede: -- …" at bounding box center [655, 194] width 13 height 17
radio input "true"
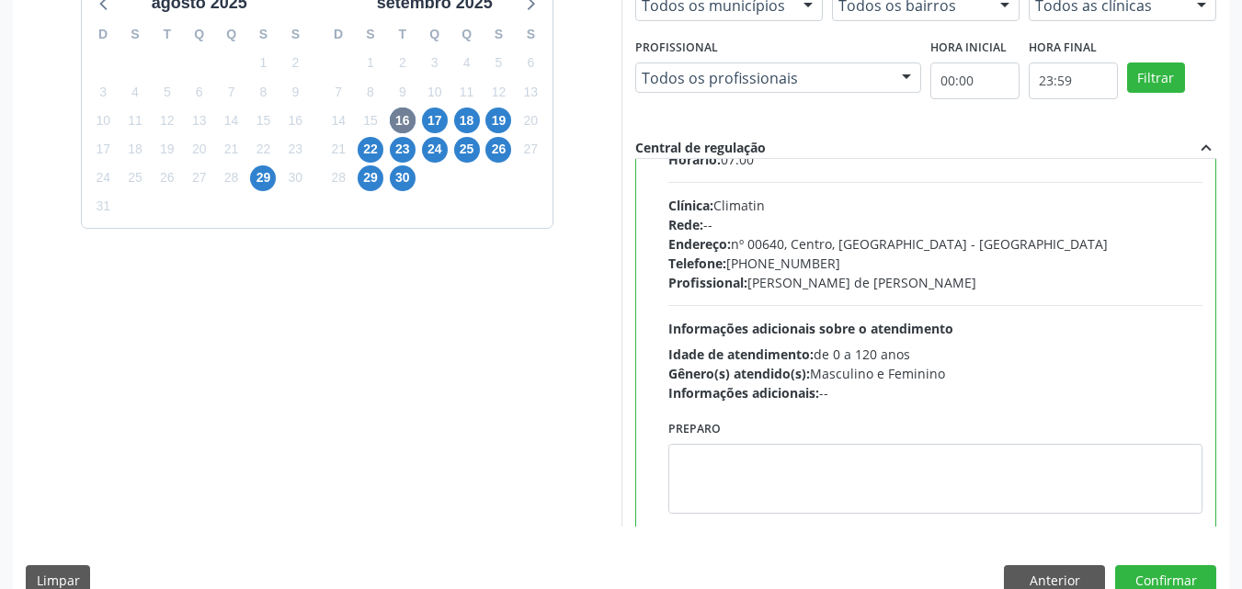
scroll to position [91, 0]
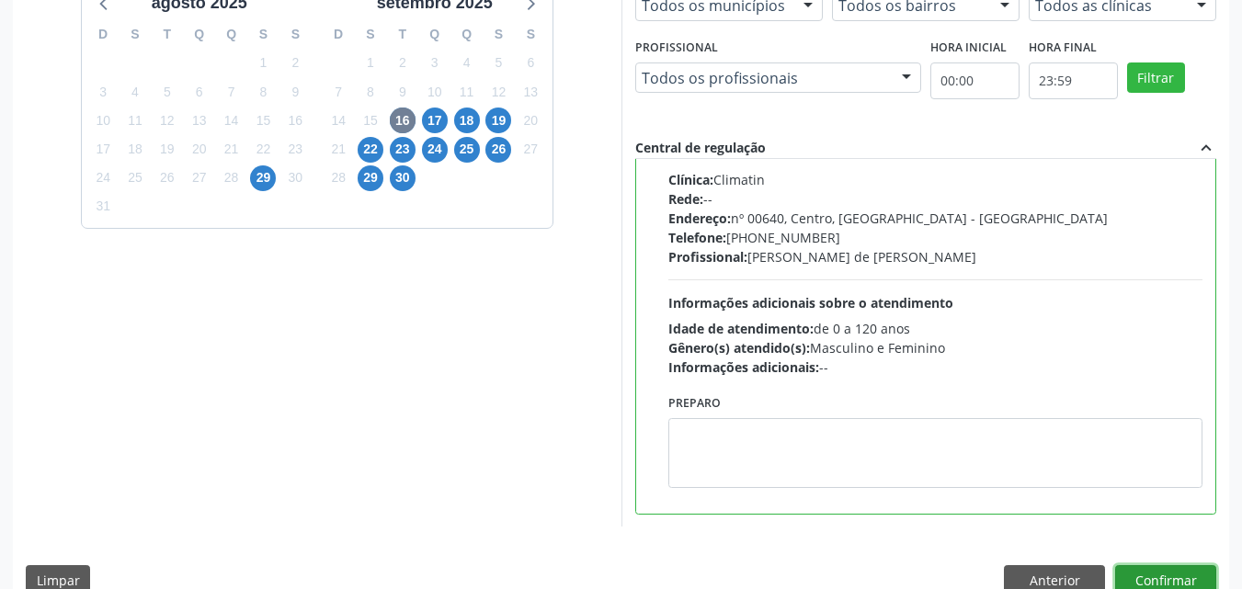
click at [1183, 575] on button "Confirmar" at bounding box center [1166, 581] width 101 height 31
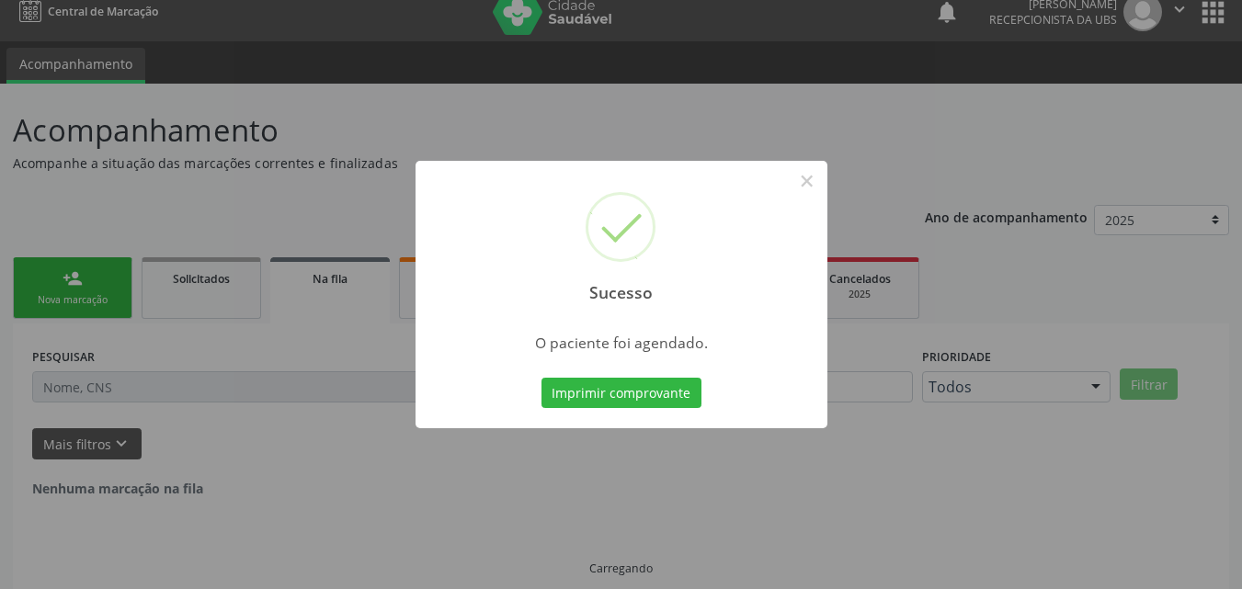
scroll to position [0, 0]
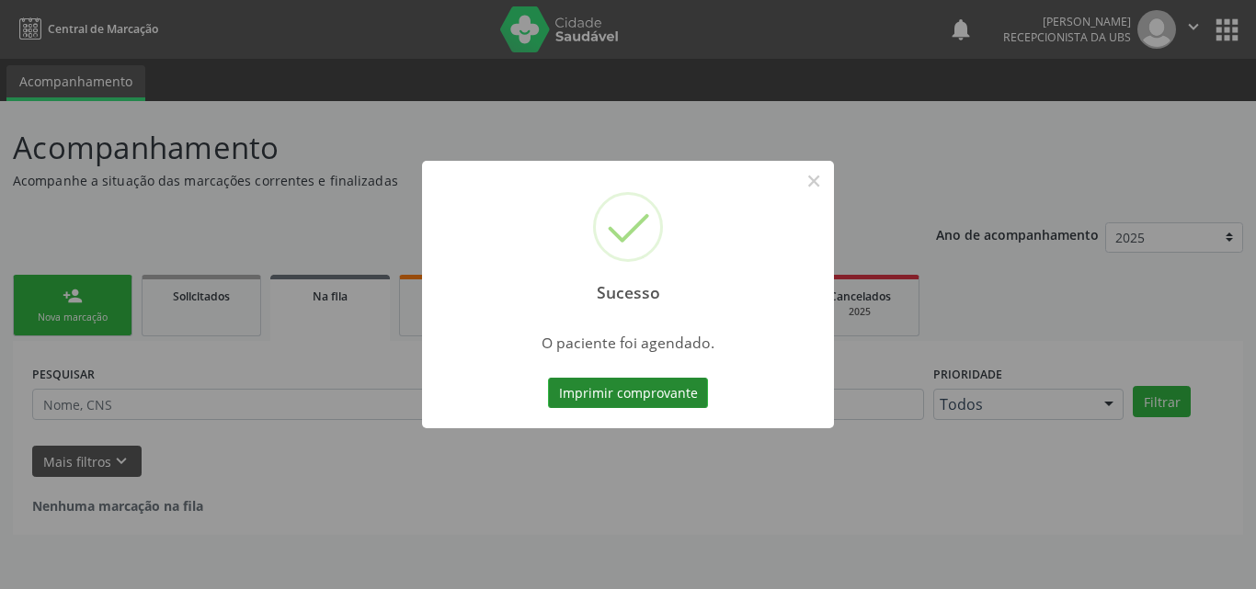
click at [658, 390] on button "Imprimir comprovante" at bounding box center [628, 393] width 160 height 31
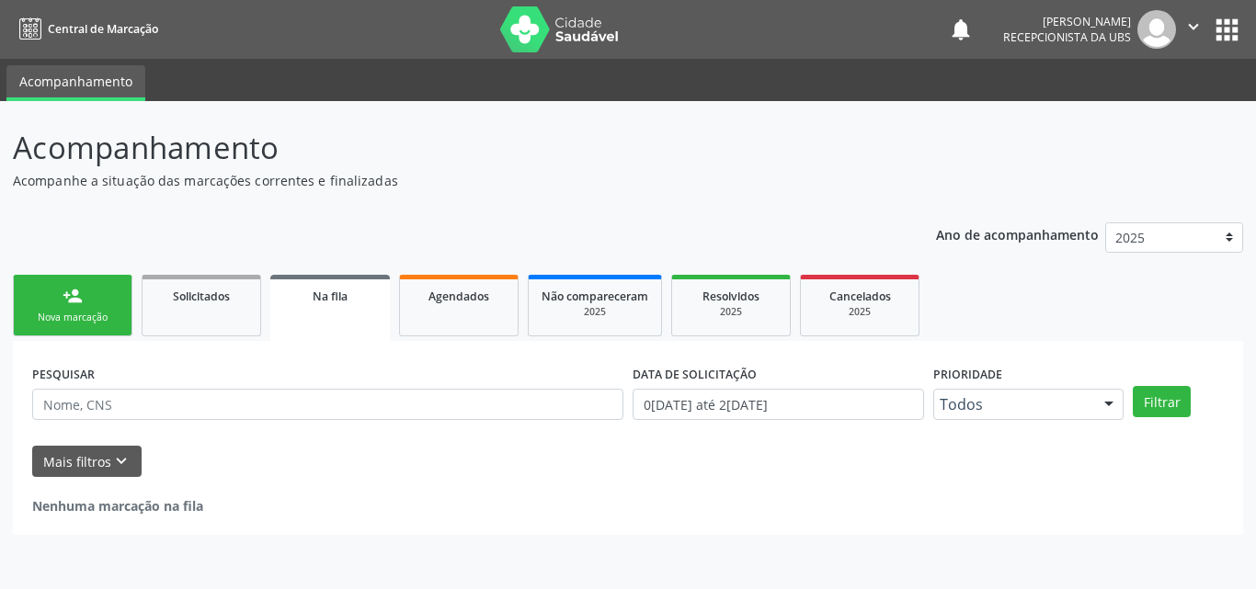
click at [98, 320] on div "Nova marcação" at bounding box center [73, 318] width 92 height 14
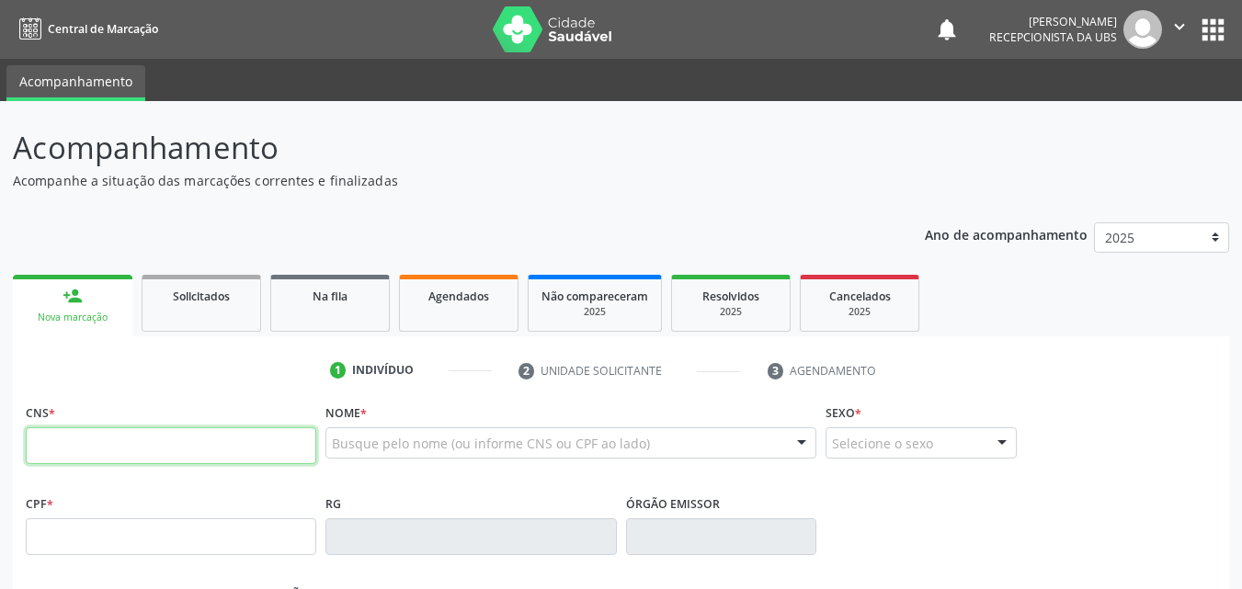
click at [152, 460] on input "text" at bounding box center [171, 446] width 291 height 37
type input "708 1055 7165 3638"
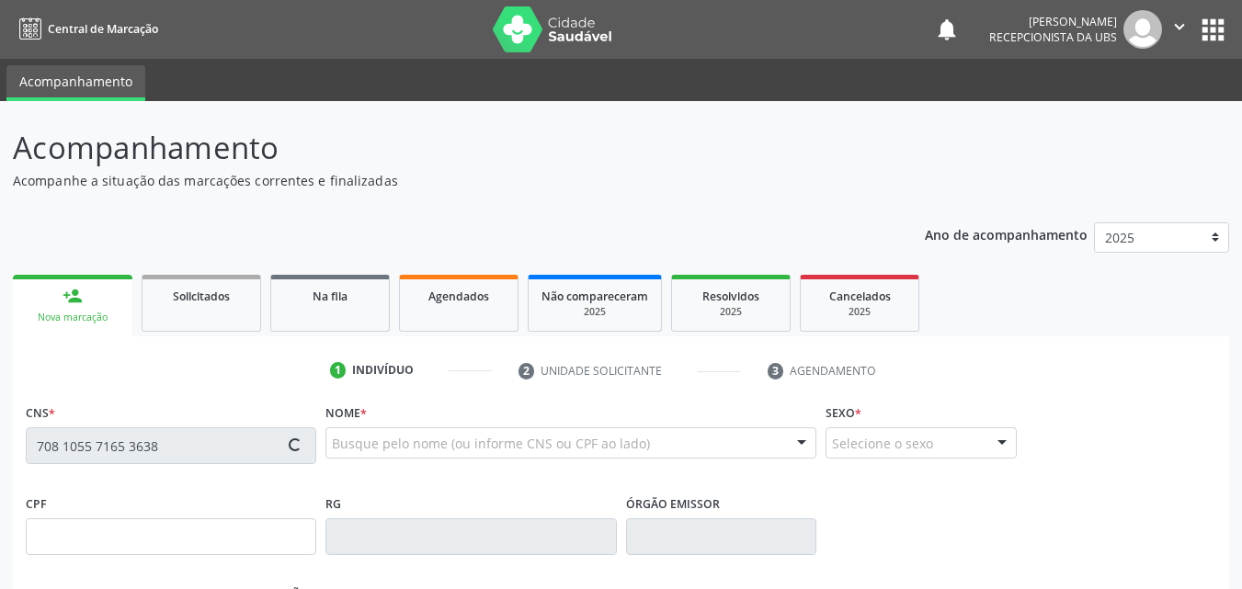
type input "113.689.594-90"
type input "06[DATE]"
type input "[PERSON_NAME]"
type input "[PHONE_NUMBER]"
type input "029.625.824-51"
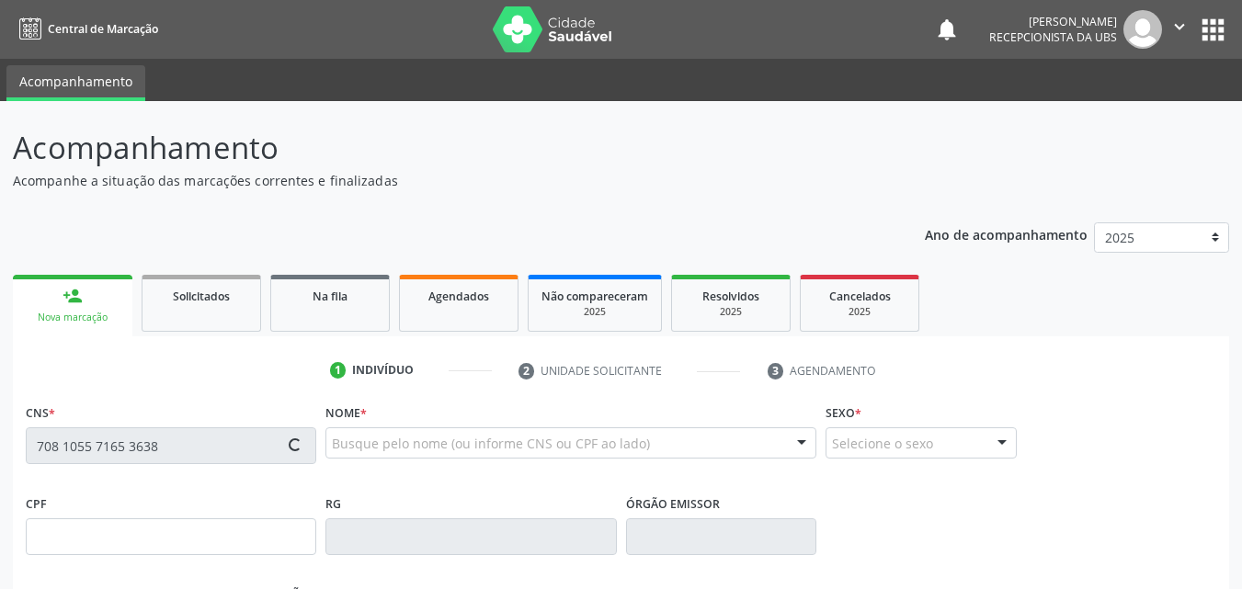
type input "1576"
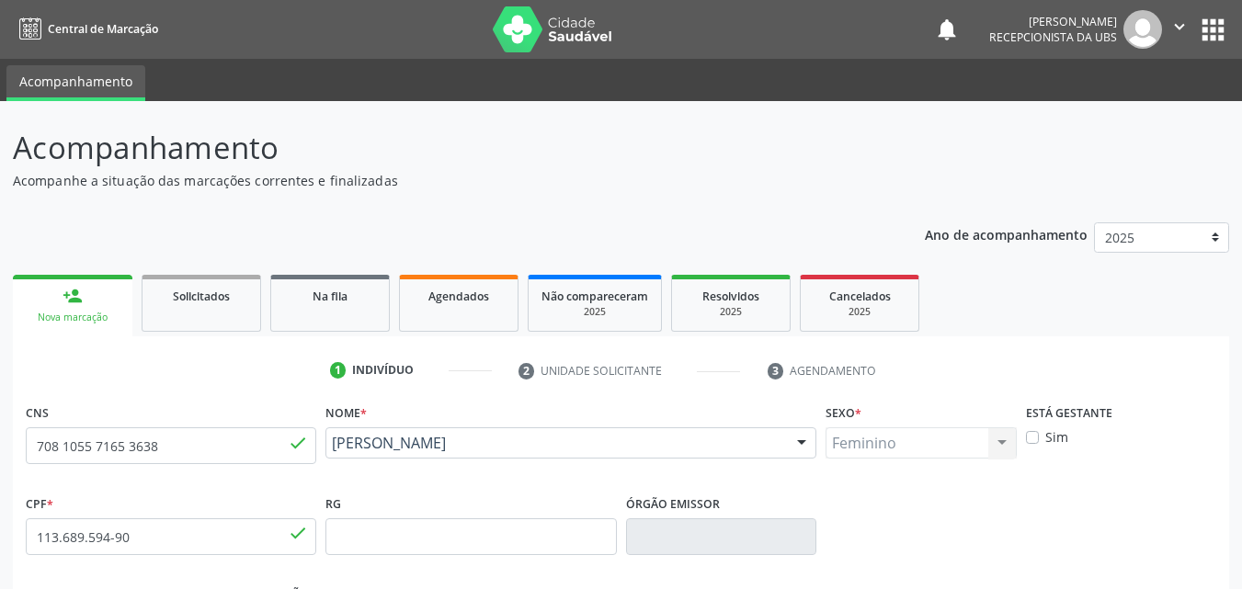
drag, startPoint x: 533, startPoint y: 464, endPoint x: 326, endPoint y: 450, distance: 207.4
click at [326, 450] on div "[PERSON_NAME] [PERSON_NAME] CNS: 708 1055 7165 3638 CPF: 113.689.594-90 Nascime…" at bounding box center [571, 450] width 491 height 44
copy span "[PERSON_NAME]"
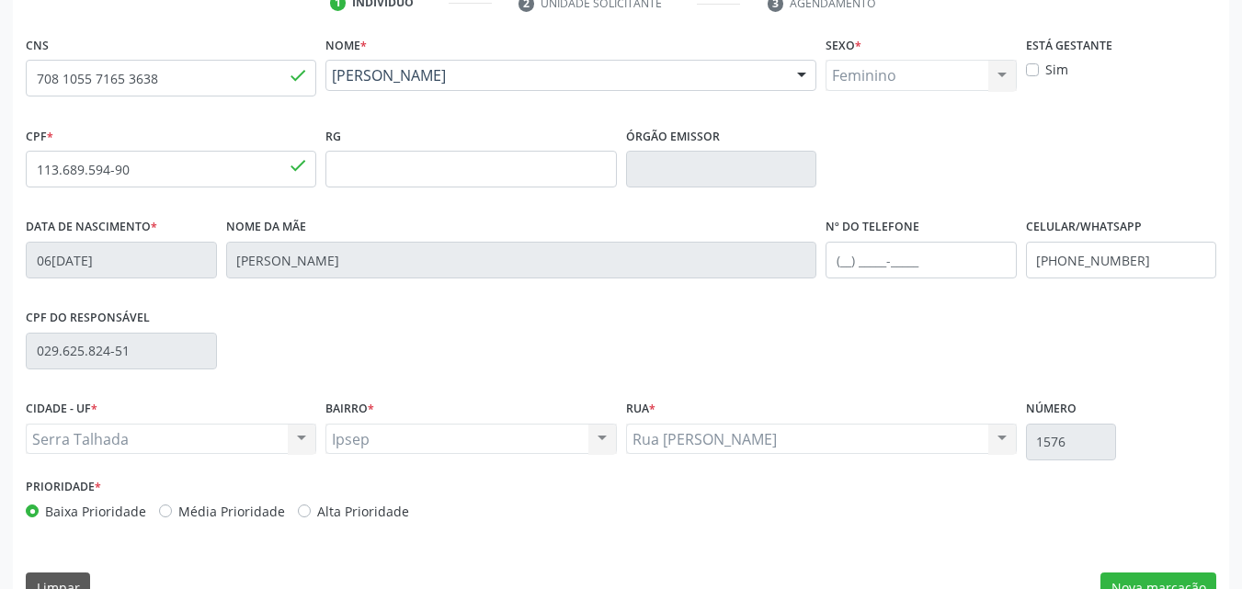
scroll to position [407, 0]
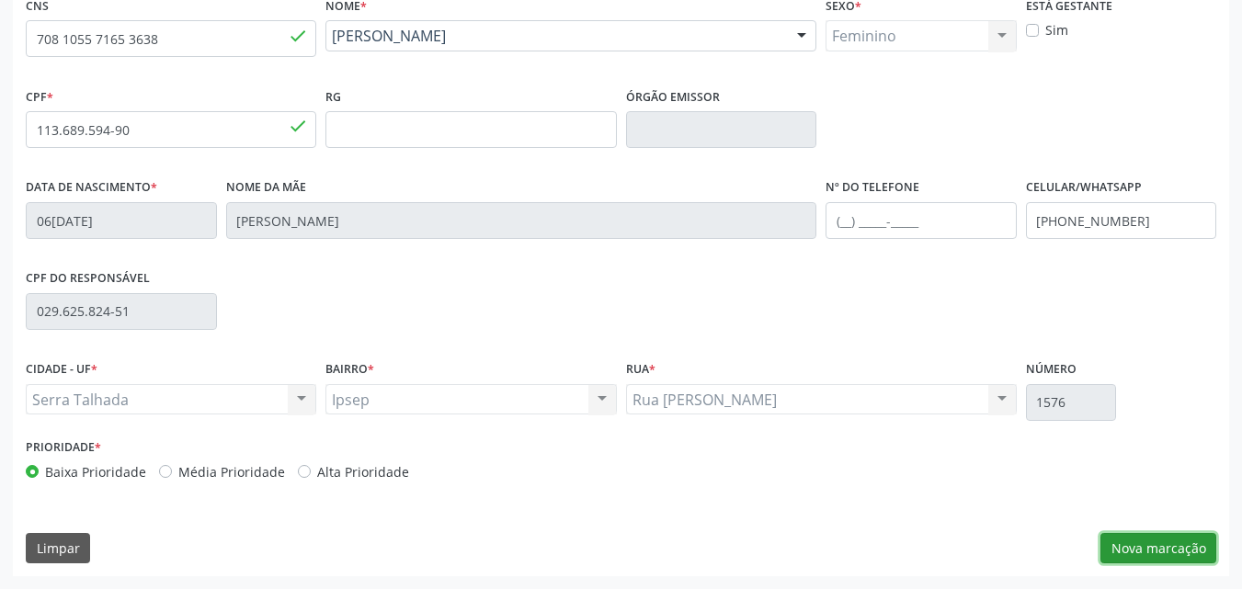
click at [1137, 537] on button "Nova marcação" at bounding box center [1159, 548] width 116 height 31
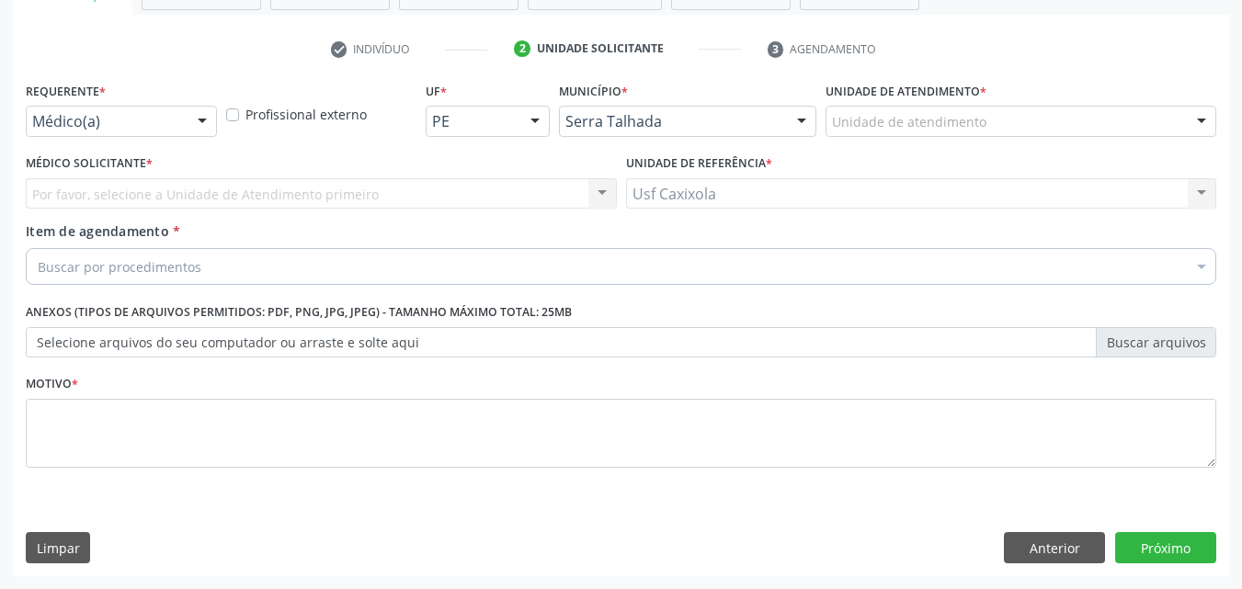
scroll to position [322, 0]
click at [177, 110] on div "Médico(a)" at bounding box center [121, 121] width 191 height 31
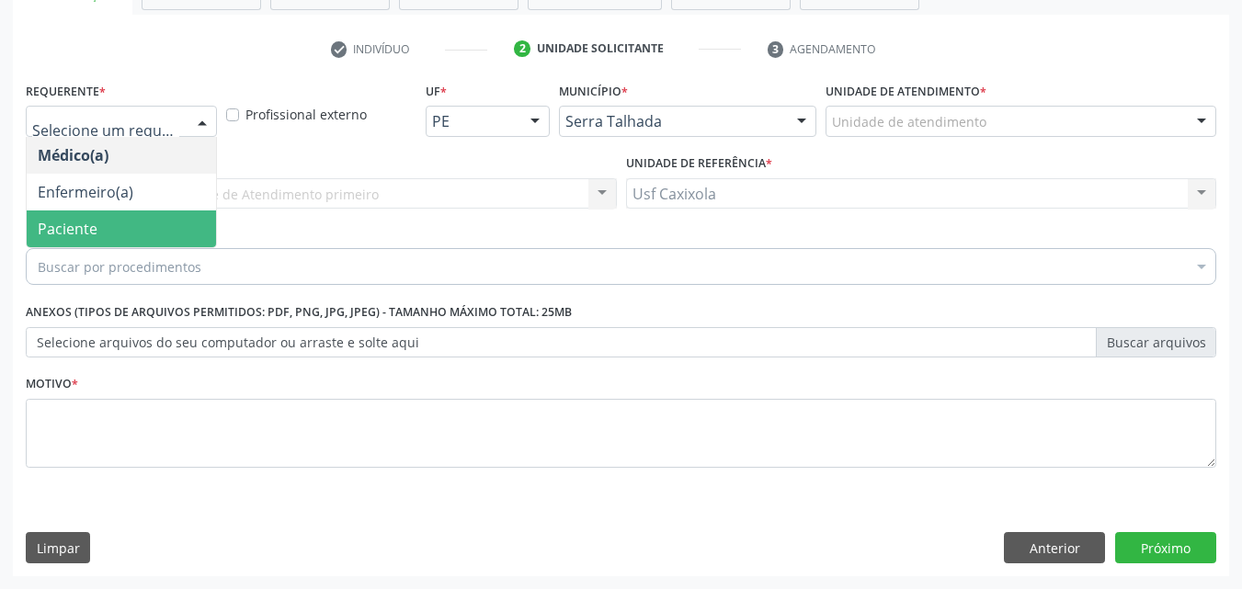
click at [196, 242] on span "Paciente" at bounding box center [121, 229] width 189 height 37
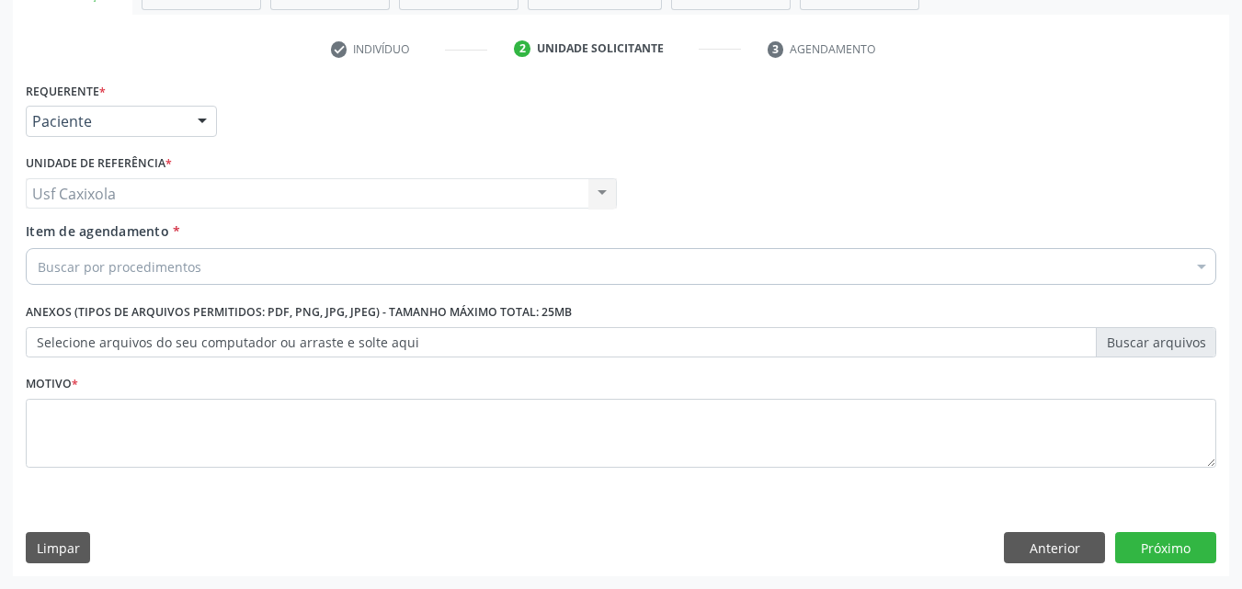
click at [199, 264] on div "Buscar por procedimentos" at bounding box center [621, 266] width 1191 height 37
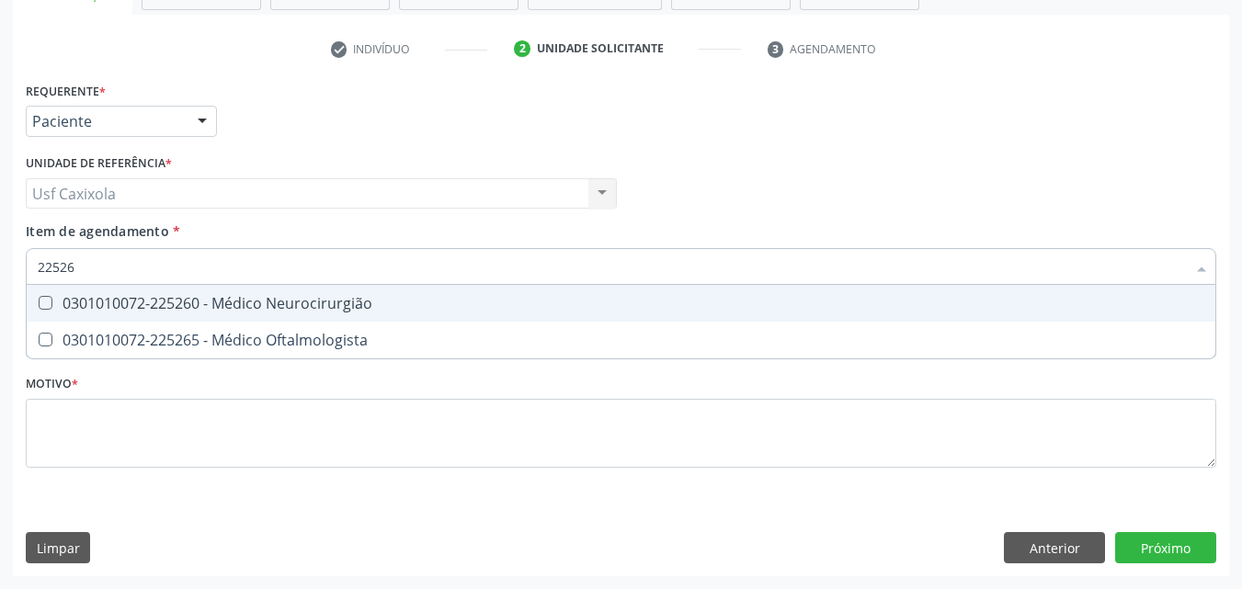
type input "225265"
click at [235, 301] on div "0301010072-225265 - Médico Oftalmologista" at bounding box center [621, 303] width 1167 height 15
checkbox Oftalmologista "true"
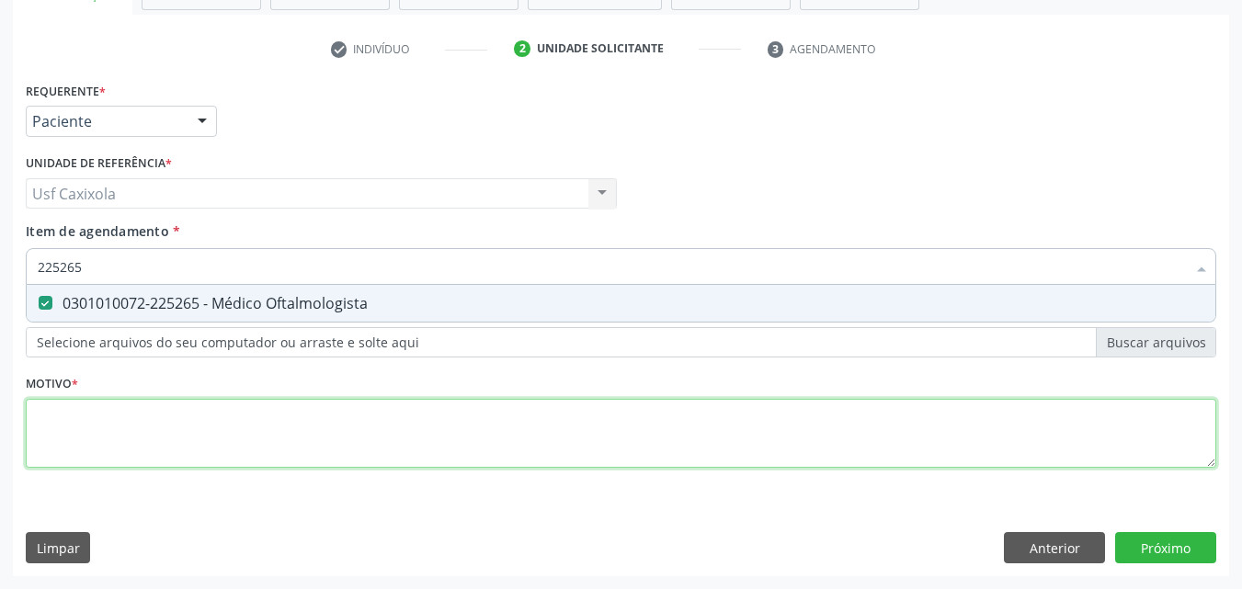
click at [269, 436] on div "Requerente * Paciente Médico(a) Enfermeiro(a) Paciente Nenhum resultado encontr…" at bounding box center [621, 285] width 1191 height 417
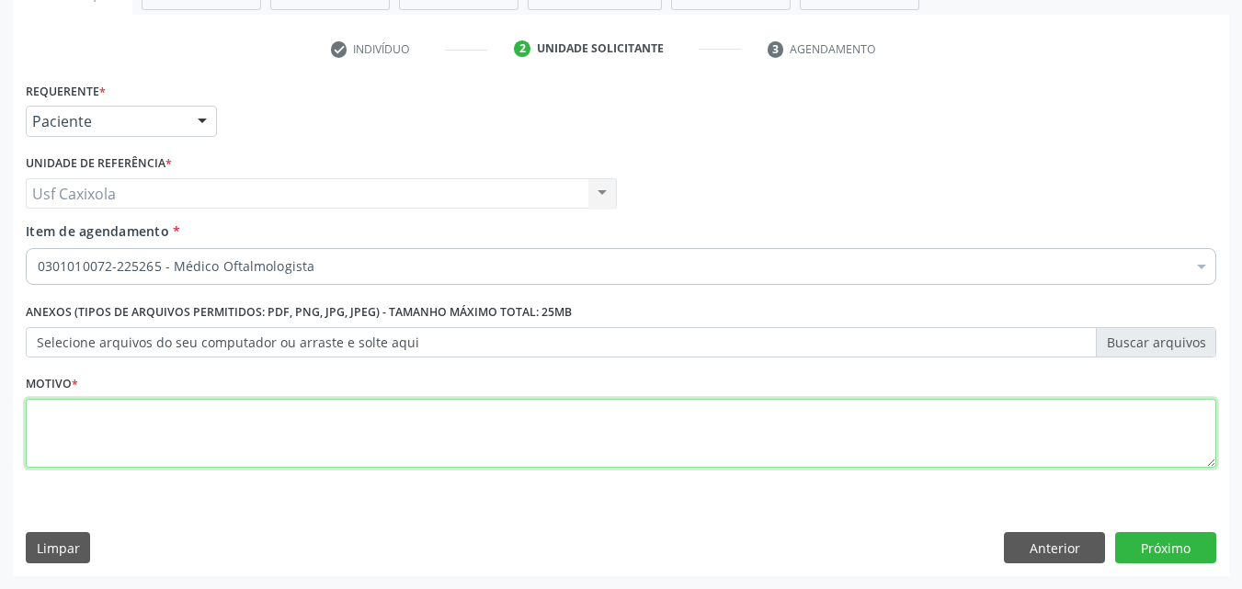
type textarea "."
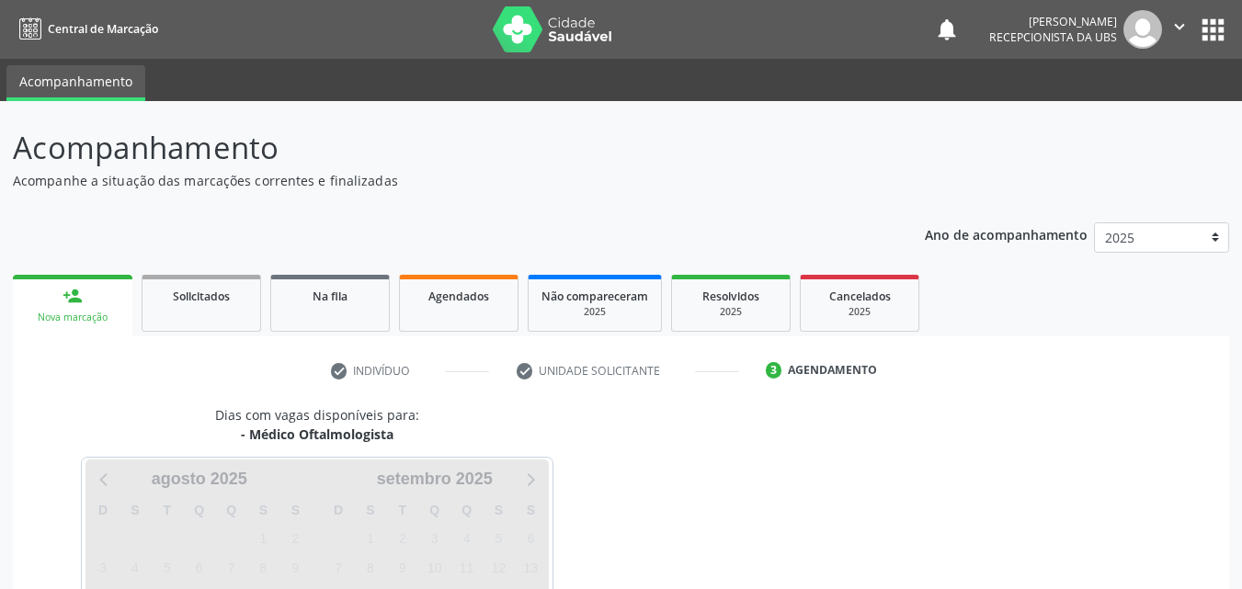
scroll to position [211, 0]
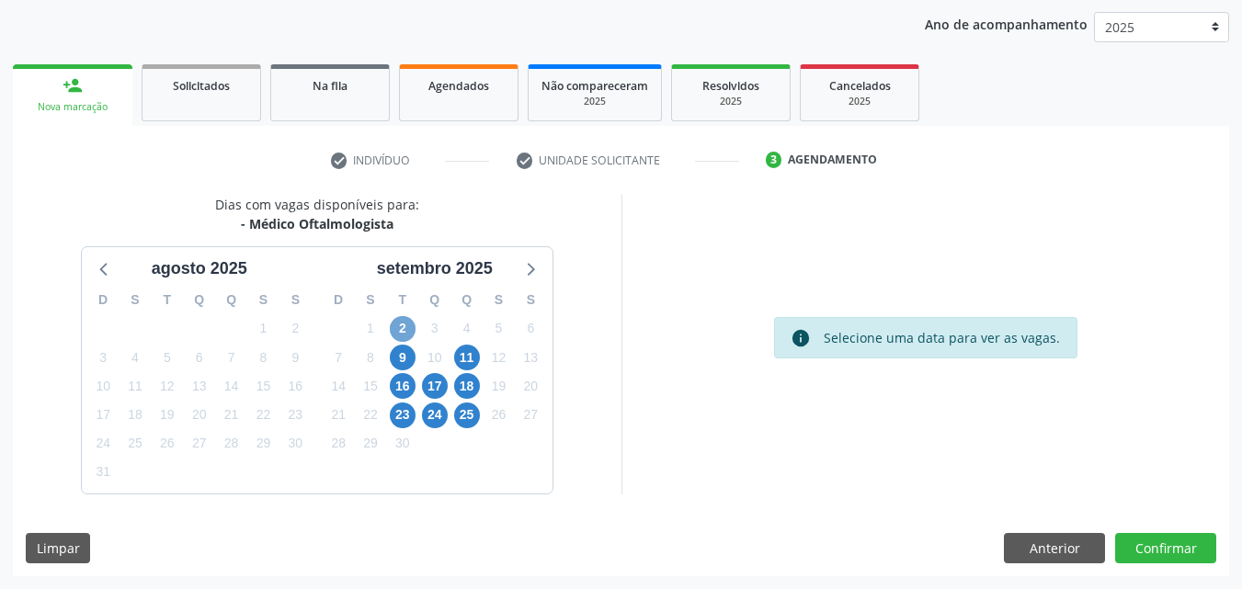
click at [405, 329] on span "2" at bounding box center [403, 329] width 26 height 26
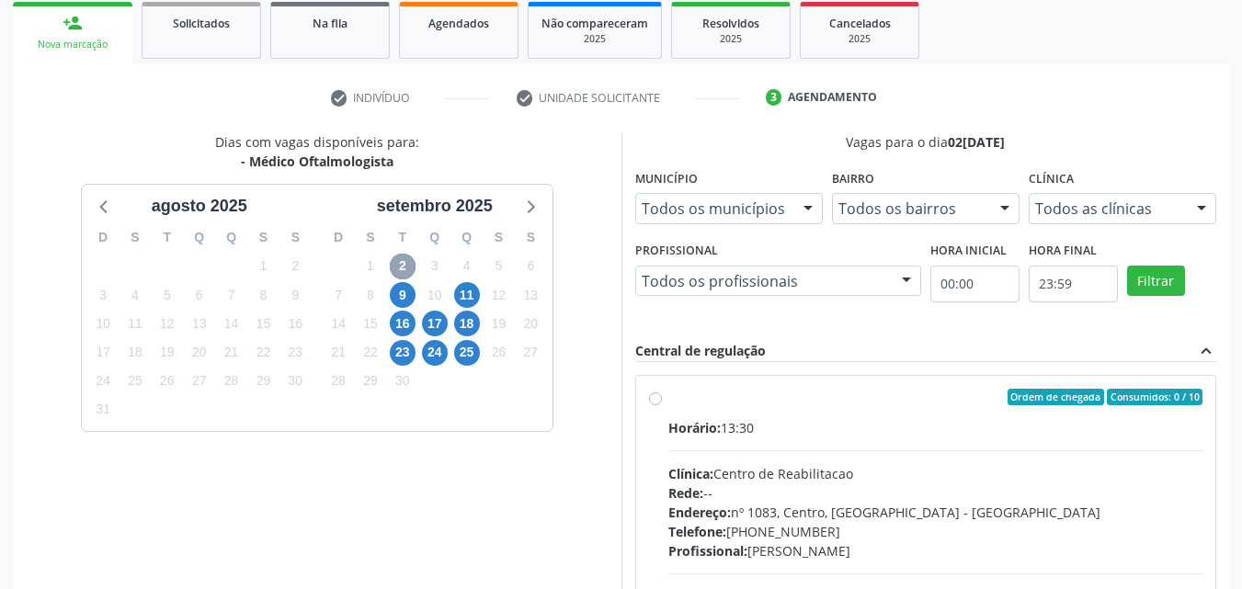
scroll to position [395, 0]
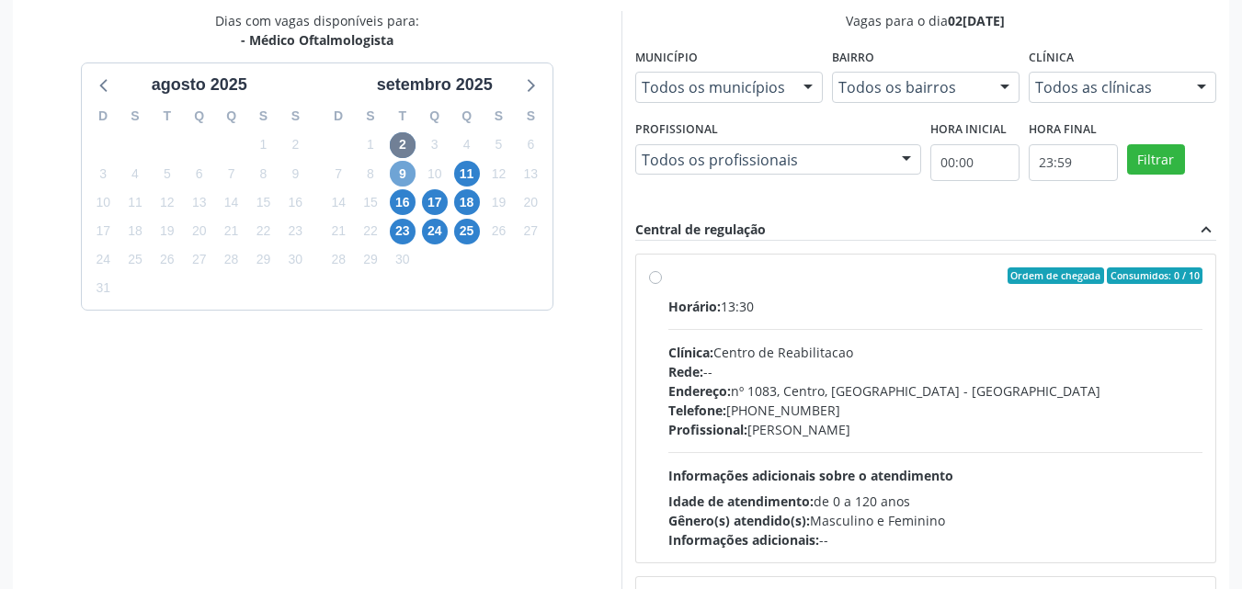
click at [412, 168] on span "9" at bounding box center [403, 174] width 26 height 26
click at [462, 175] on span "11" at bounding box center [467, 174] width 26 height 26
click at [660, 284] on div "Ordem de chegada Consumidos: 3 / 6 Horário: 15:00 Clínica: Fundacao Altino Vent…" at bounding box center [926, 409] width 555 height 282
radio input "true"
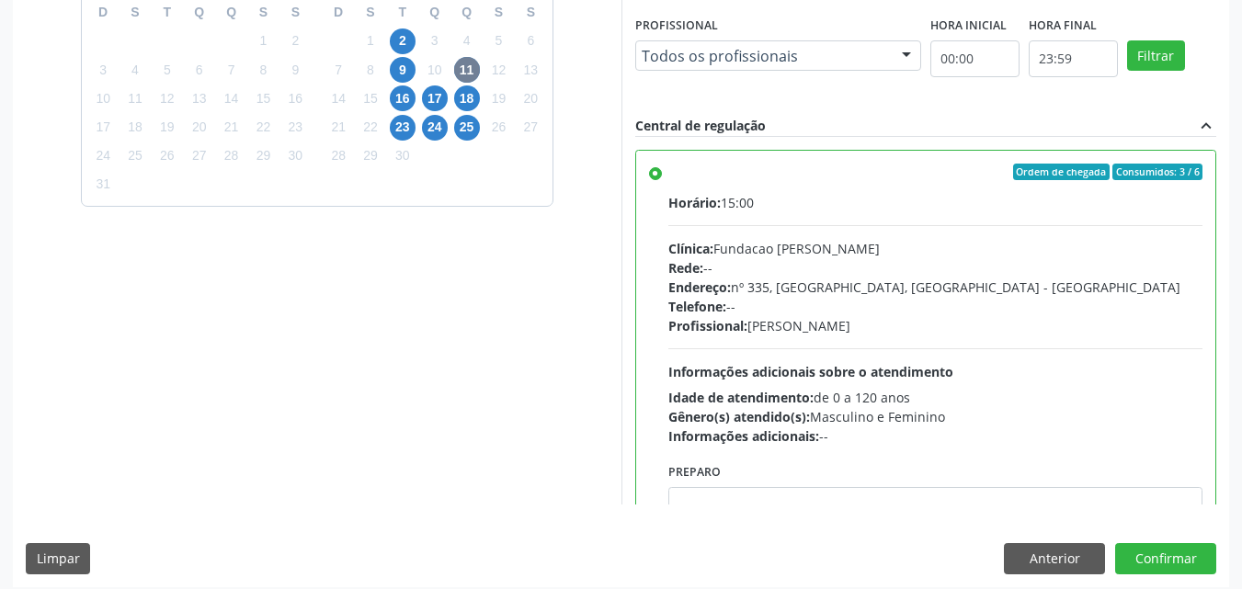
scroll to position [509, 0]
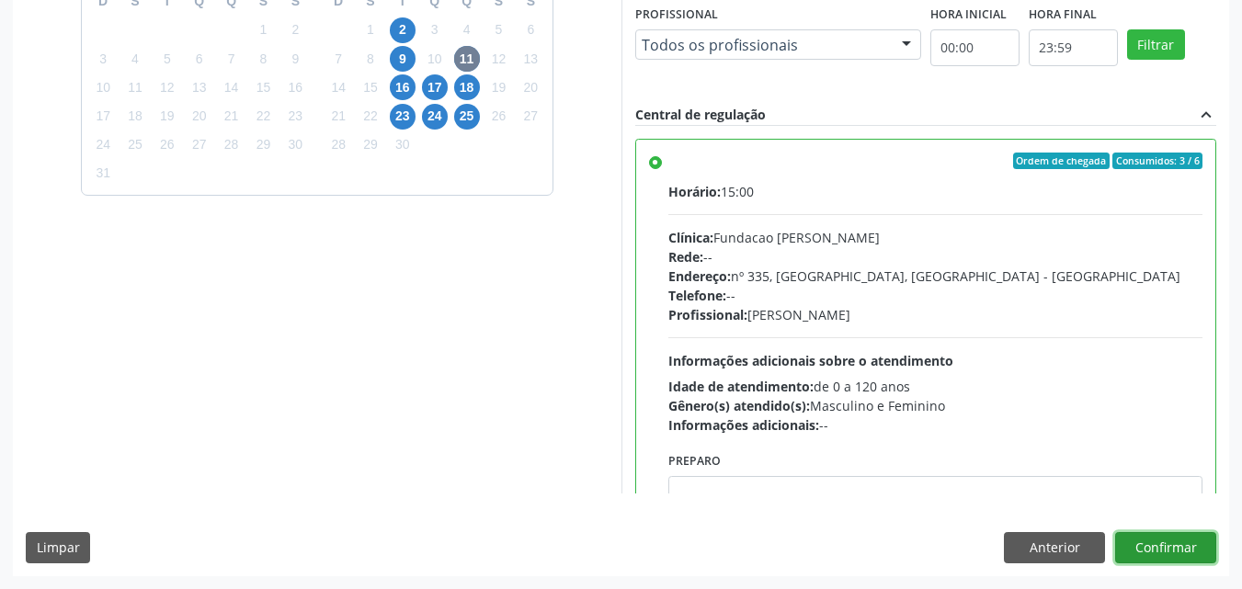
click at [1184, 549] on button "Confirmar" at bounding box center [1166, 547] width 101 height 31
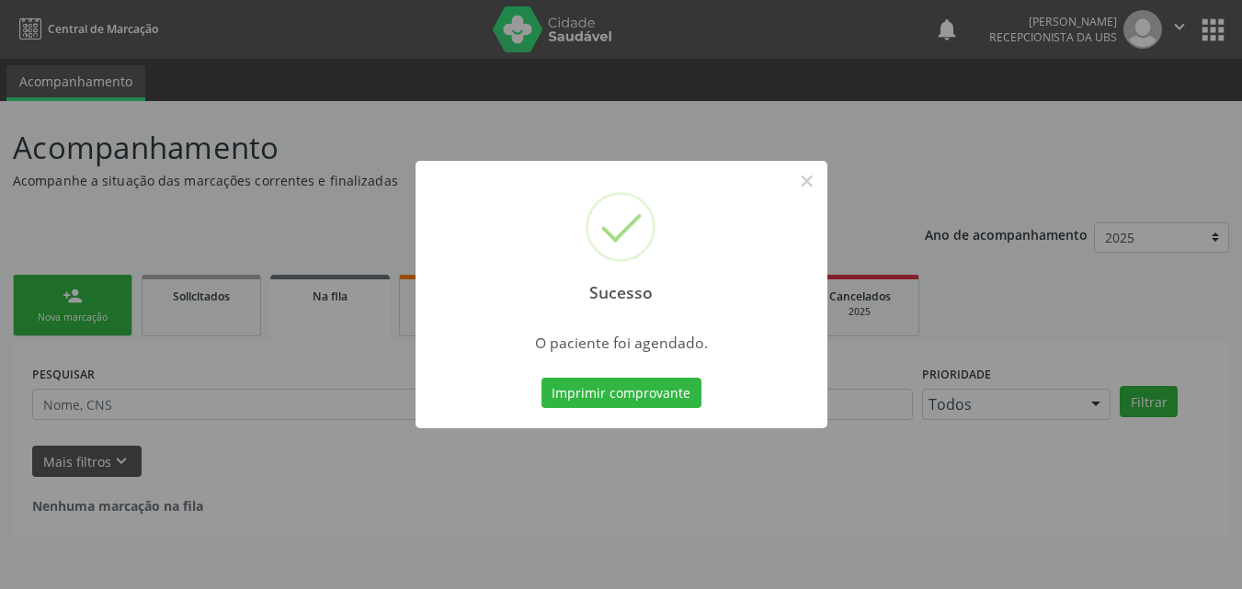
scroll to position [0, 0]
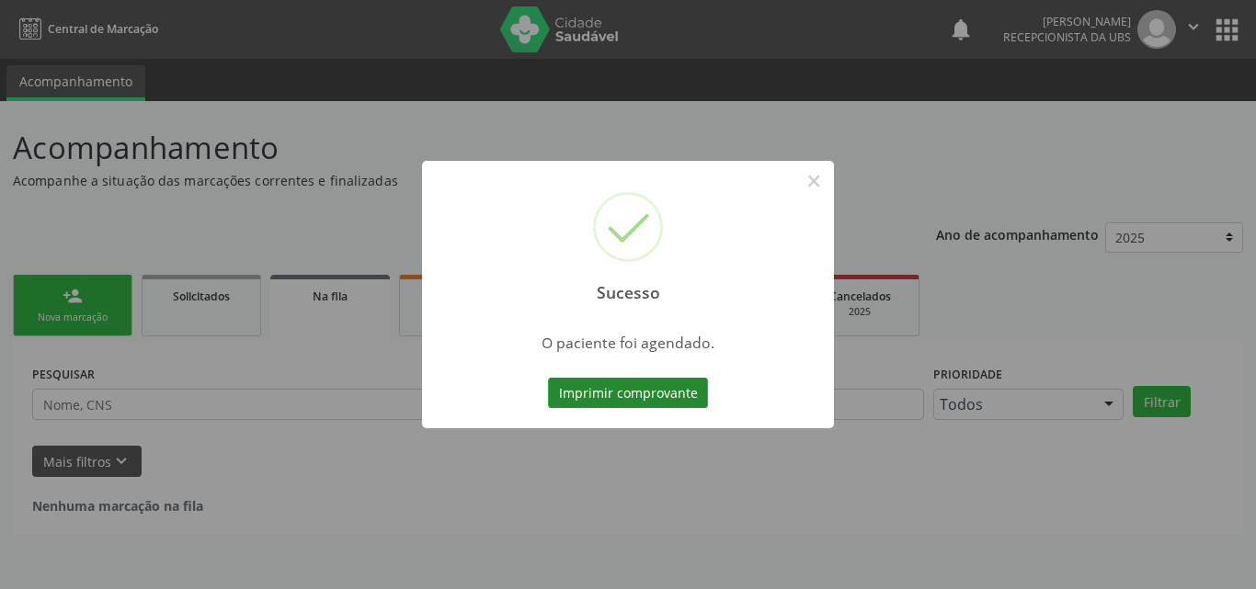
click at [633, 393] on button "Imprimir comprovante" at bounding box center [628, 393] width 160 height 31
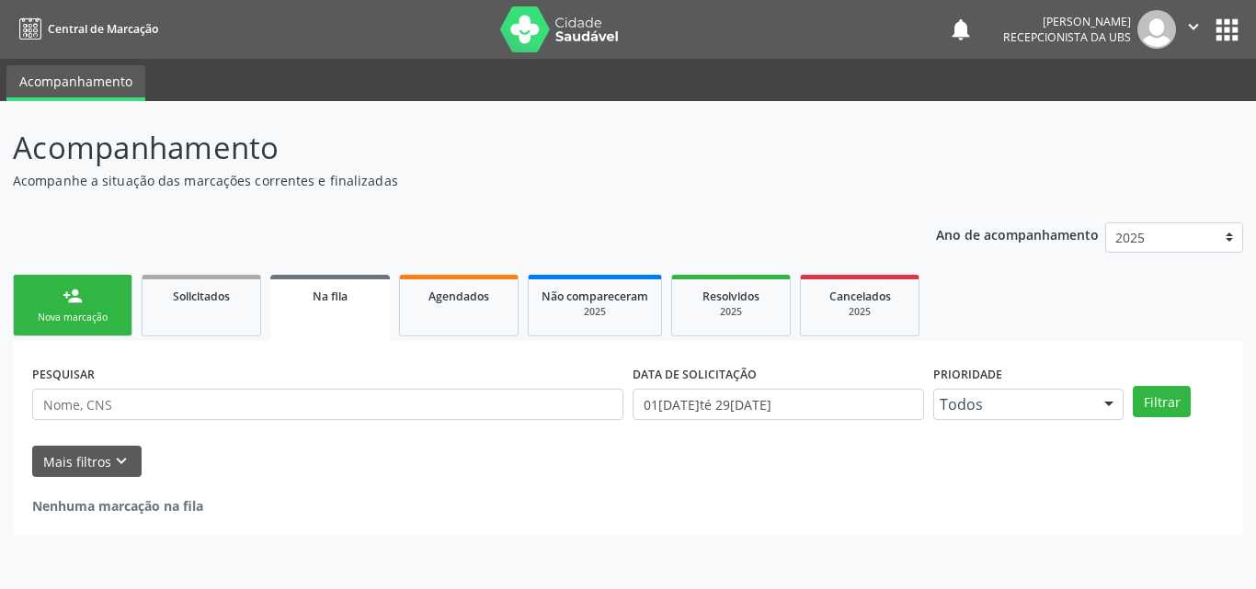
click at [96, 301] on link "person_add Nova marcação" at bounding box center [73, 306] width 120 height 62
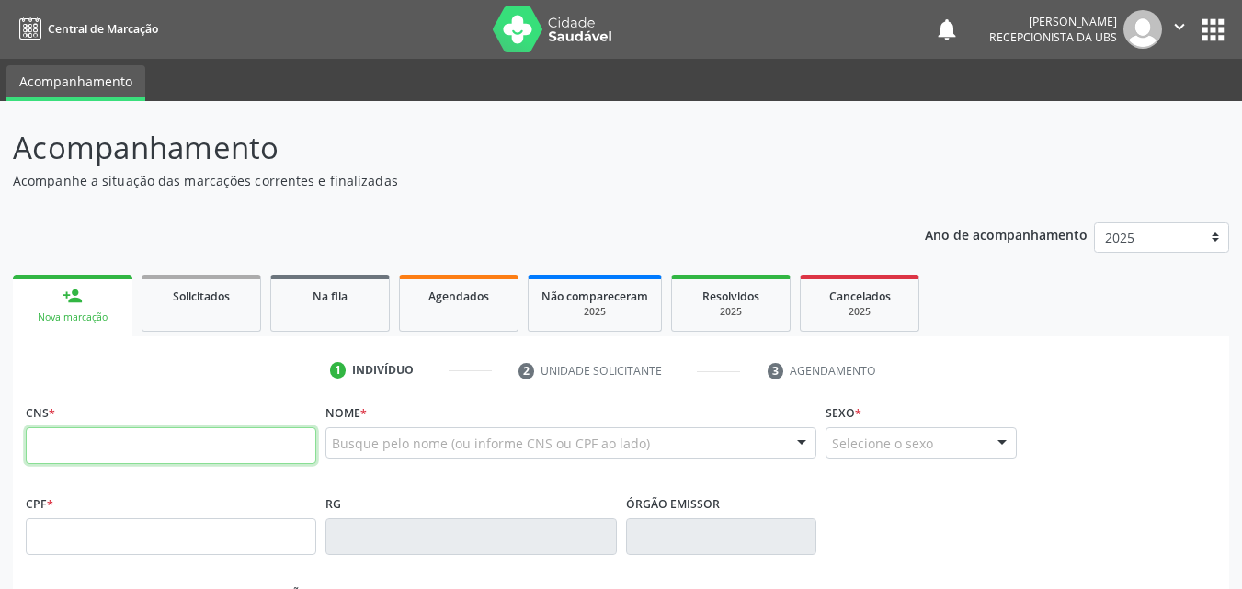
click at [150, 442] on input "text" at bounding box center [171, 446] width 291 height 37
type input "700 8079 0669 8581"
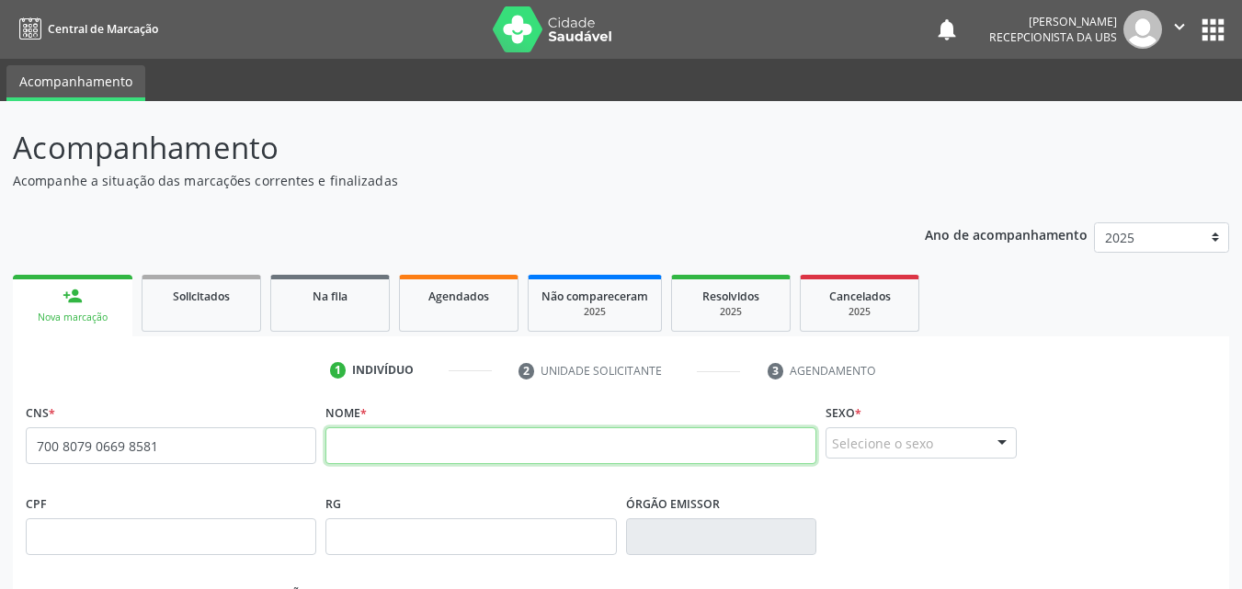
click at [445, 453] on input "text" at bounding box center [571, 446] width 491 height 37
type input "b"
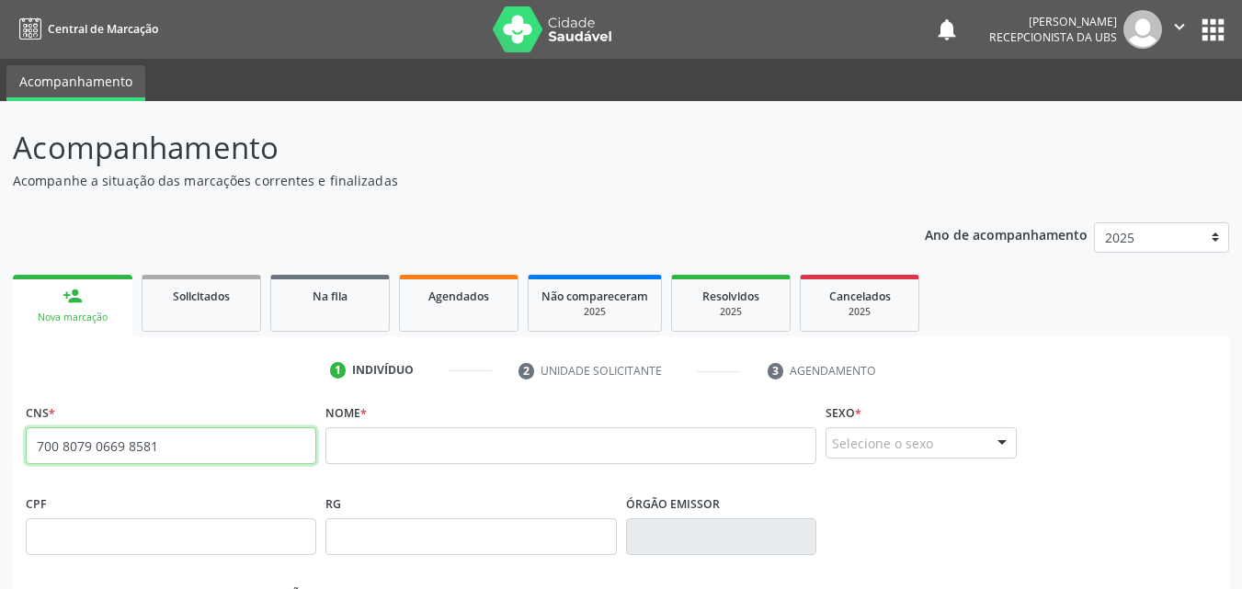
drag, startPoint x: 184, startPoint y: 452, endPoint x: 1, endPoint y: 450, distance: 183.0
click at [1, 450] on div "Acompanhamento Acompanhe a situação das marcações correntes e finalizadas Relat…" at bounding box center [621, 549] width 1242 height 896
paste input "898 0029 8906 6294"
type input "898 0029 8906 6294"
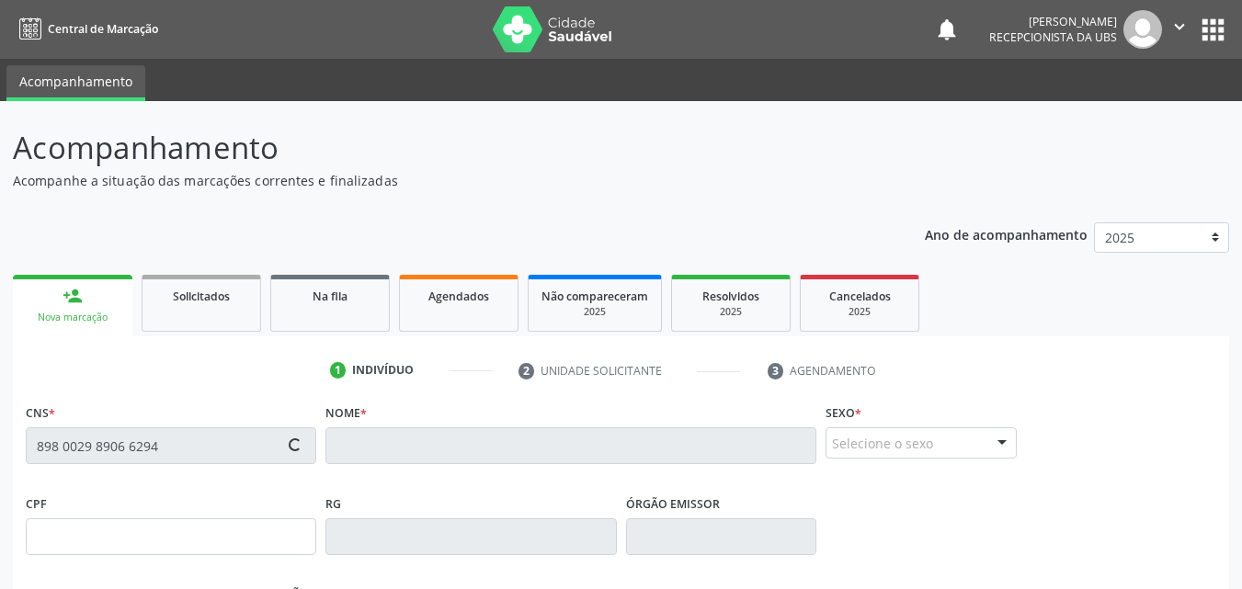
type input "17/05/1986"
type input "Marta Maria Benigna"
type input "(99) 99999-9999"
type input "250"
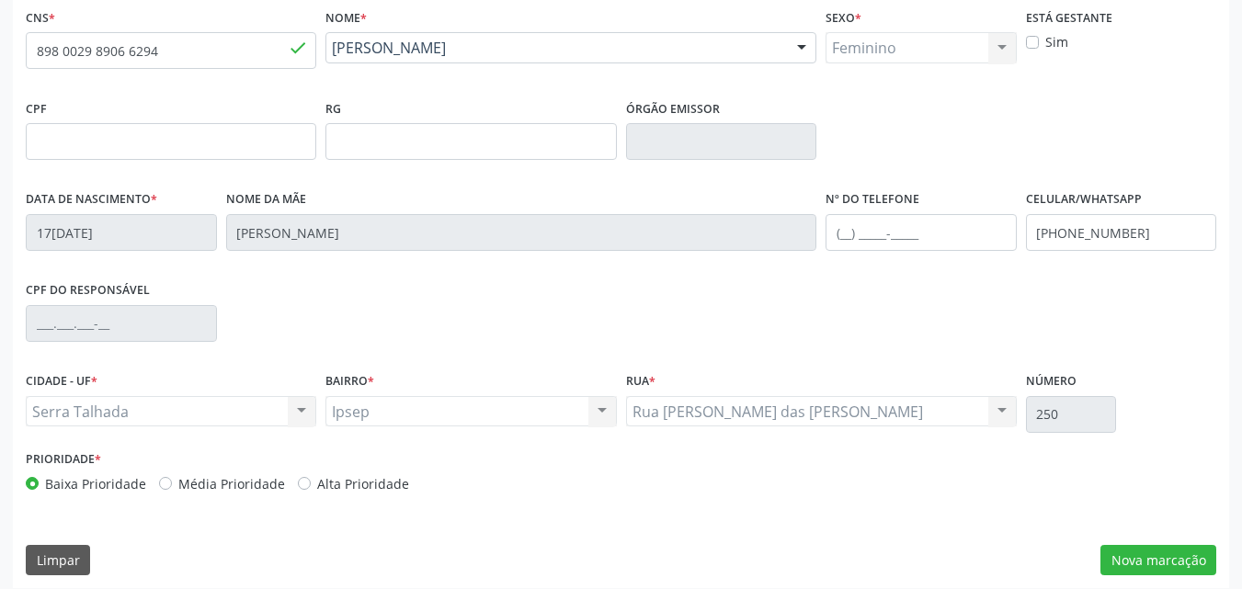
scroll to position [407, 0]
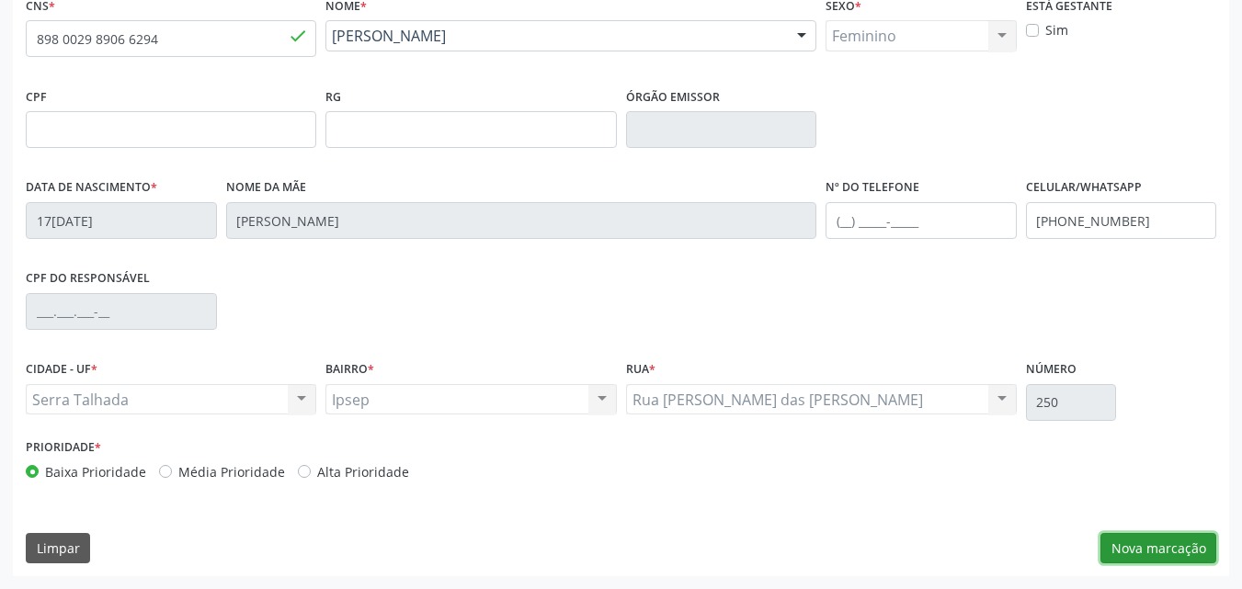
click at [1132, 549] on button "Nova marcação" at bounding box center [1159, 548] width 116 height 31
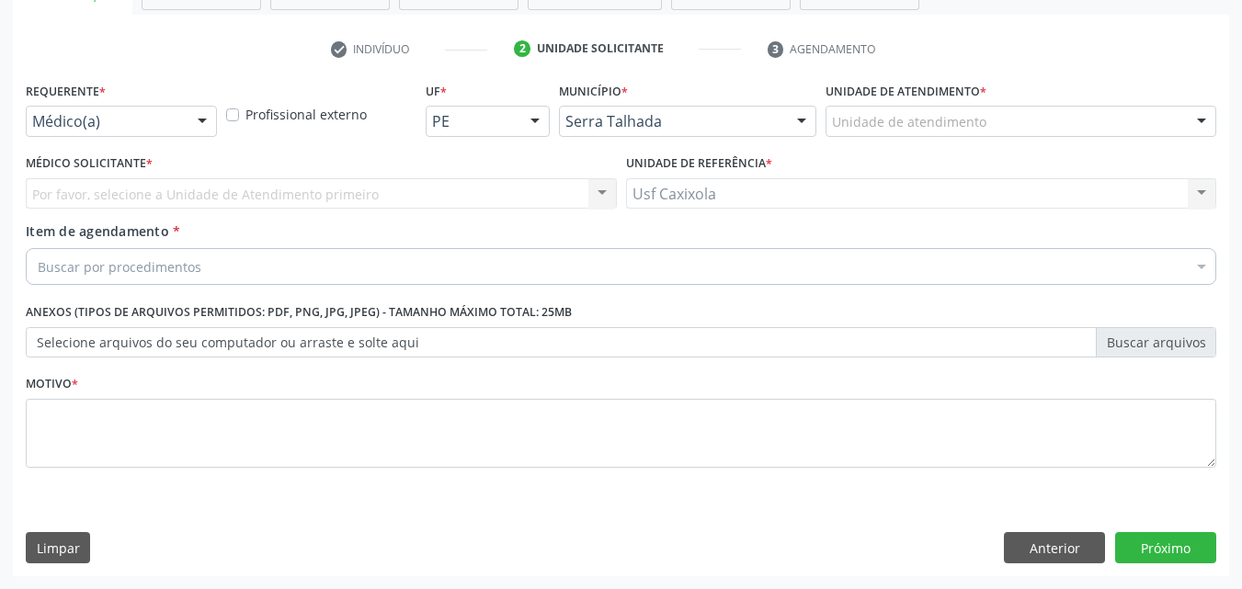
click at [186, 120] on div "Médico(a) Médico(a) Enfermeiro(a) Paciente Nenhum resultado encontrado para: " …" at bounding box center [121, 121] width 191 height 31
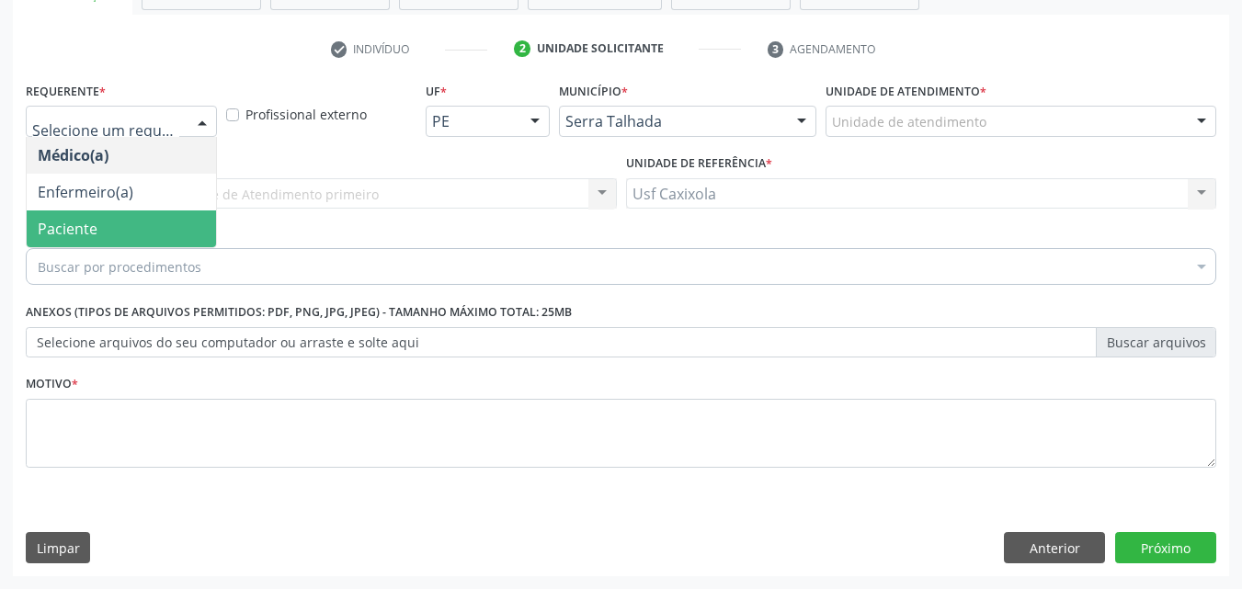
click at [160, 223] on span "Paciente" at bounding box center [121, 229] width 189 height 37
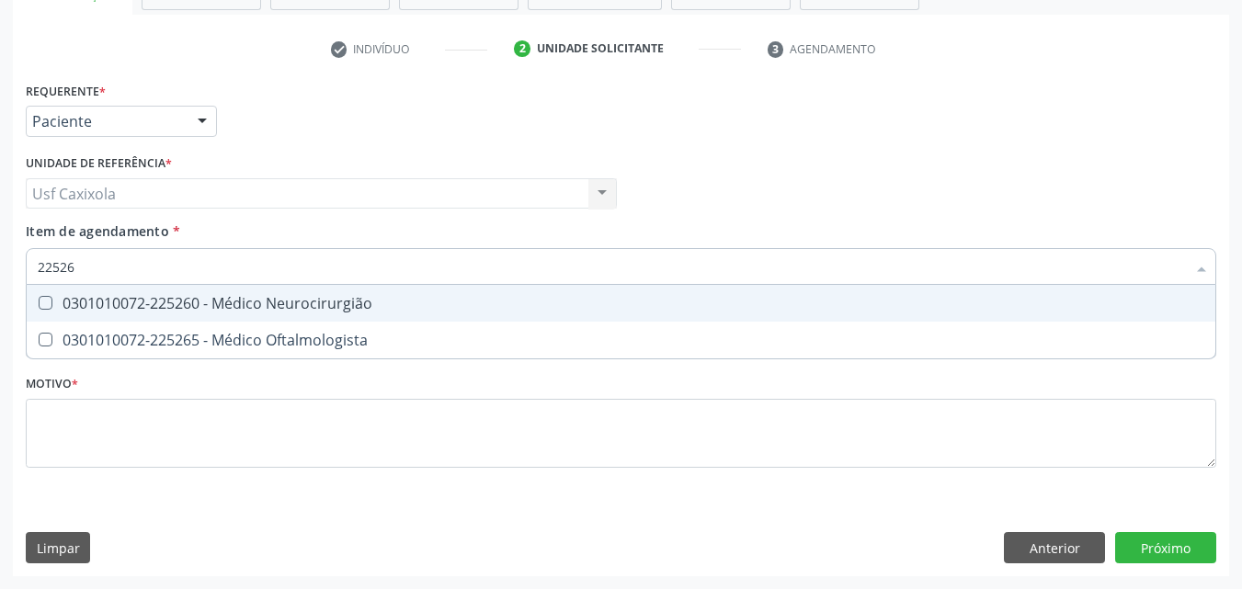
type input "225265"
click at [170, 299] on div "0301010072-225265 - Médico Oftalmologista" at bounding box center [621, 303] width 1167 height 15
checkbox Oftalmologista "true"
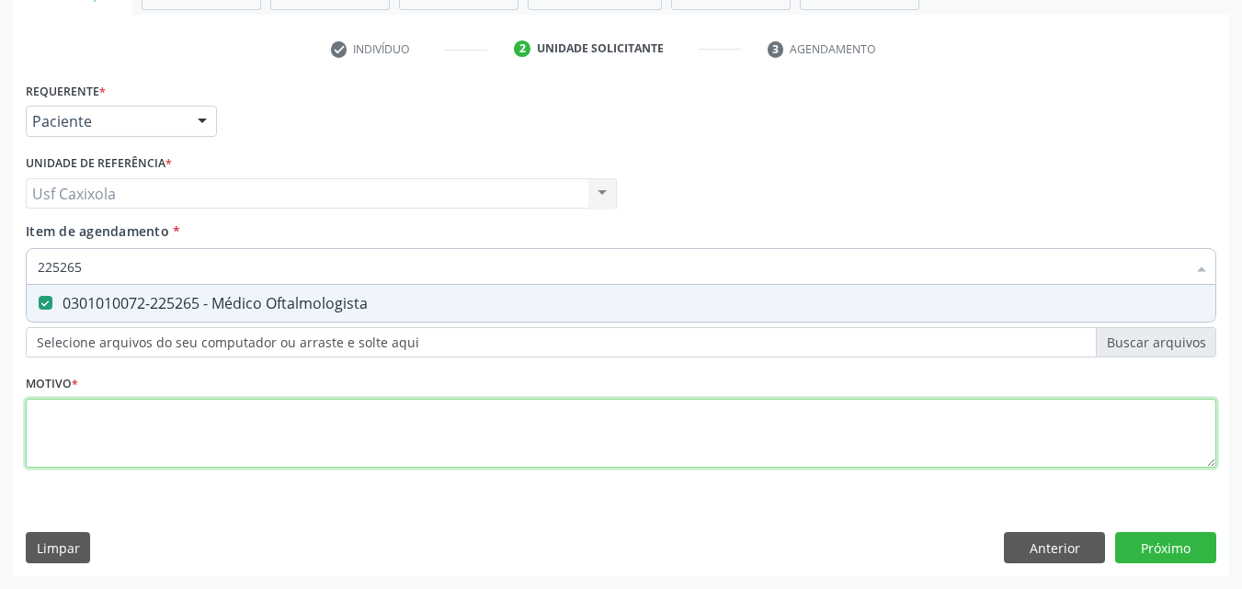
click at [172, 419] on div "Requerente * Paciente Médico(a) Enfermeiro(a) Paciente Nenhum resultado encontr…" at bounding box center [621, 285] width 1191 height 417
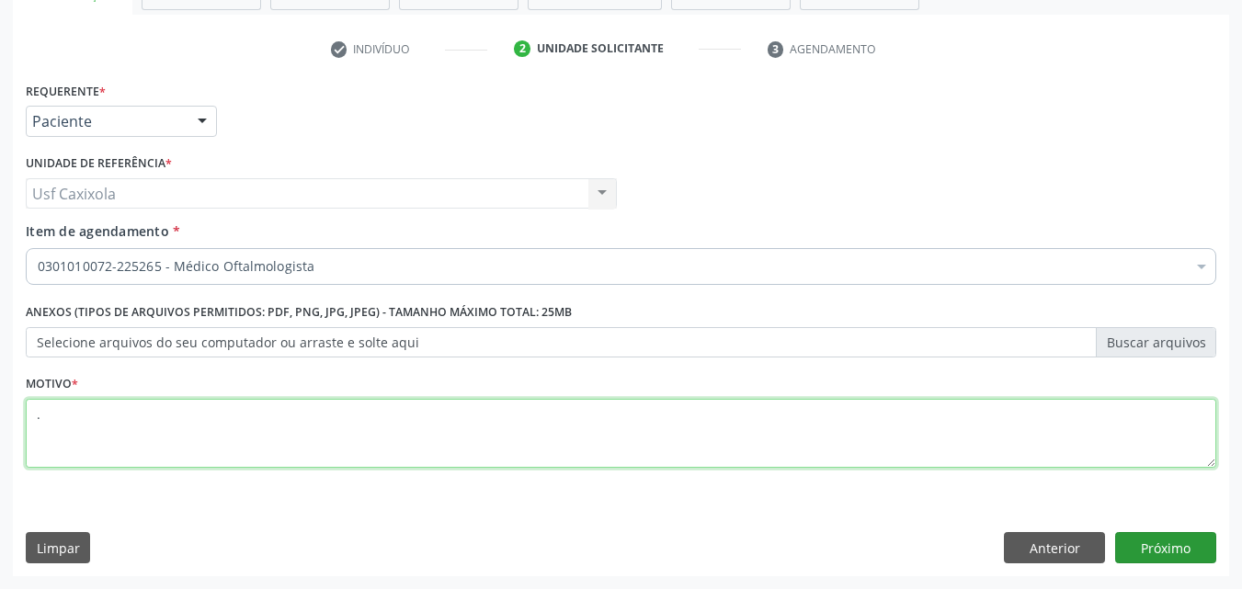
type textarea "."
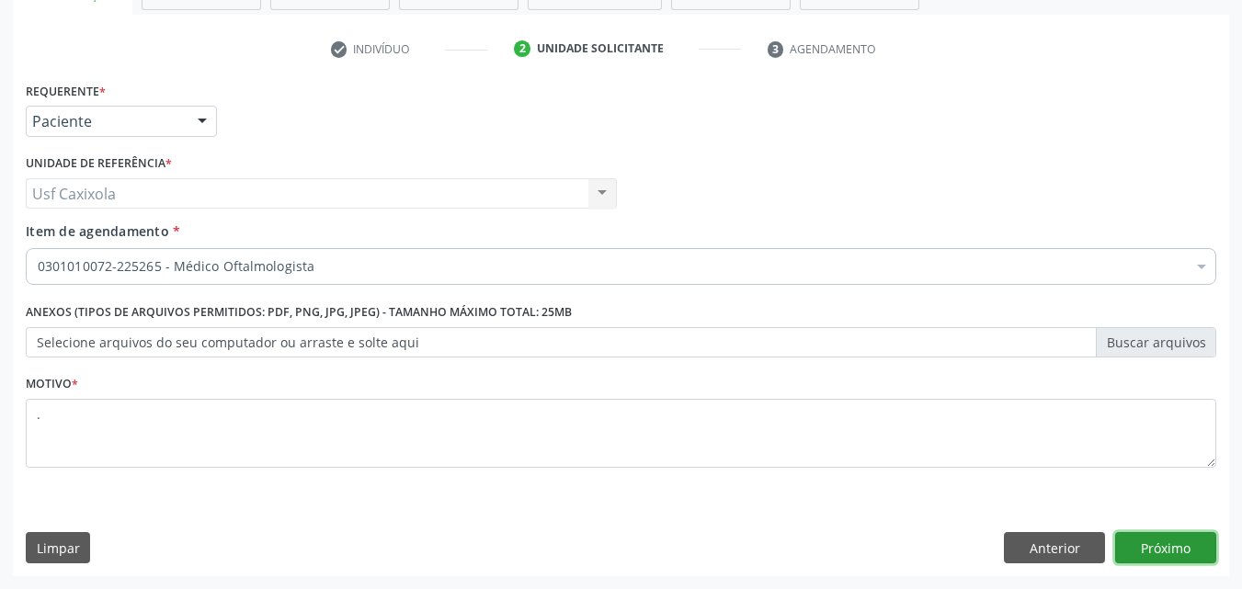
click at [1165, 554] on button "Próximo" at bounding box center [1166, 547] width 101 height 31
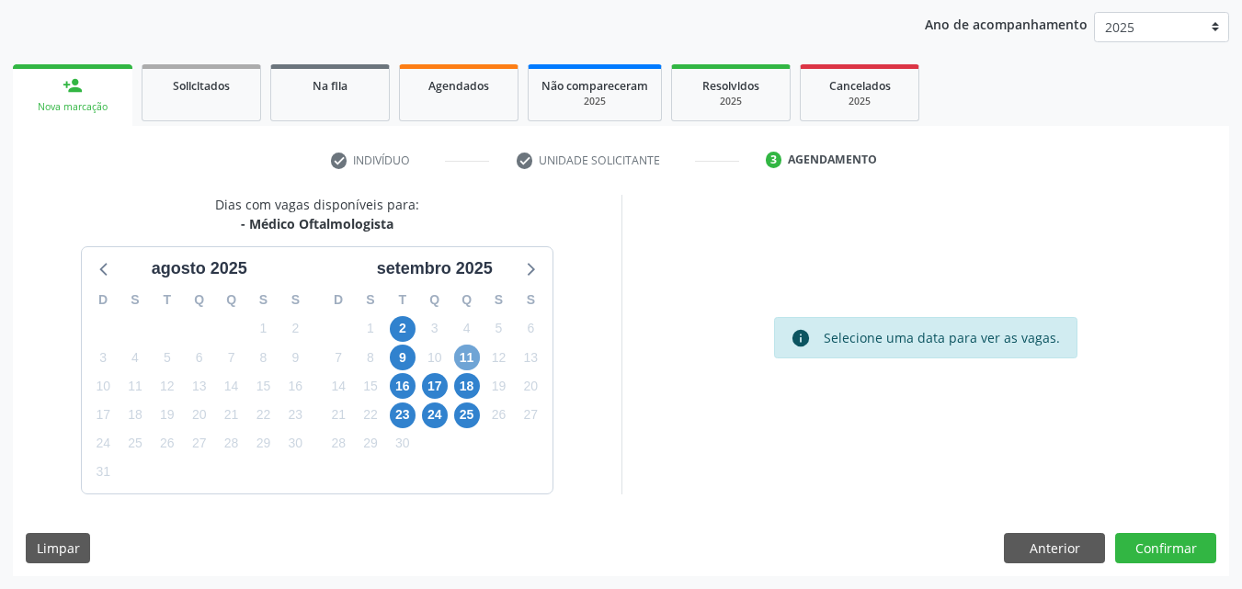
click at [470, 361] on span "11" at bounding box center [467, 358] width 26 height 26
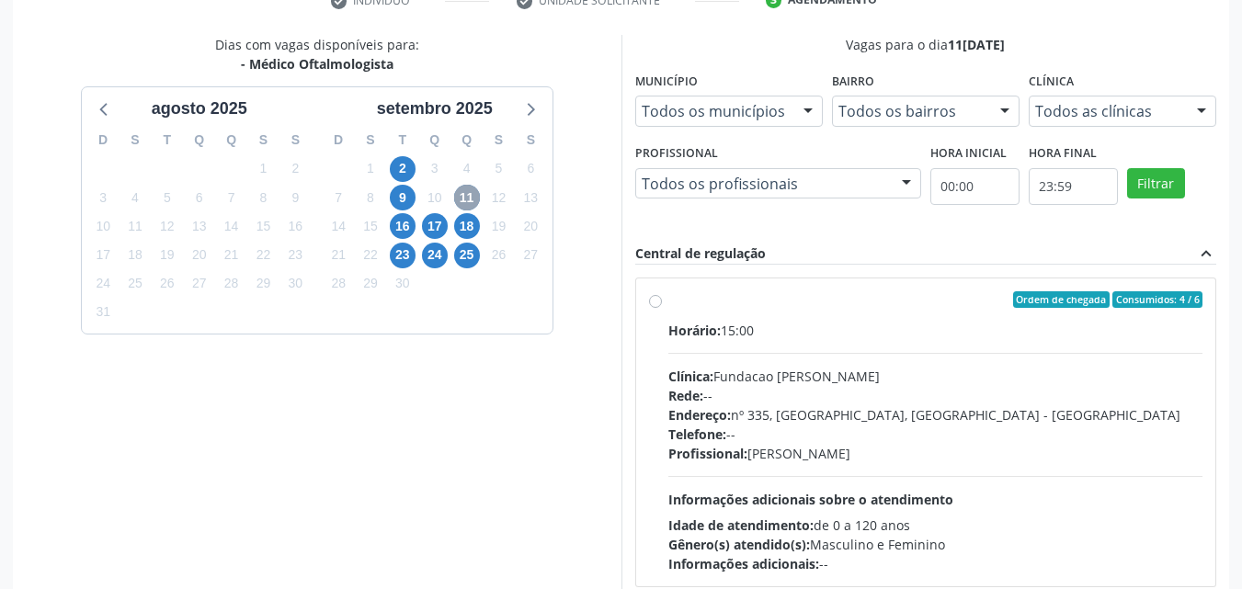
scroll to position [395, 0]
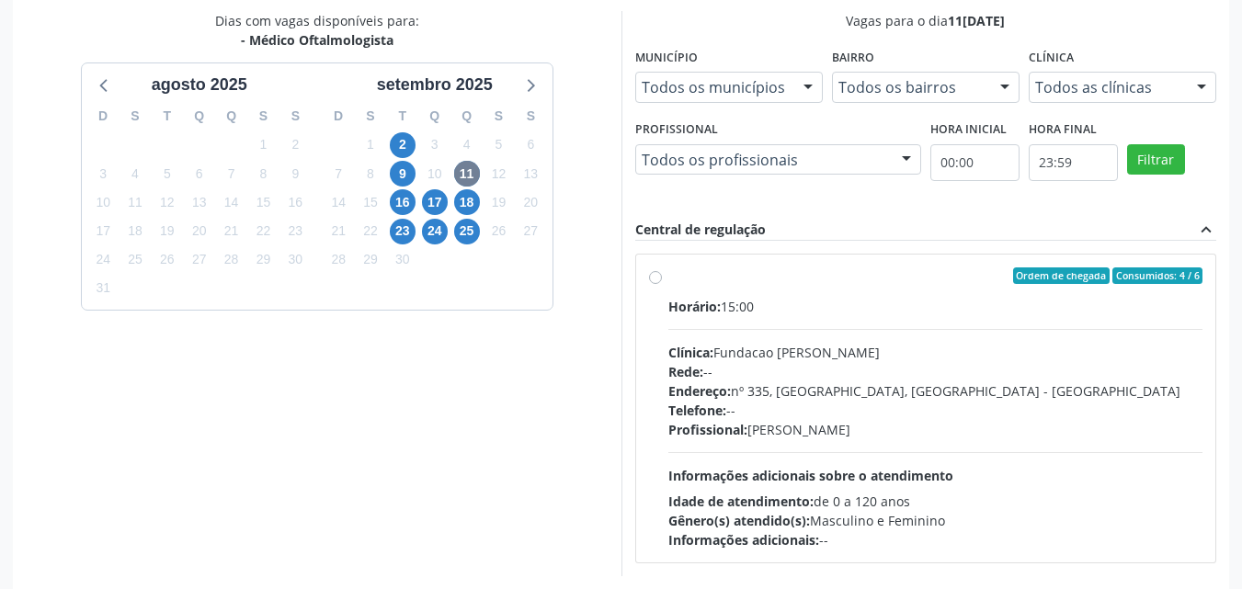
click at [663, 277] on div "Ordem de chegada Consumidos: 4 / 6 Horário: 15:00 Clínica: Fundacao Altino Vent…" at bounding box center [926, 409] width 555 height 282
radio input "true"
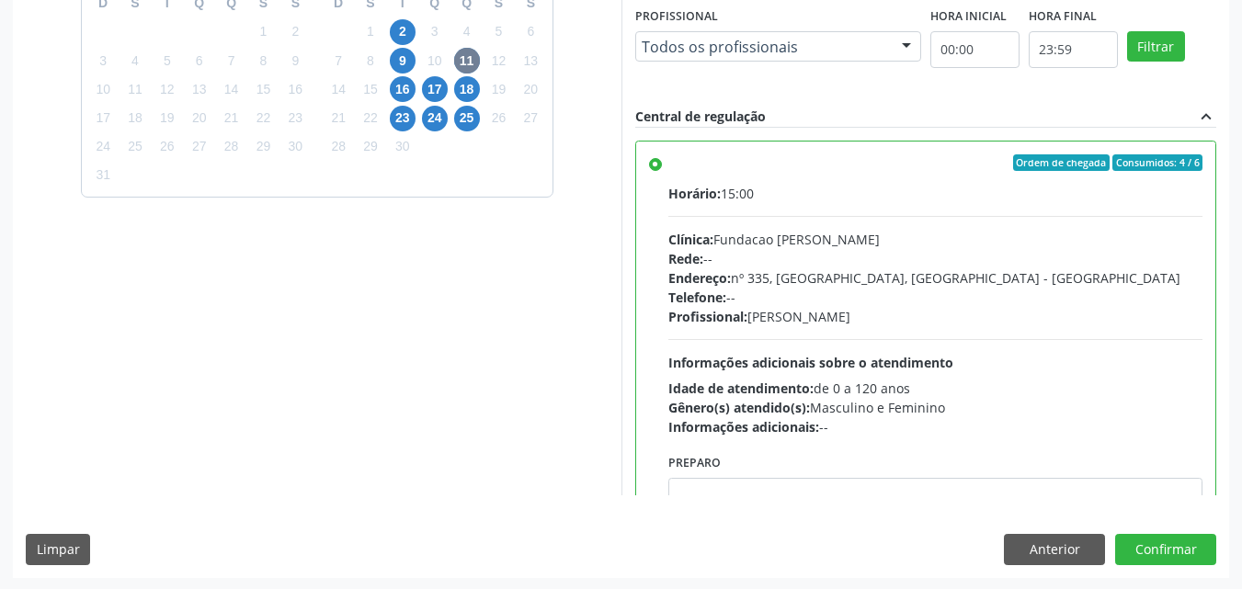
scroll to position [509, 0]
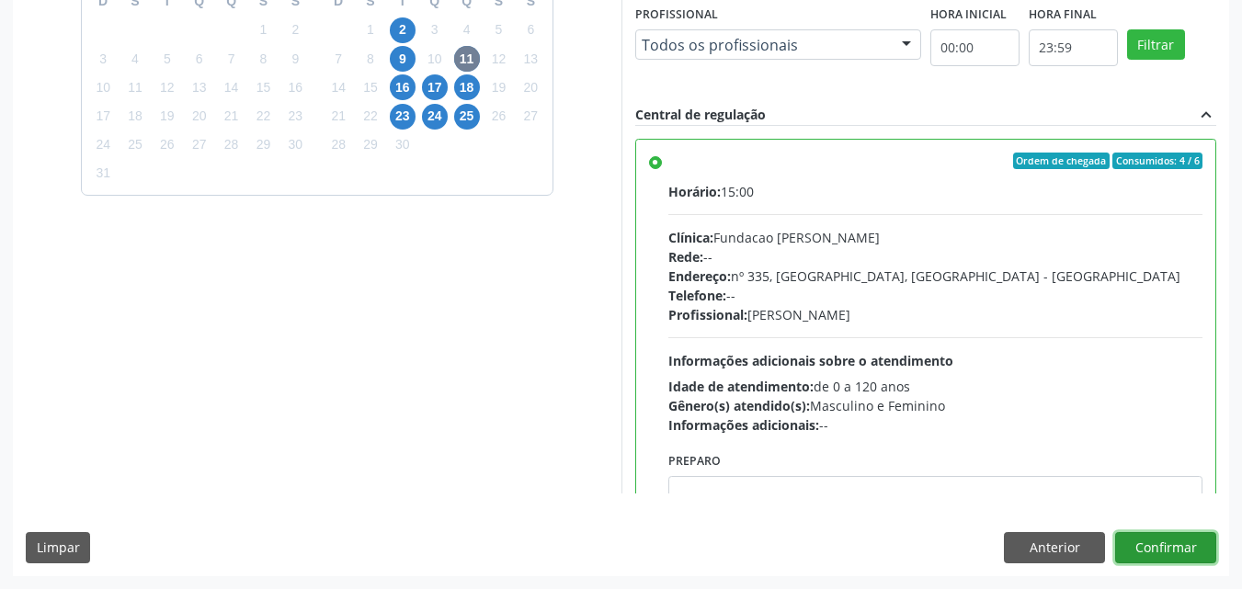
click at [1186, 547] on button "Confirmar" at bounding box center [1166, 547] width 101 height 31
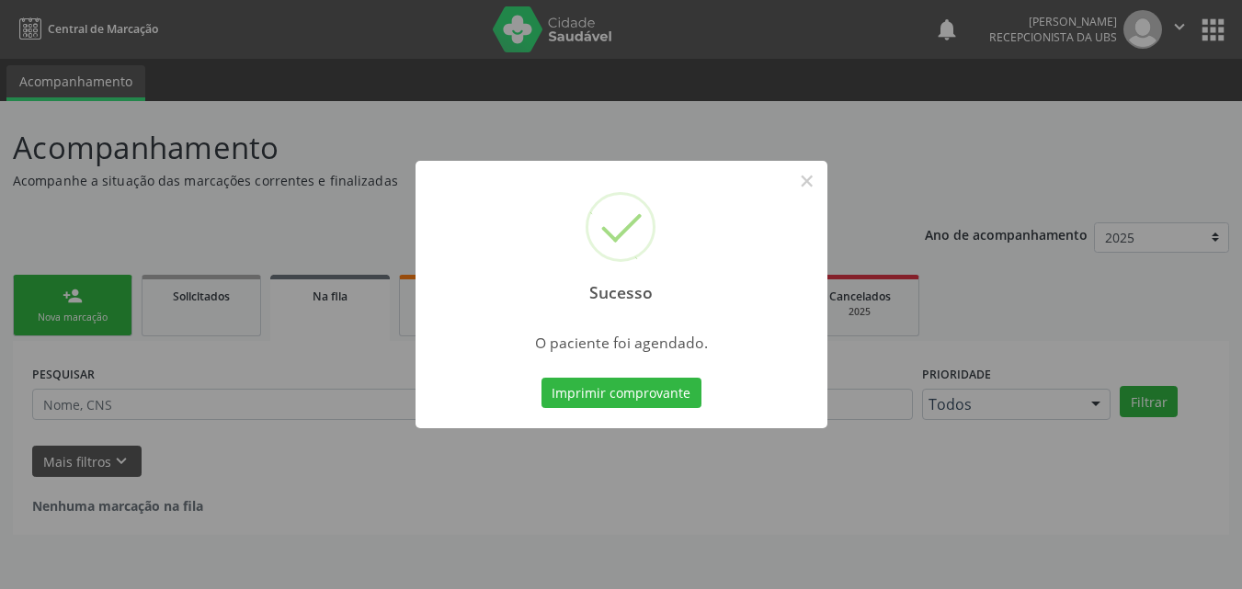
scroll to position [0, 0]
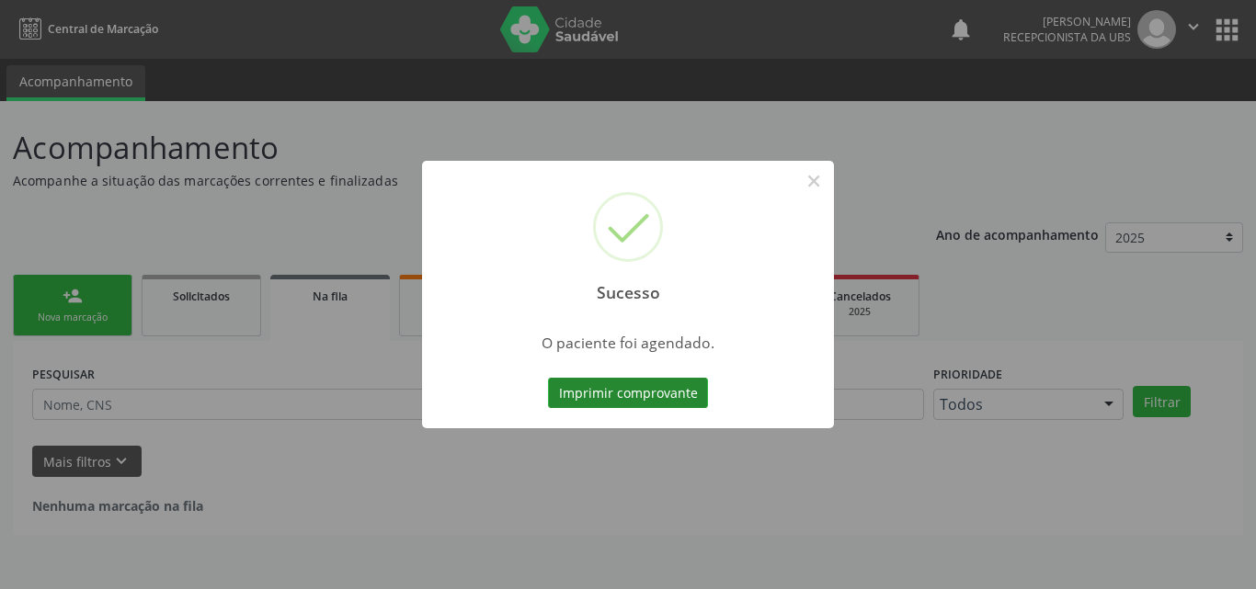
click at [647, 403] on button "Imprimir comprovante" at bounding box center [628, 393] width 160 height 31
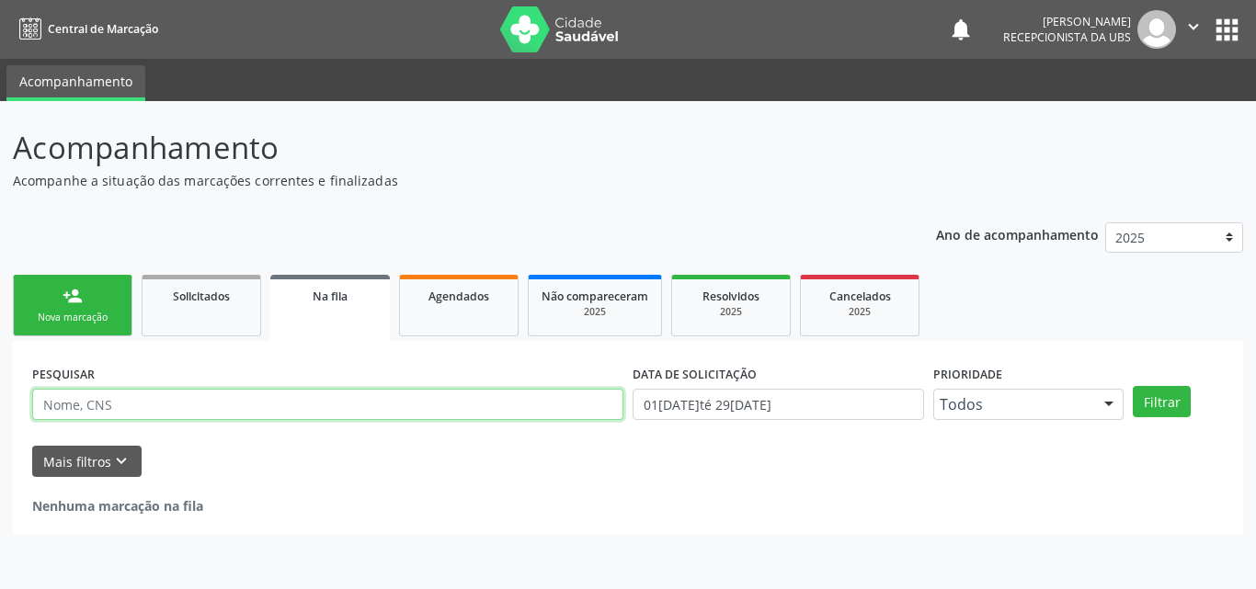
click at [262, 406] on input "text" at bounding box center [327, 404] width 591 height 31
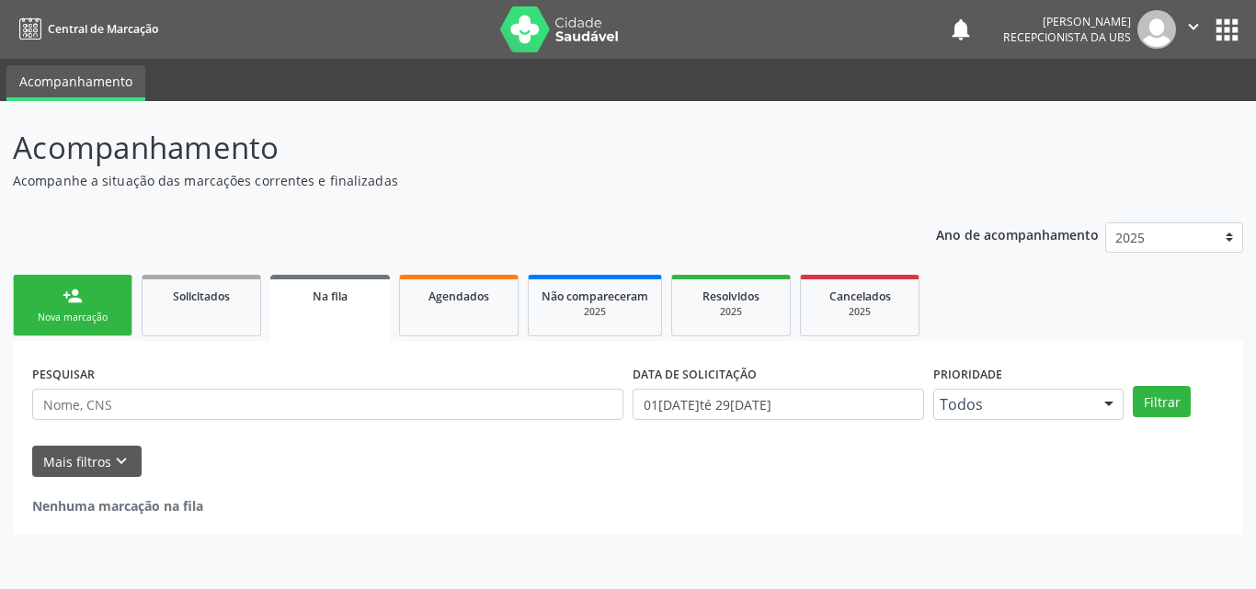
click at [71, 292] on div "person_add" at bounding box center [73, 296] width 20 height 20
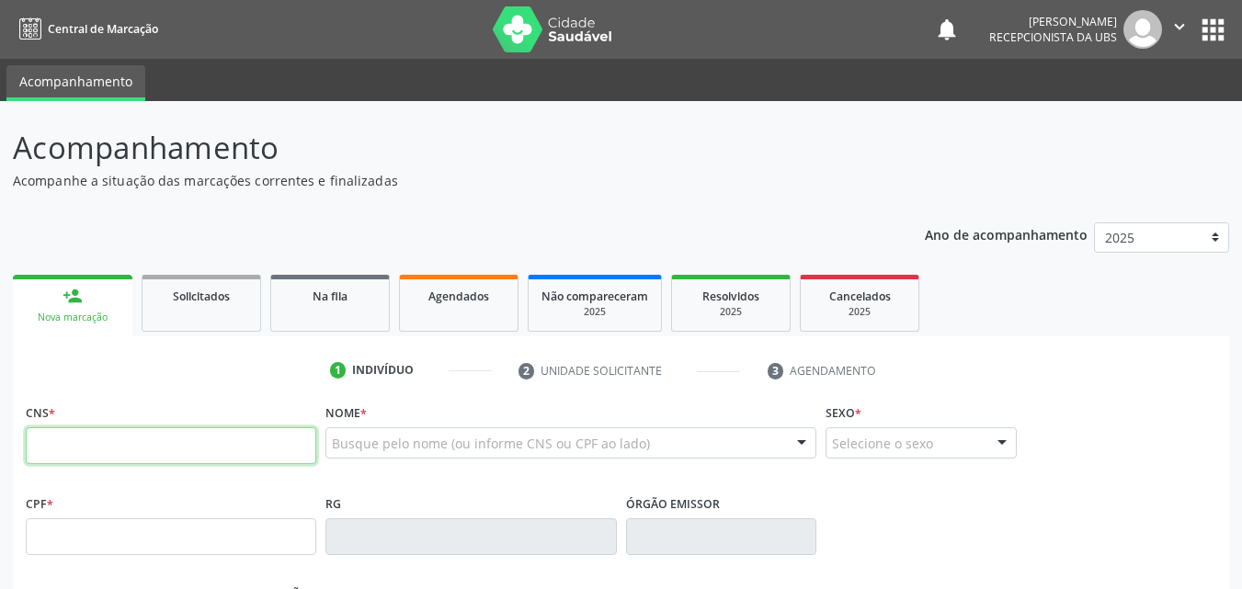
click at [120, 451] on input "text" at bounding box center [171, 446] width 291 height 37
type input "702 5093 6540 3231"
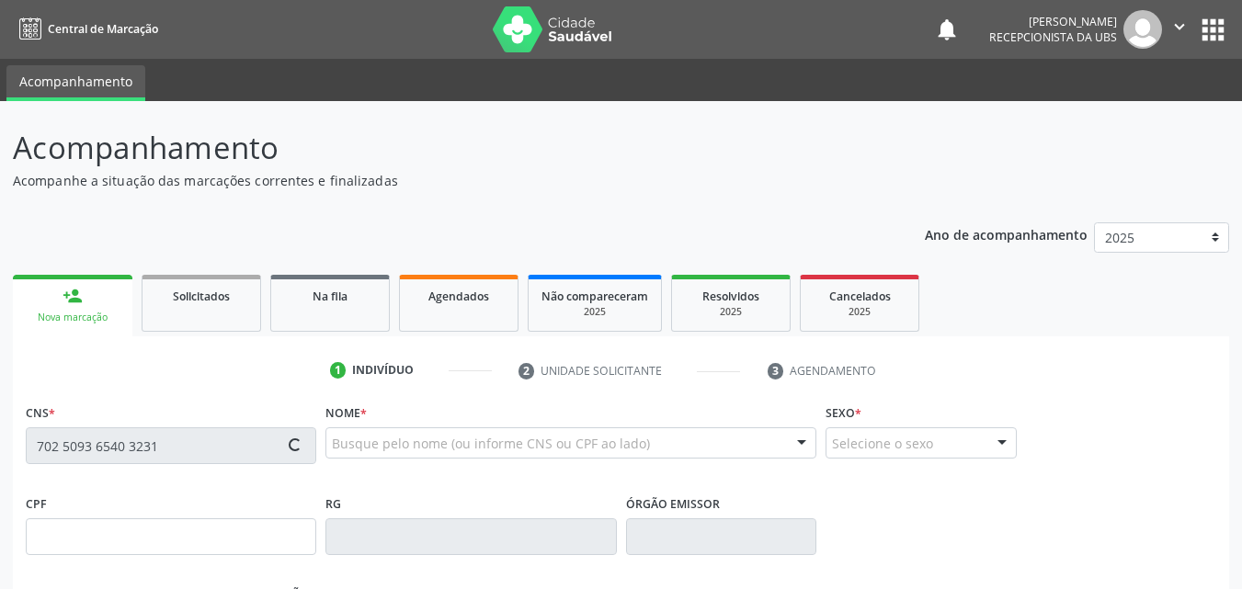
type input "161.309.048-00"
type input "14/04/1975"
type input "Maria Belarmino de Lima"
type input "(87) 99999-9999"
type input "747.226.034-72"
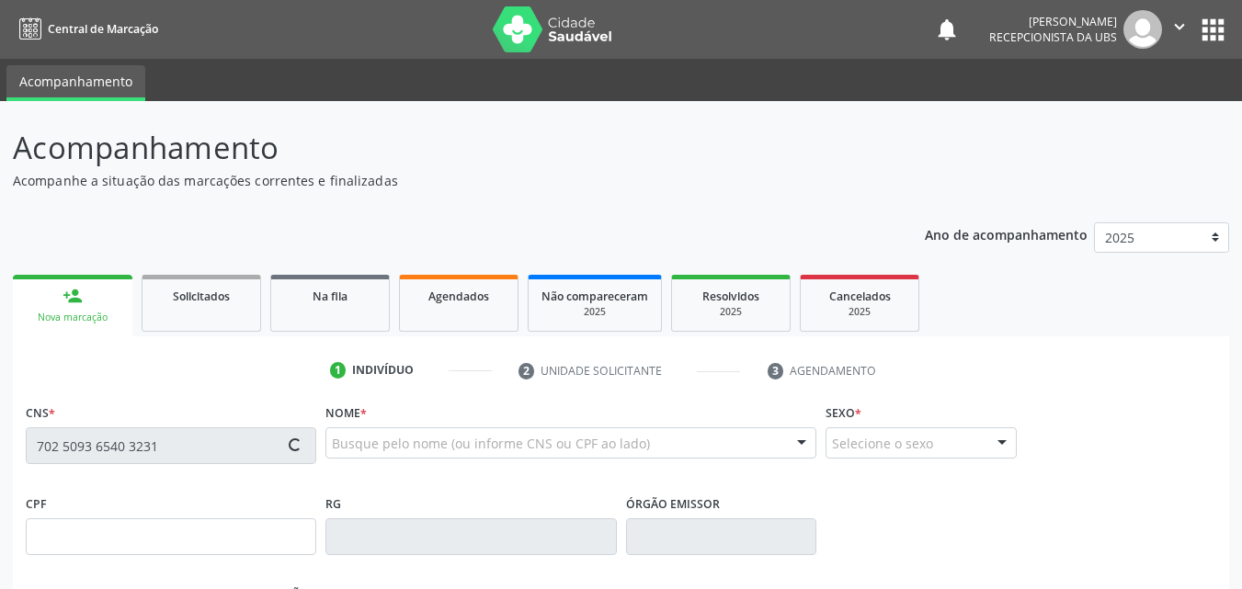
type input "1286"
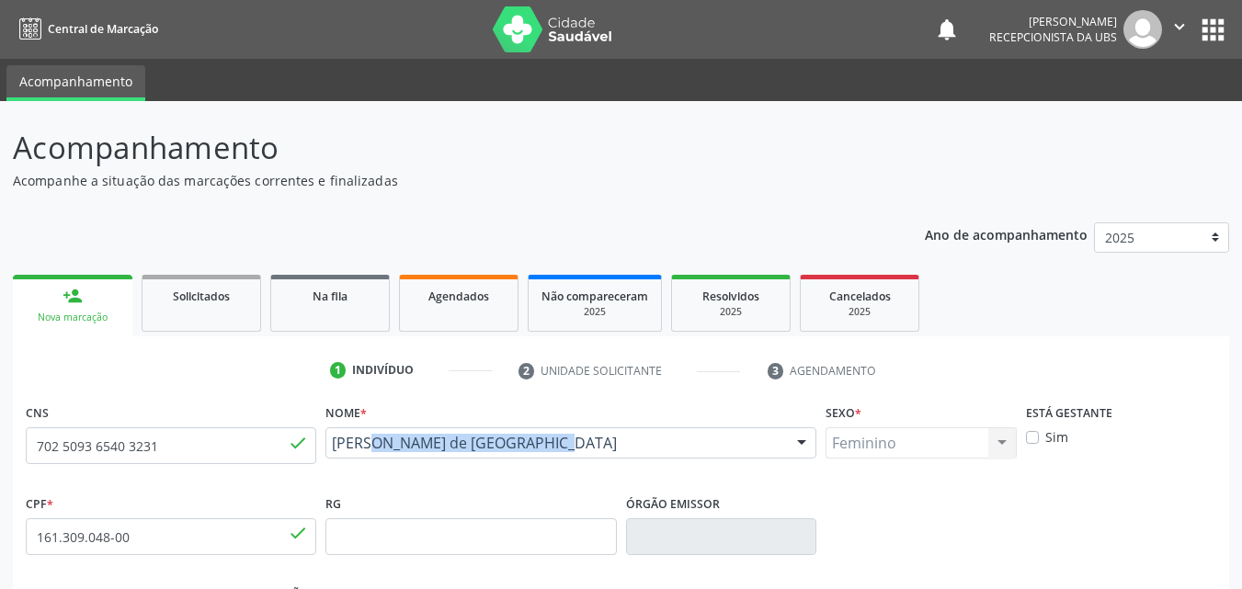
drag, startPoint x: 528, startPoint y: 462, endPoint x: 326, endPoint y: 452, distance: 201.7
click at [326, 452] on div "Flavia Belarmino de Lima Flavia Belarmino de Lima CNS: 702 5093 6540 3231 CPF: …" at bounding box center [571, 450] width 491 height 44
copy span "Flavia Belarmino de Lima"
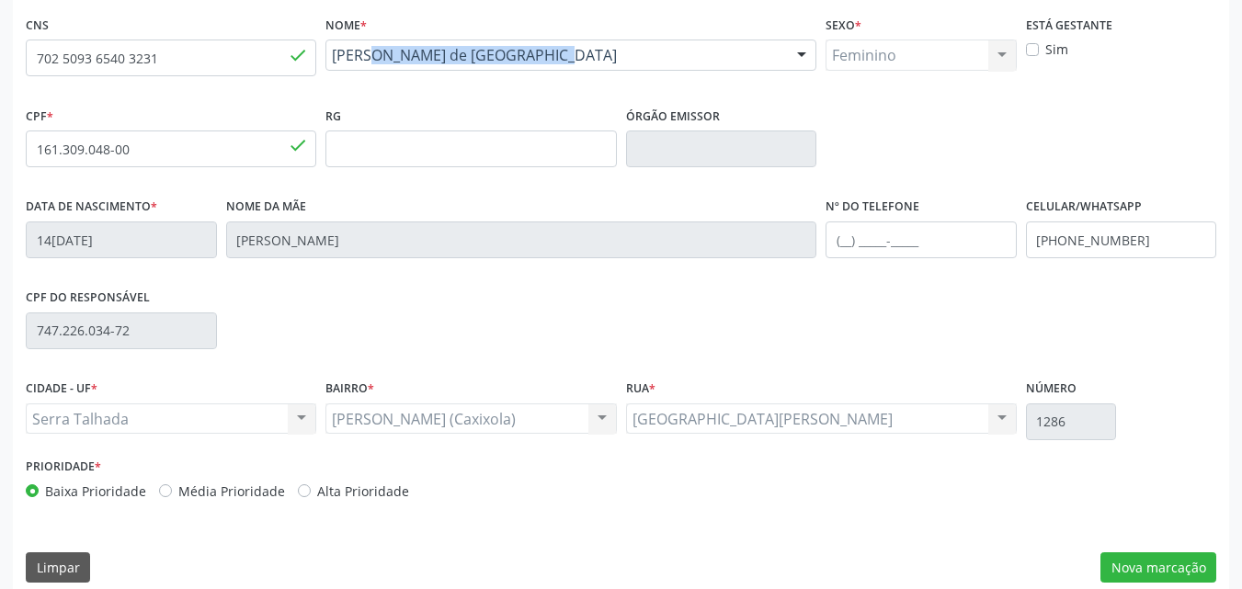
scroll to position [407, 0]
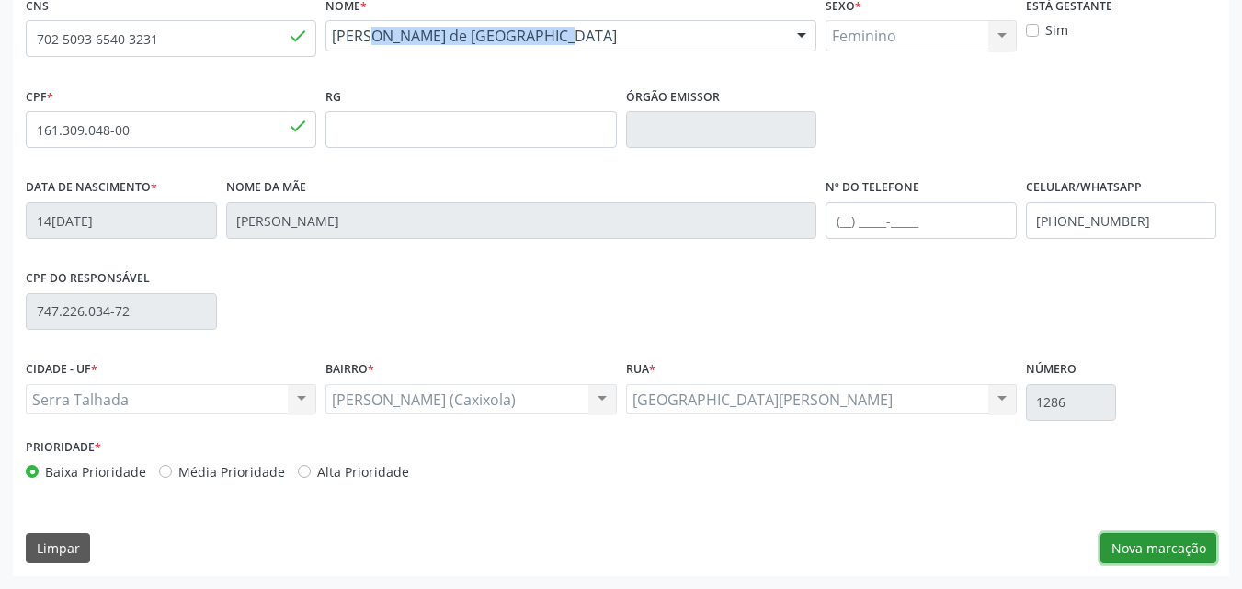
click at [1194, 545] on button "Nova marcação" at bounding box center [1159, 548] width 116 height 31
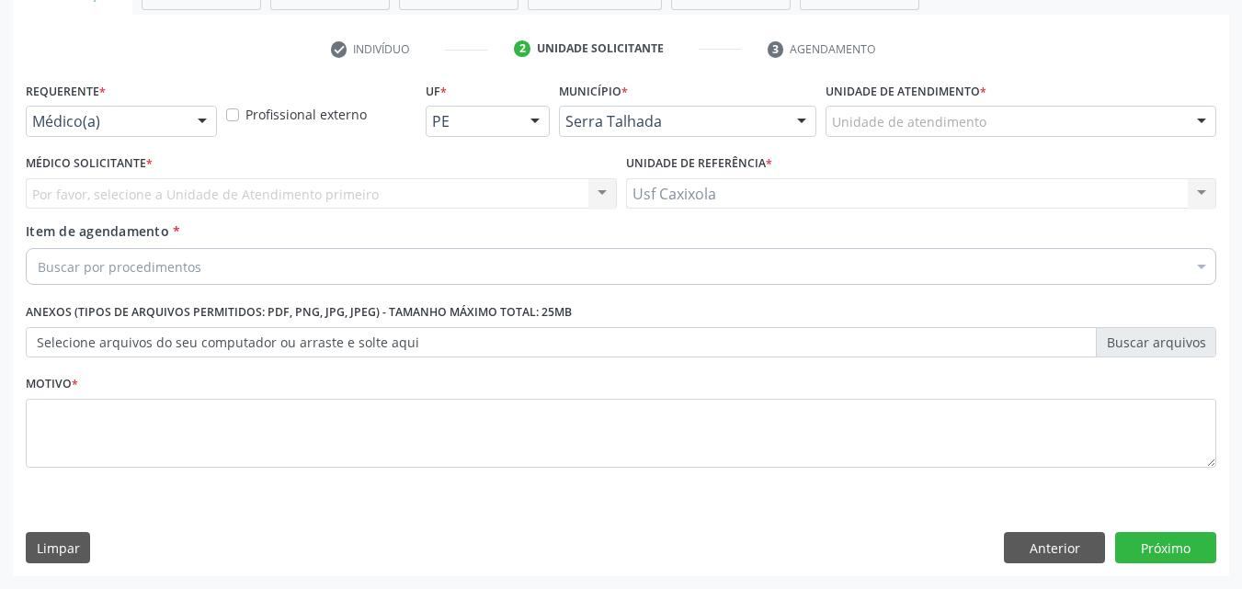
scroll to position [322, 0]
click at [184, 131] on div "Médico(a)" at bounding box center [121, 121] width 191 height 31
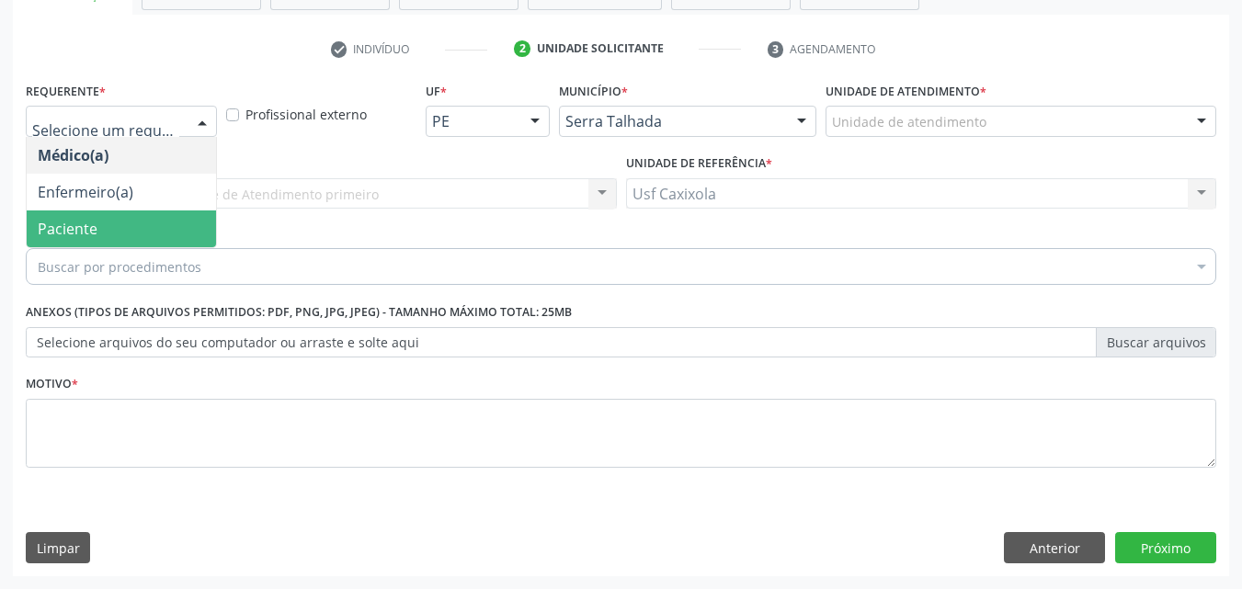
click at [175, 215] on span "Paciente" at bounding box center [121, 229] width 189 height 37
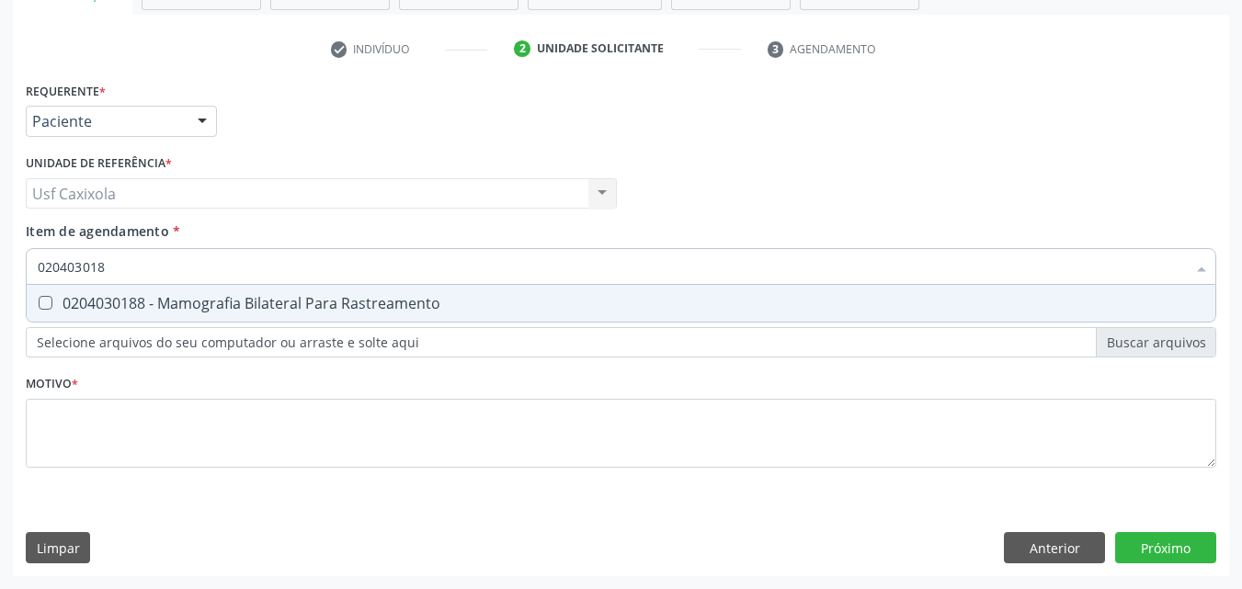
type input "0204030188"
click at [231, 311] on div "0204030188 - Mamografia Bilateral Para Rastreamento" at bounding box center [621, 303] width 1167 height 15
checkbox Rastreamento "true"
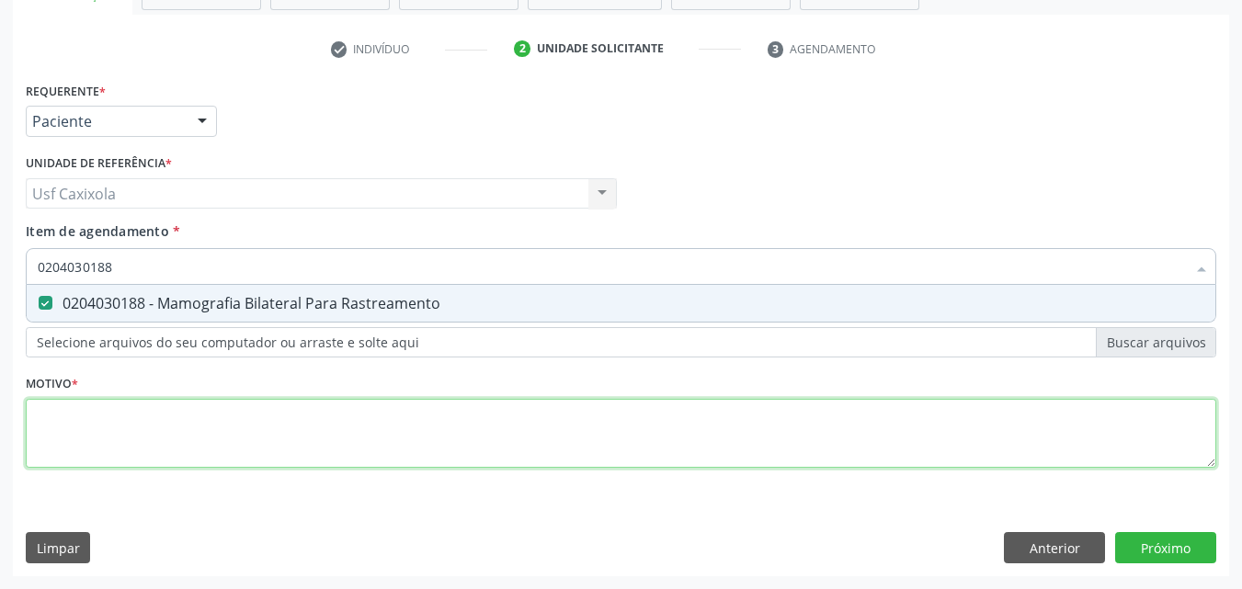
click at [235, 424] on div "Requerente * Paciente Médico(a) Enfermeiro(a) Paciente Nenhum resultado encontr…" at bounding box center [621, 285] width 1191 height 417
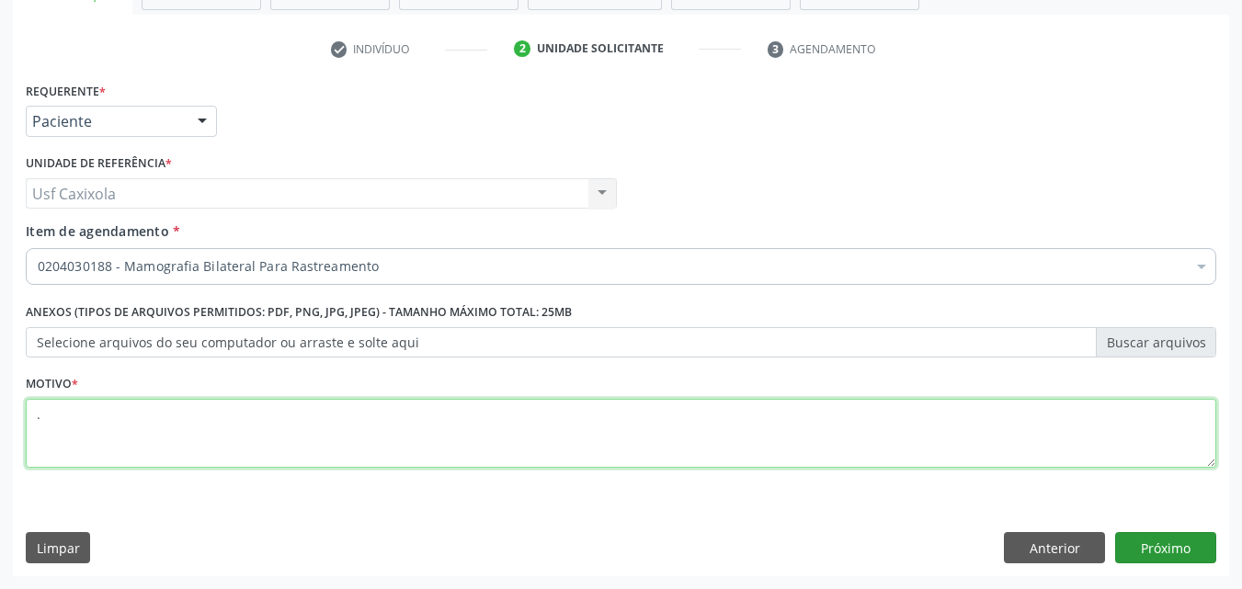
type textarea "."
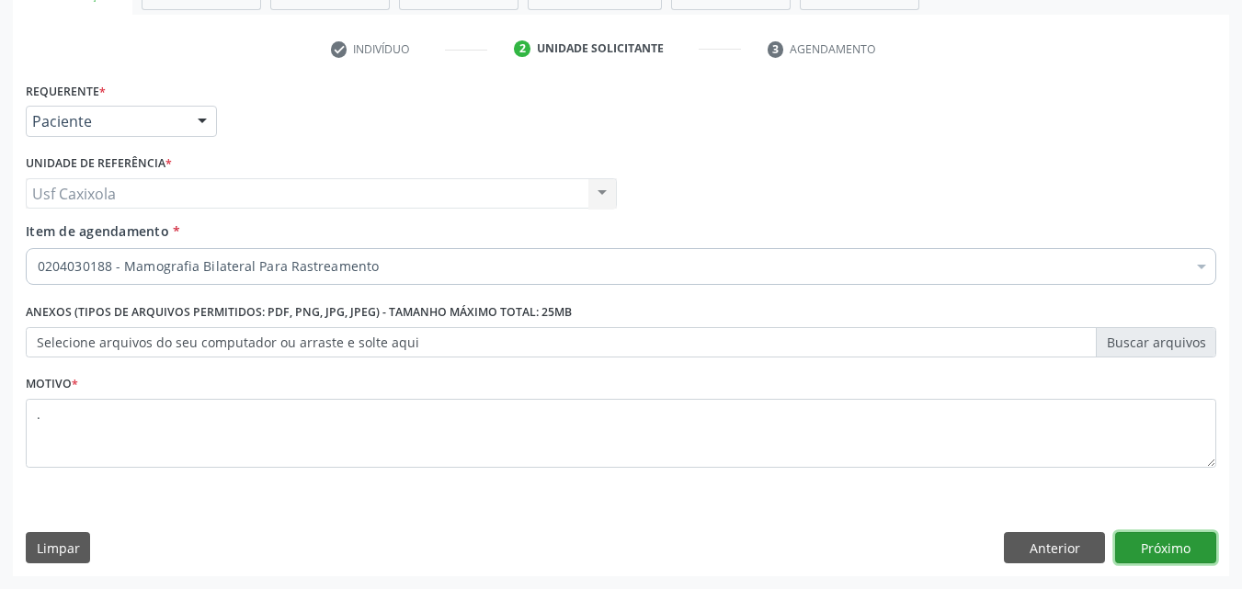
click at [1154, 553] on button "Próximo" at bounding box center [1166, 547] width 101 height 31
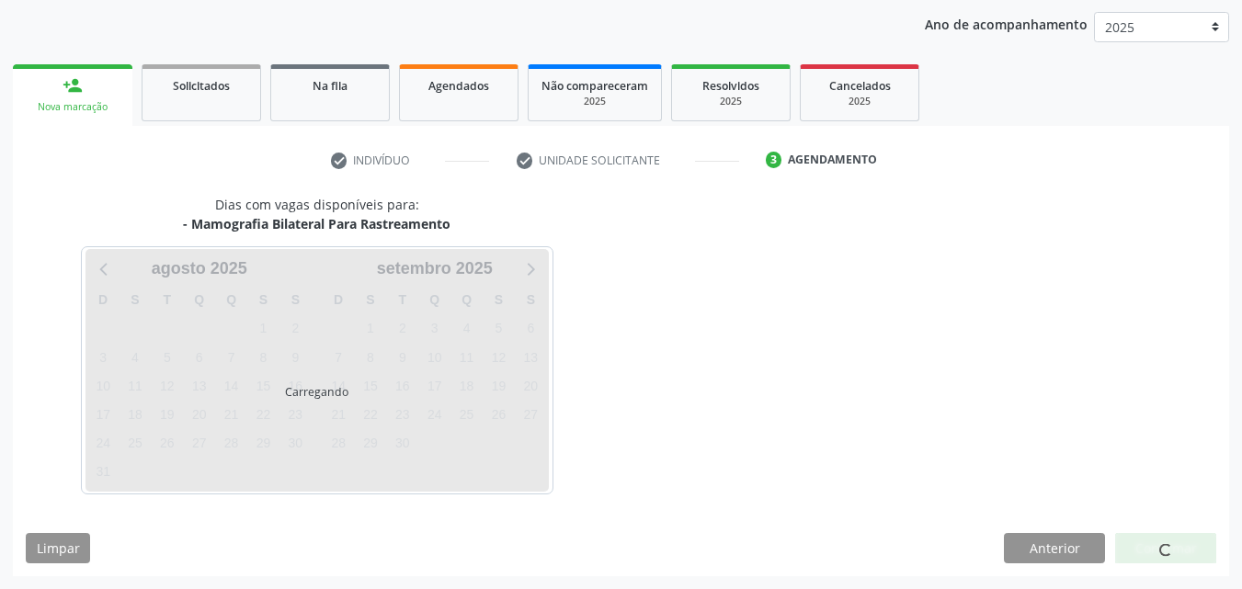
scroll to position [211, 0]
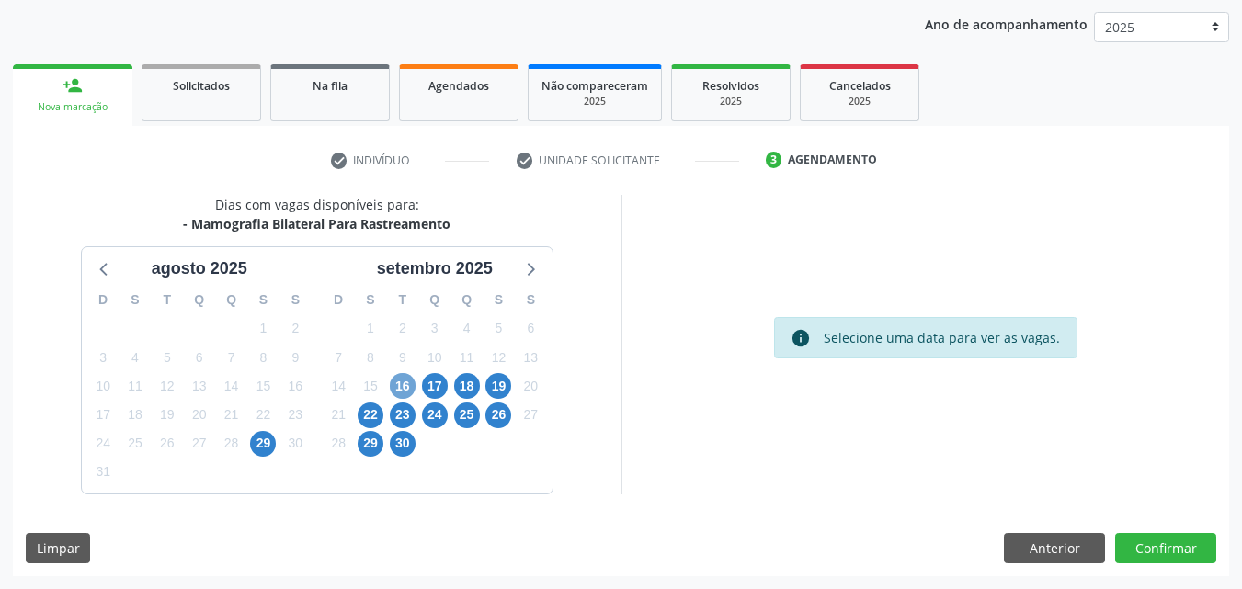
click at [401, 383] on span "16" at bounding box center [403, 386] width 26 height 26
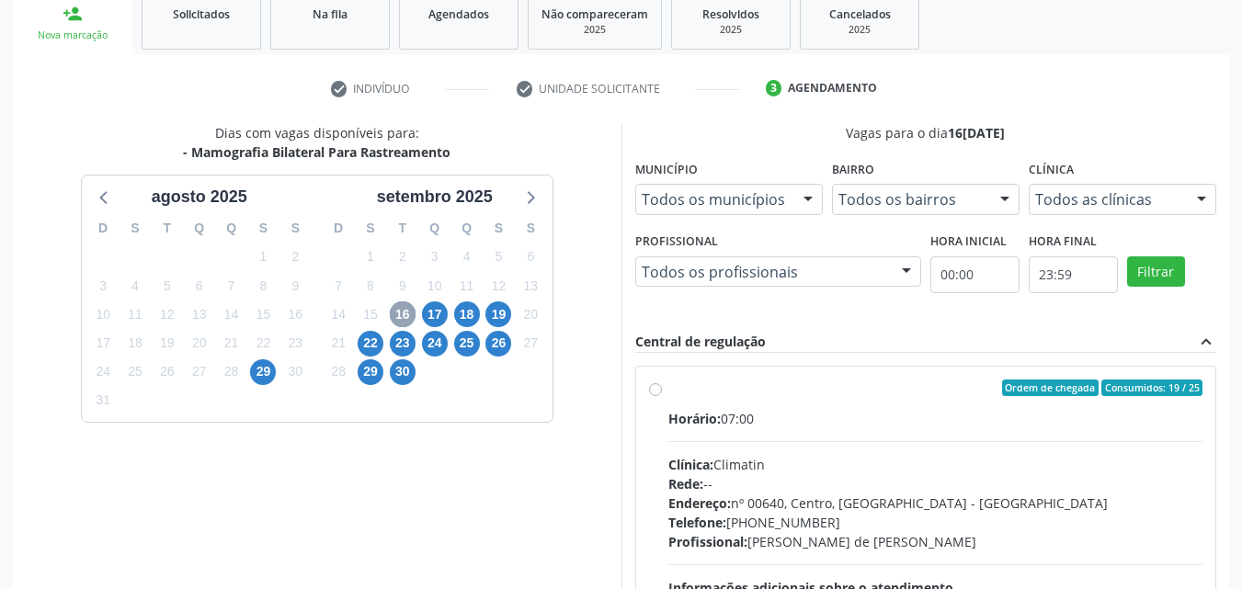
scroll to position [395, 0]
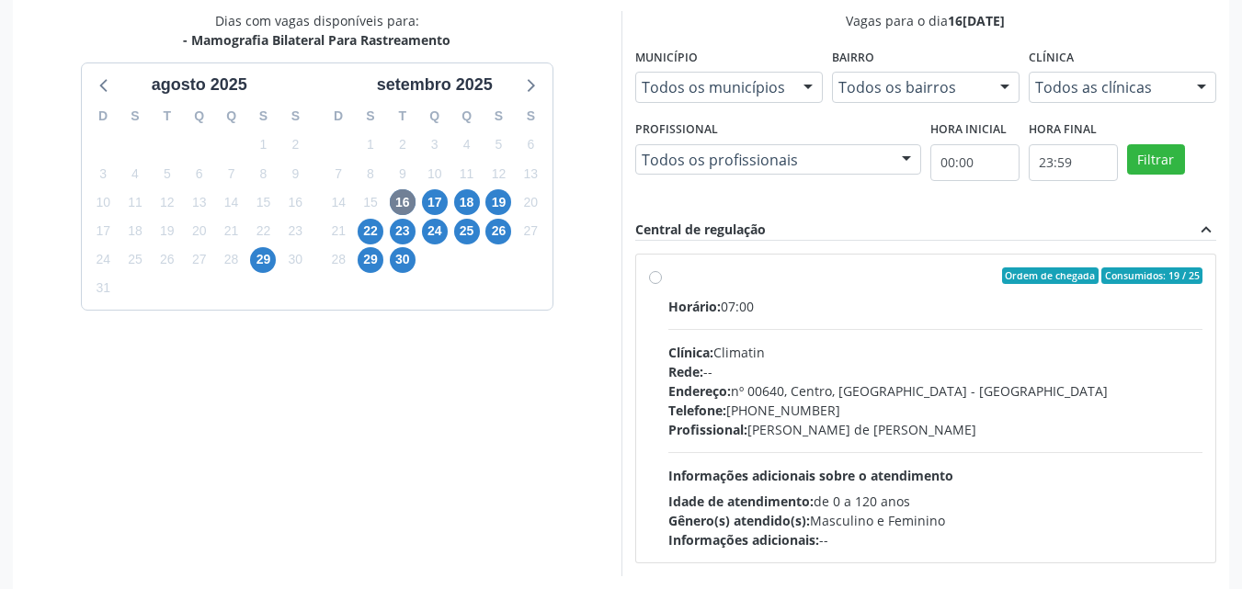
click at [662, 281] on div "Ordem de chegada Consumidos: 19 / 25 Horário: 07:00 Clínica: Climatin Rede: -- …" at bounding box center [926, 409] width 555 height 282
radio input "true"
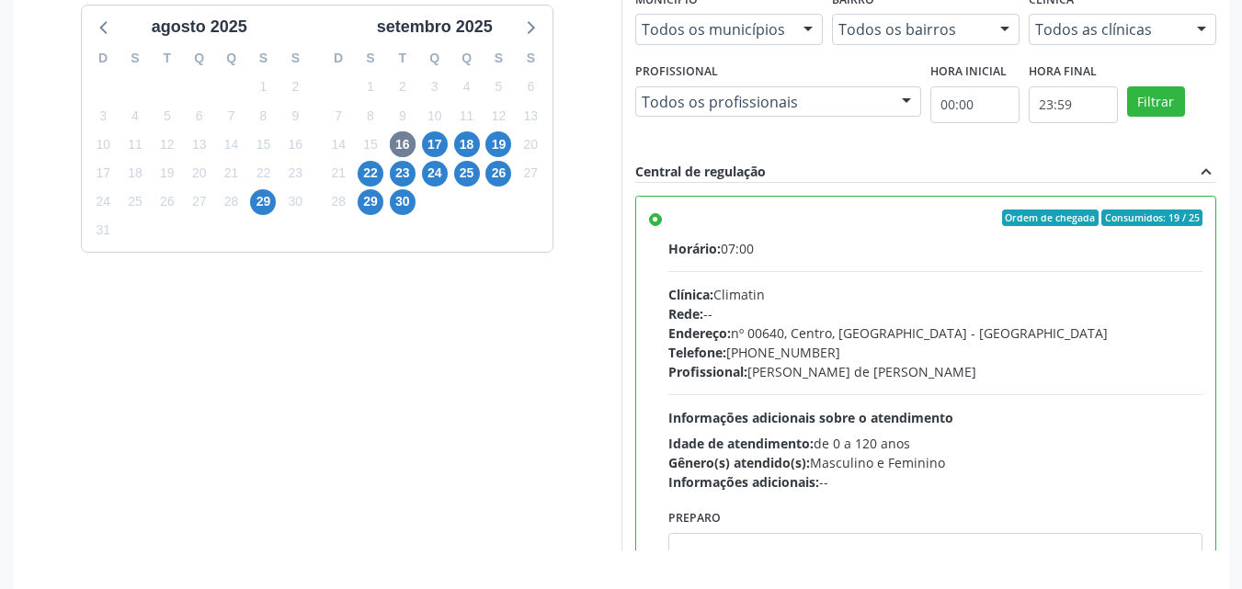
scroll to position [509, 0]
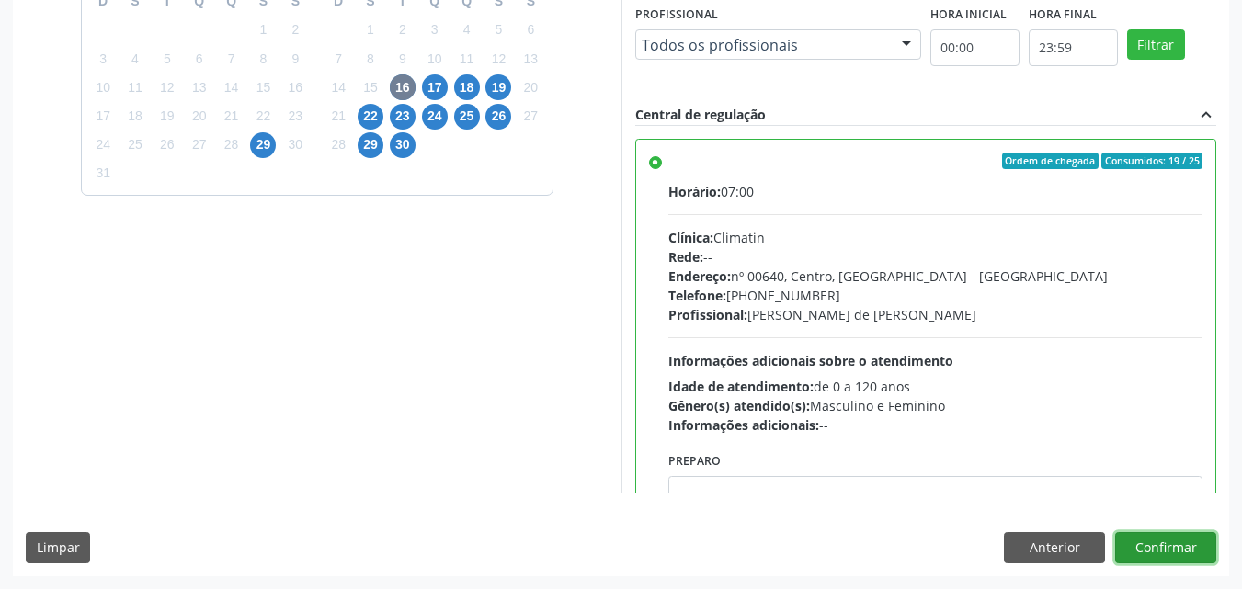
click at [1205, 554] on button "Confirmar" at bounding box center [1166, 547] width 101 height 31
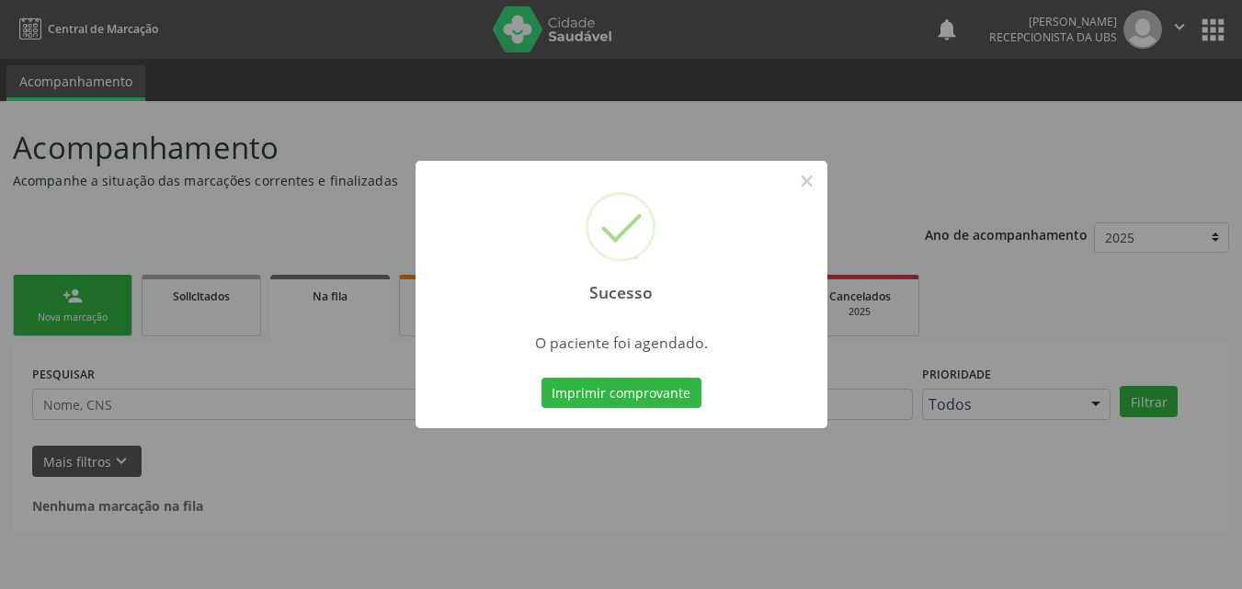
scroll to position [0, 0]
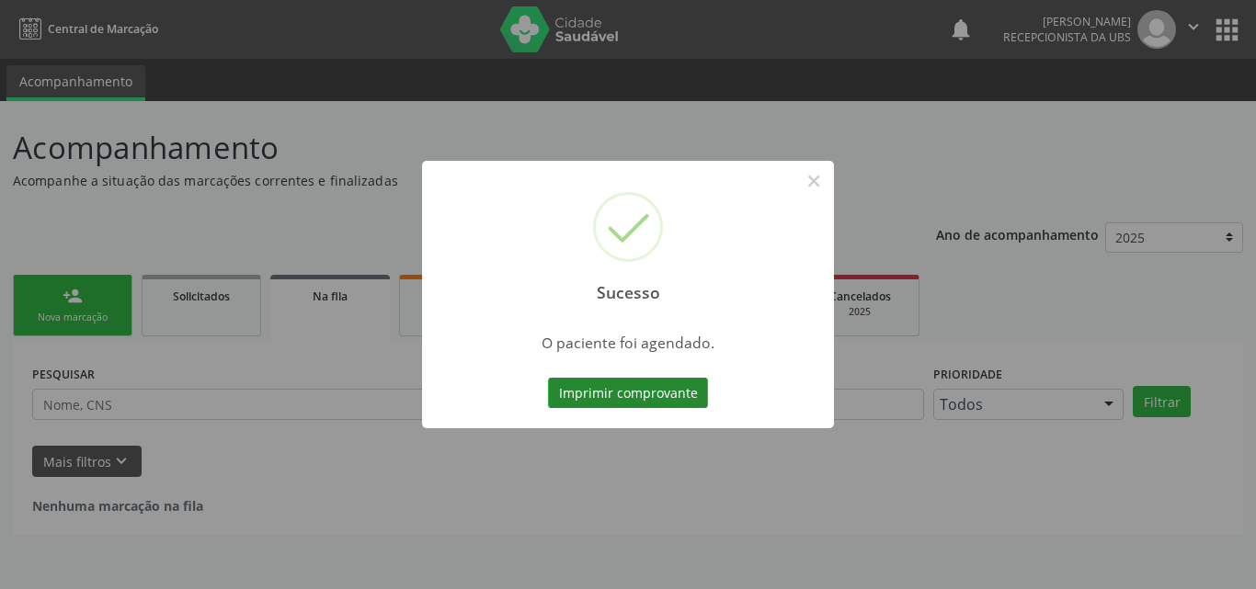
click at [668, 394] on button "Imprimir comprovante" at bounding box center [628, 393] width 160 height 31
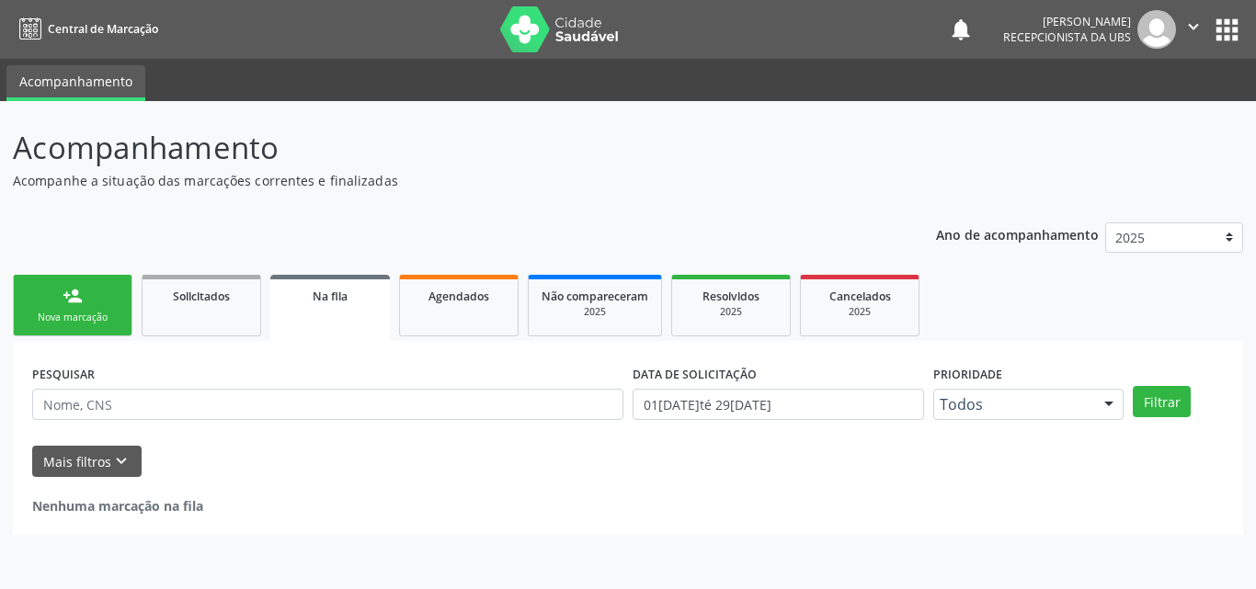
click at [90, 318] on div "Nova marcação" at bounding box center [73, 318] width 92 height 14
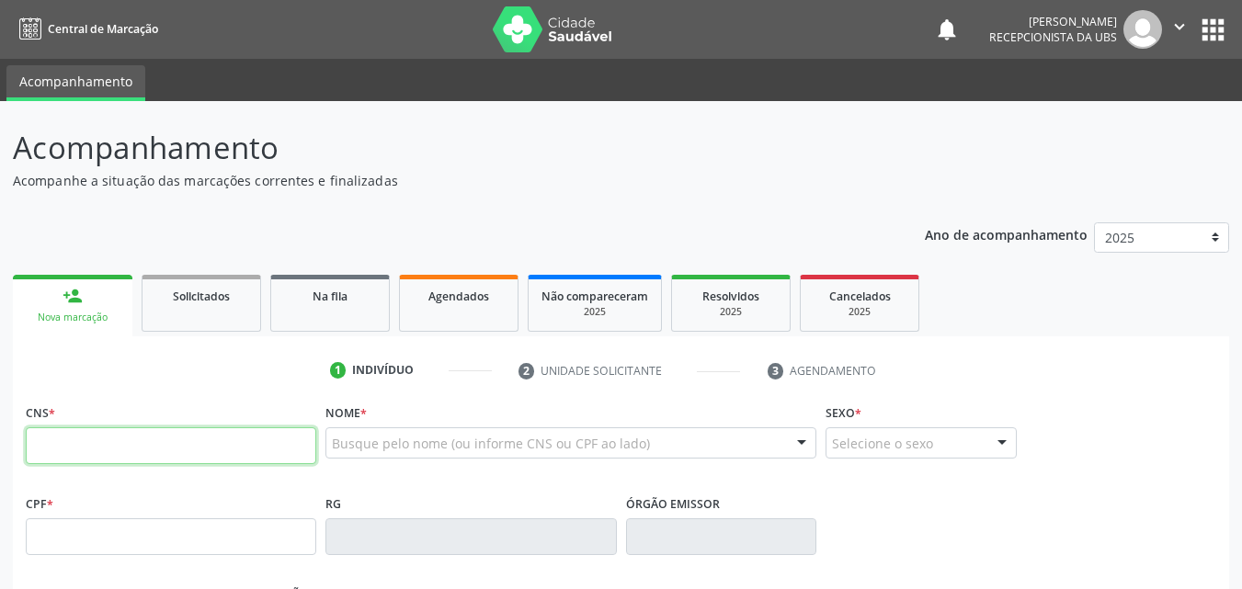
click at [155, 443] on input "text" at bounding box center [171, 446] width 291 height 37
click at [212, 431] on input "text" at bounding box center [171, 446] width 291 height 37
paste input "700 2089 9977 8021"
type input "700 2089 9977 8021"
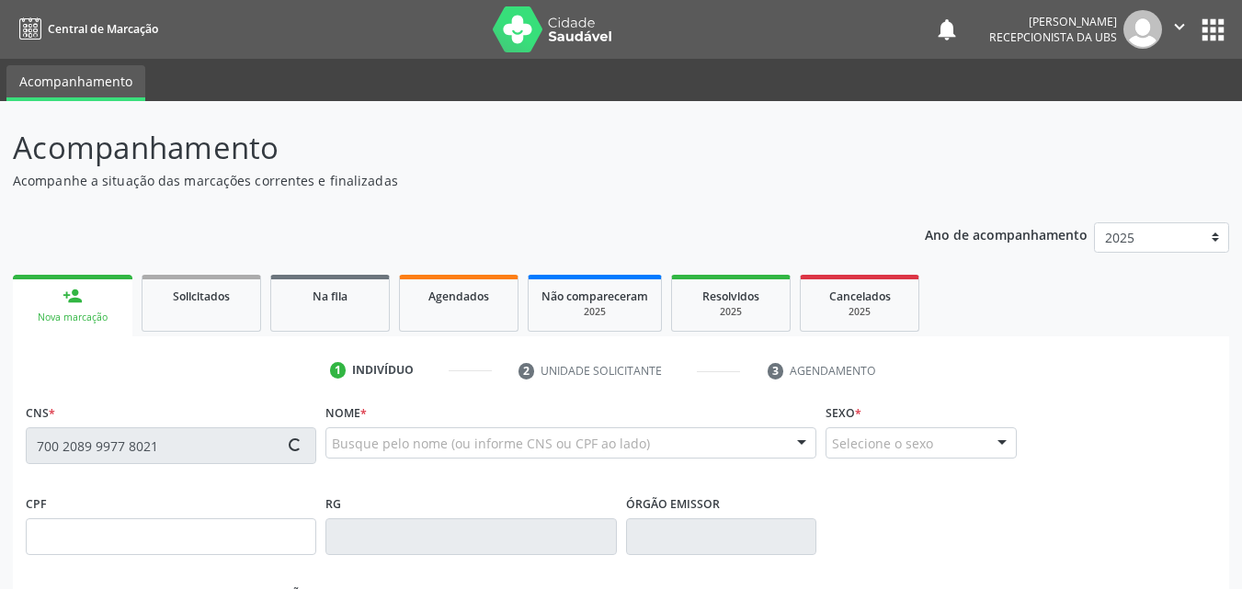
type input "12/11/1994"
type input "Jucinete de Araujo Gomes"
type input "(87) 98179-2698"
type input "803"
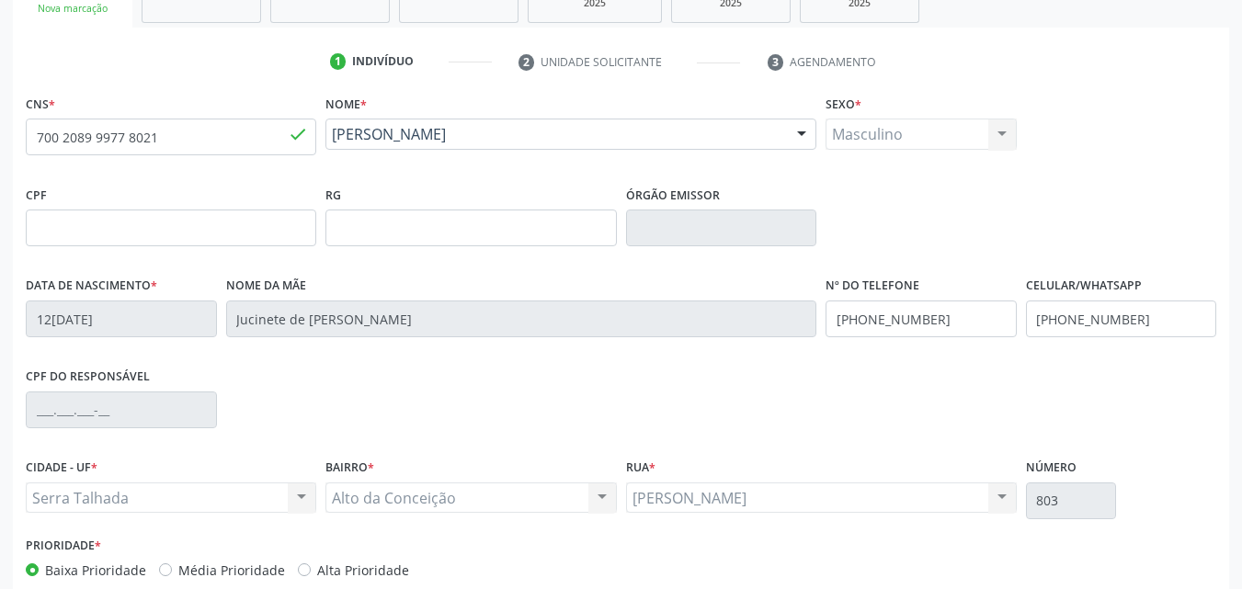
scroll to position [407, 0]
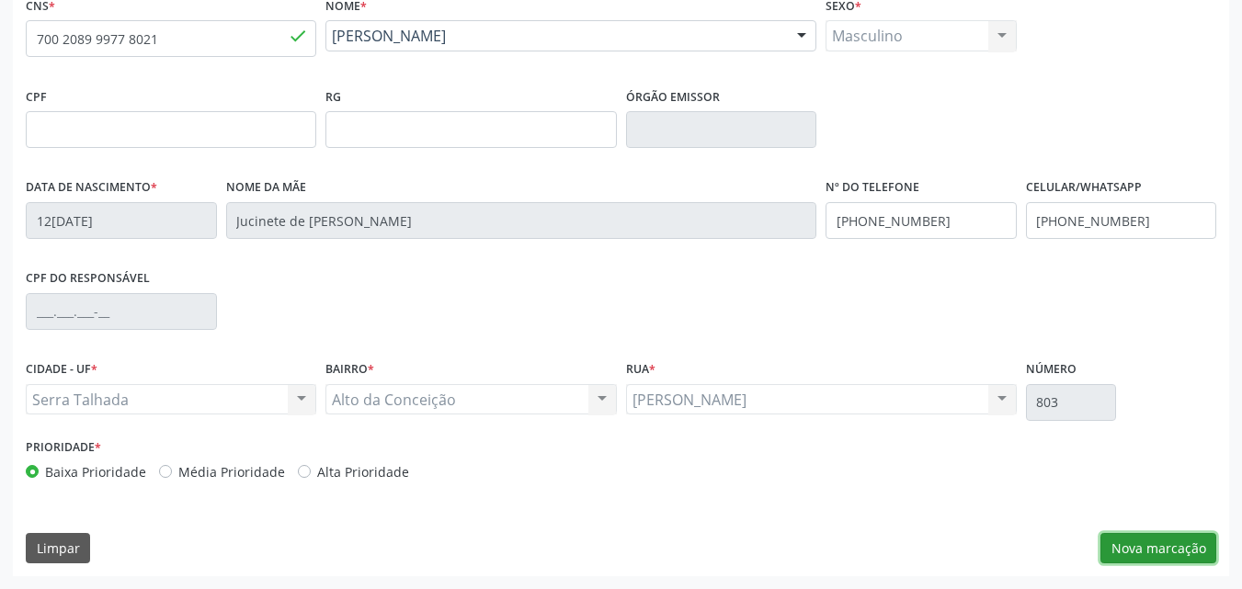
click at [1169, 557] on button "Nova marcação" at bounding box center [1159, 548] width 116 height 31
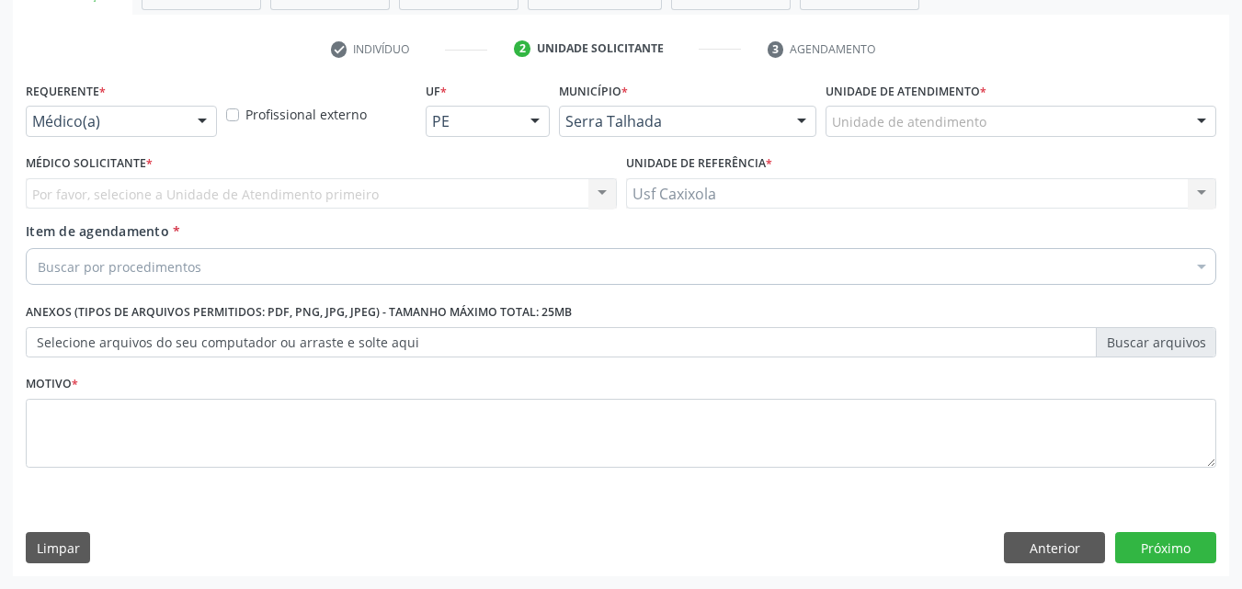
scroll to position [322, 0]
click at [204, 117] on div at bounding box center [203, 122] width 28 height 31
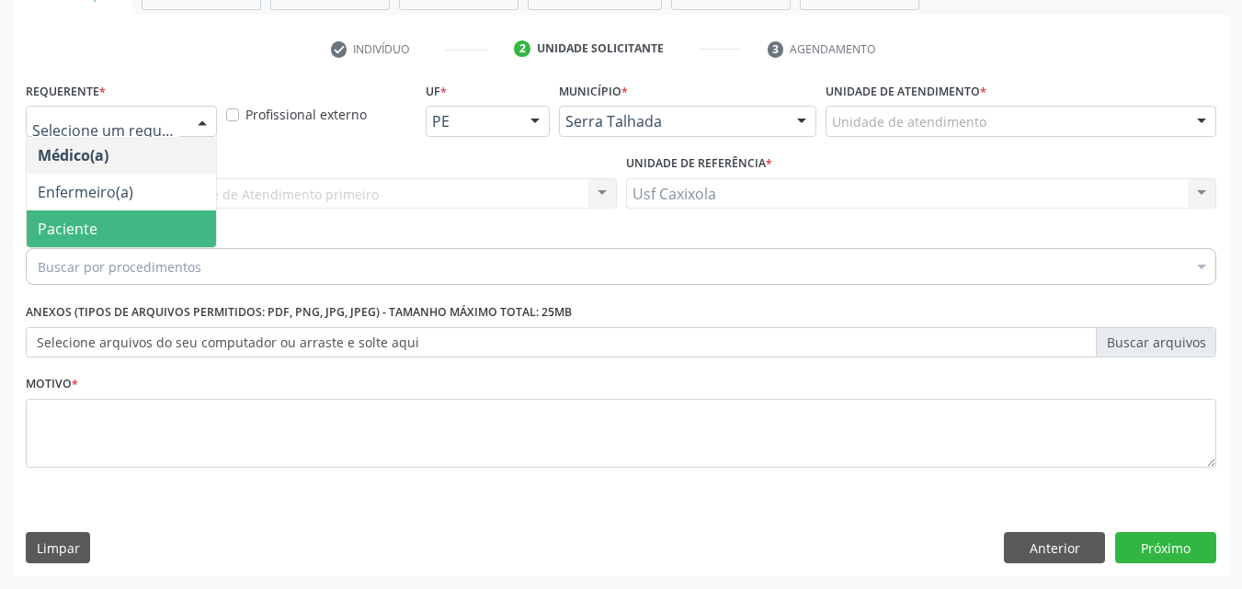
click at [177, 214] on span "Paciente" at bounding box center [121, 229] width 189 height 37
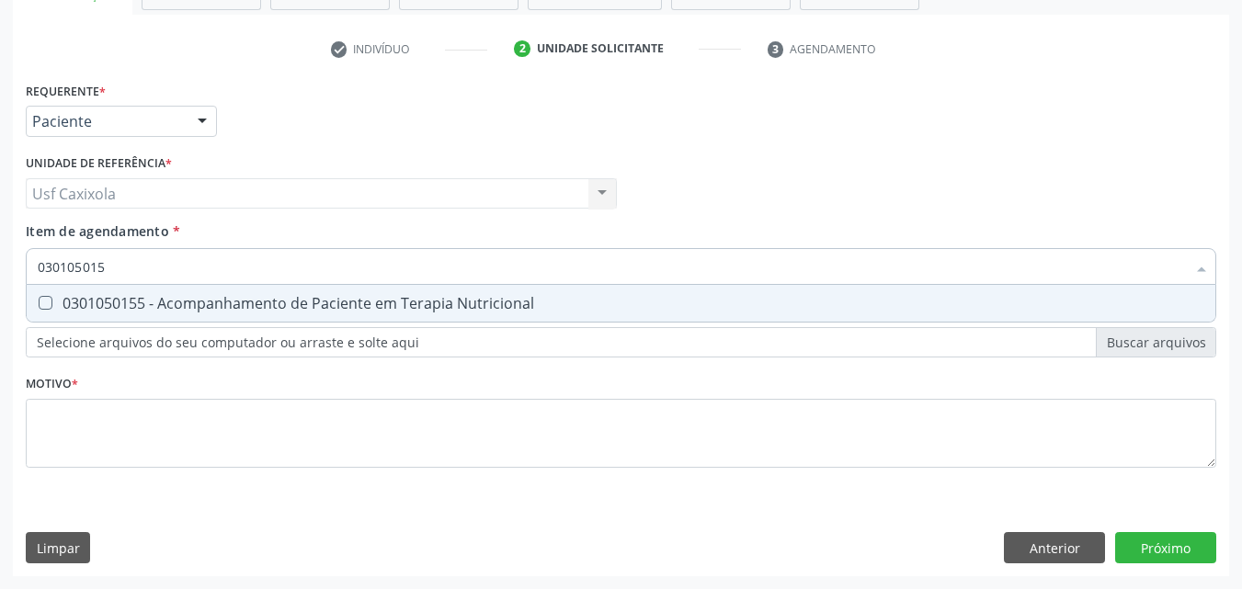
type input "0301050155"
click at [223, 310] on div "0301050155 - Acompanhamento de Paciente em Terapia Nutricional" at bounding box center [621, 303] width 1167 height 15
checkbox Nutricional "true"
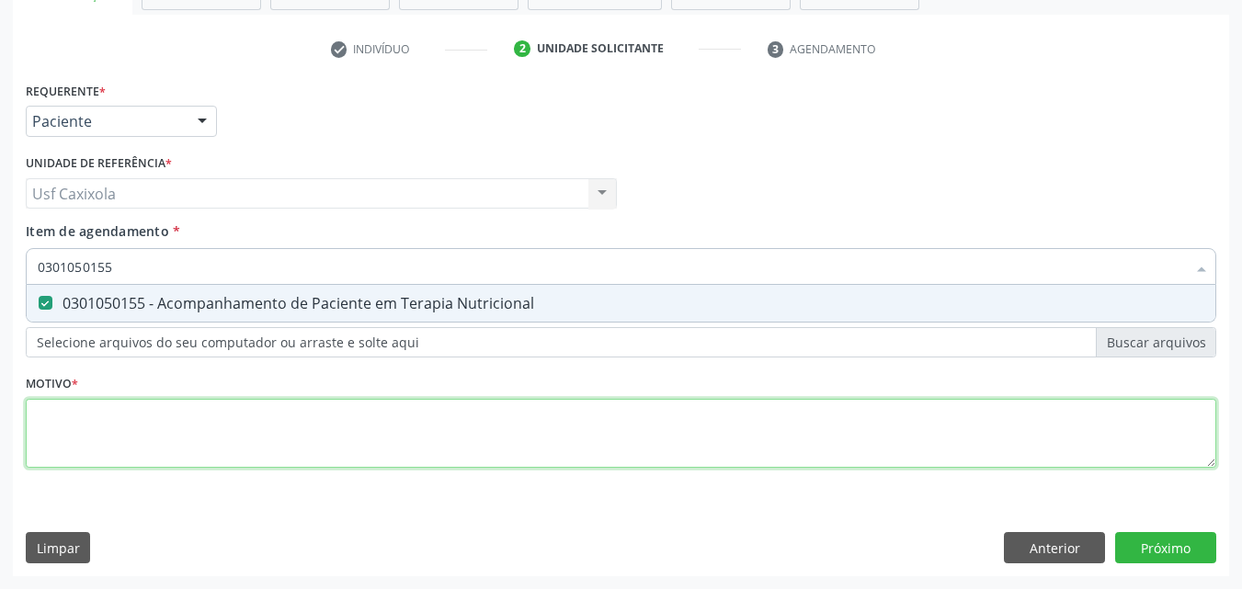
click at [205, 412] on div "Requerente * Paciente Médico(a) Enfermeiro(a) Paciente Nenhum resultado encontr…" at bounding box center [621, 285] width 1191 height 417
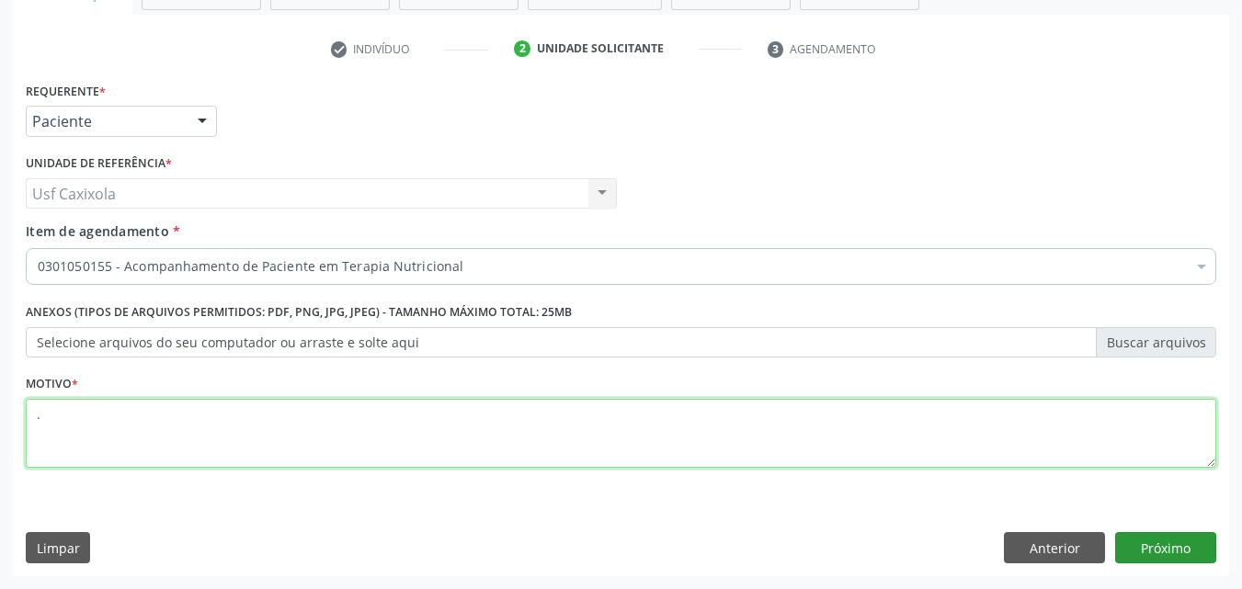
type textarea "."
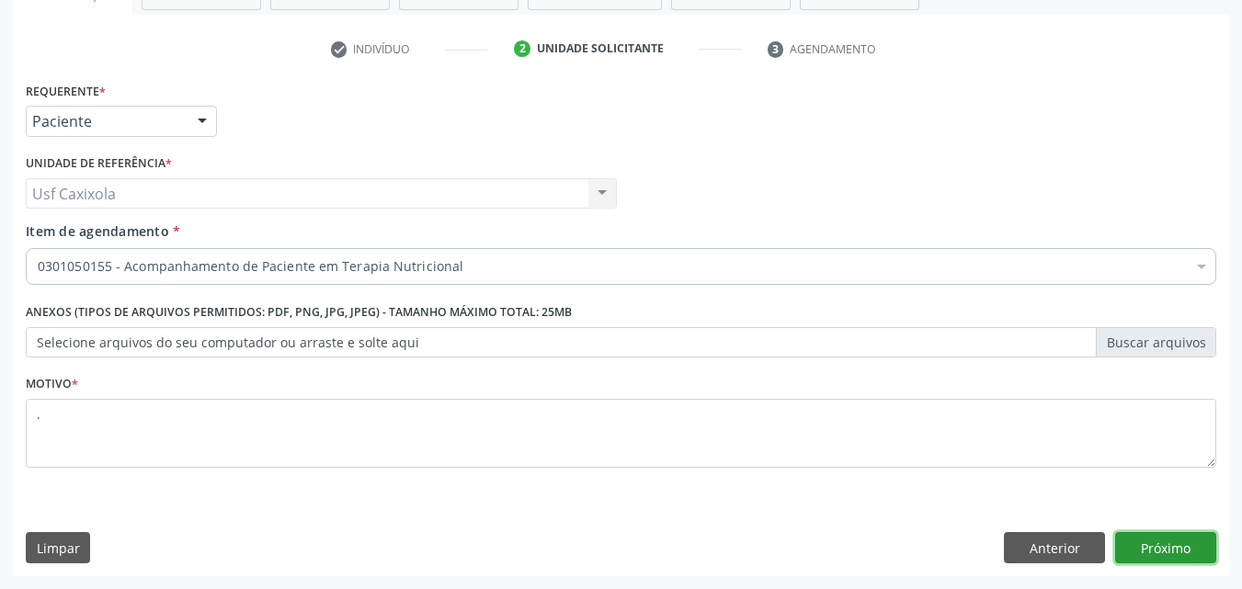
click at [1154, 541] on button "Próximo" at bounding box center [1166, 547] width 101 height 31
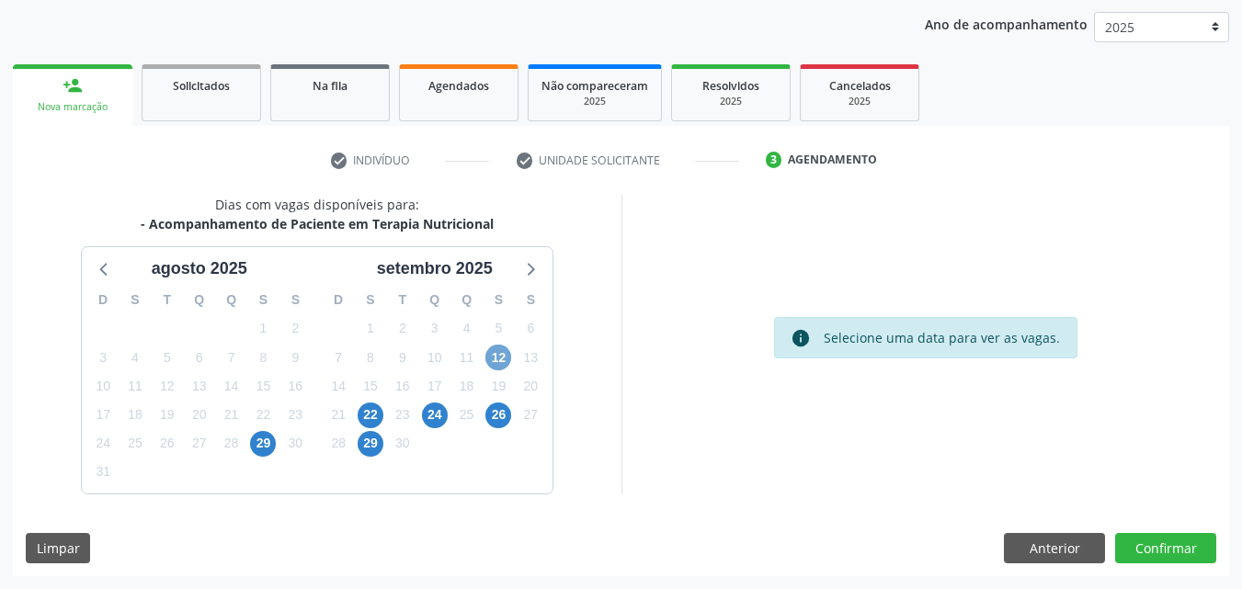
click at [498, 363] on span "12" at bounding box center [499, 358] width 26 height 26
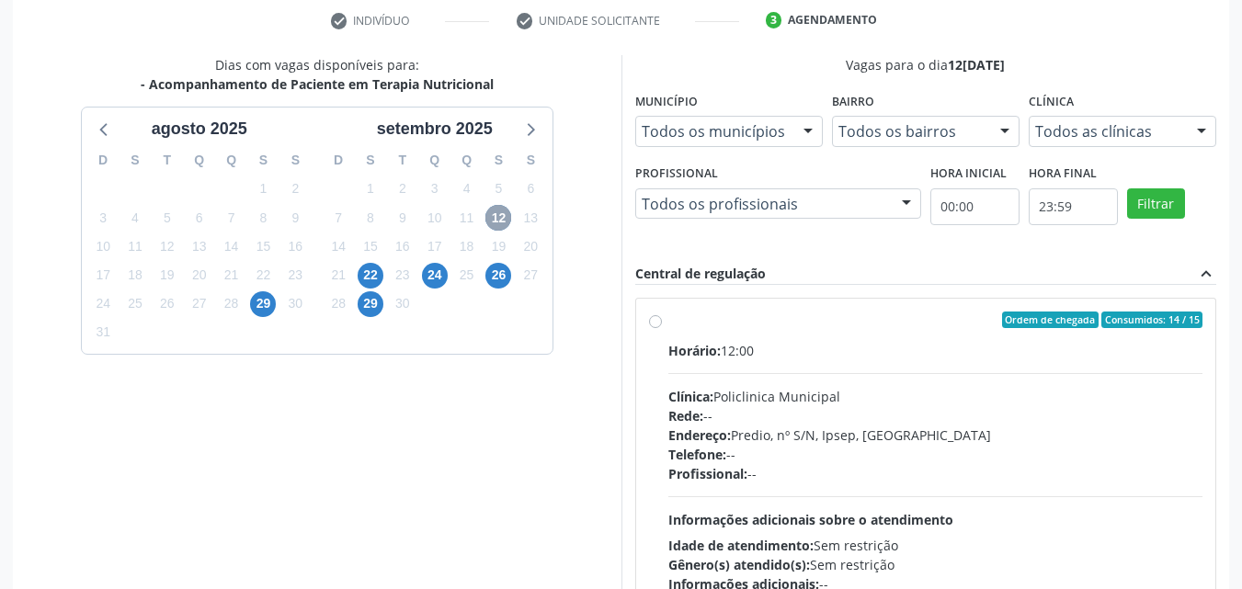
scroll to position [395, 0]
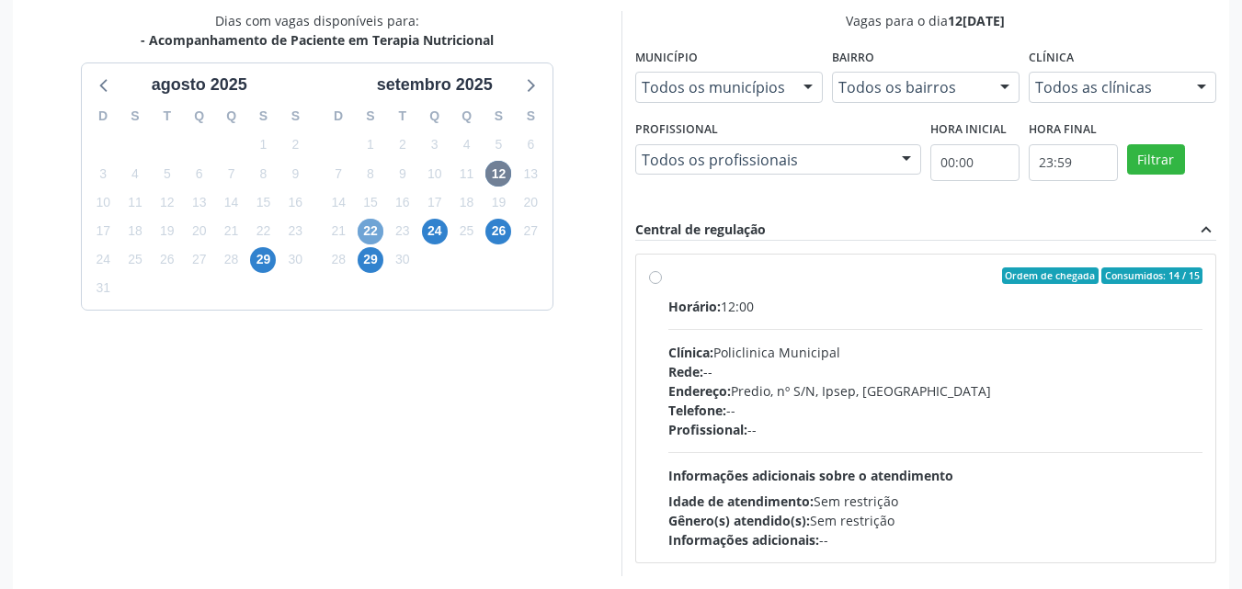
click at [374, 232] on span "22" at bounding box center [371, 232] width 26 height 26
click at [441, 231] on span "24" at bounding box center [435, 232] width 26 height 26
click at [492, 235] on span "26" at bounding box center [499, 232] width 26 height 26
click at [374, 265] on span "29" at bounding box center [371, 260] width 26 height 26
click at [486, 180] on div "12" at bounding box center [499, 174] width 26 height 29
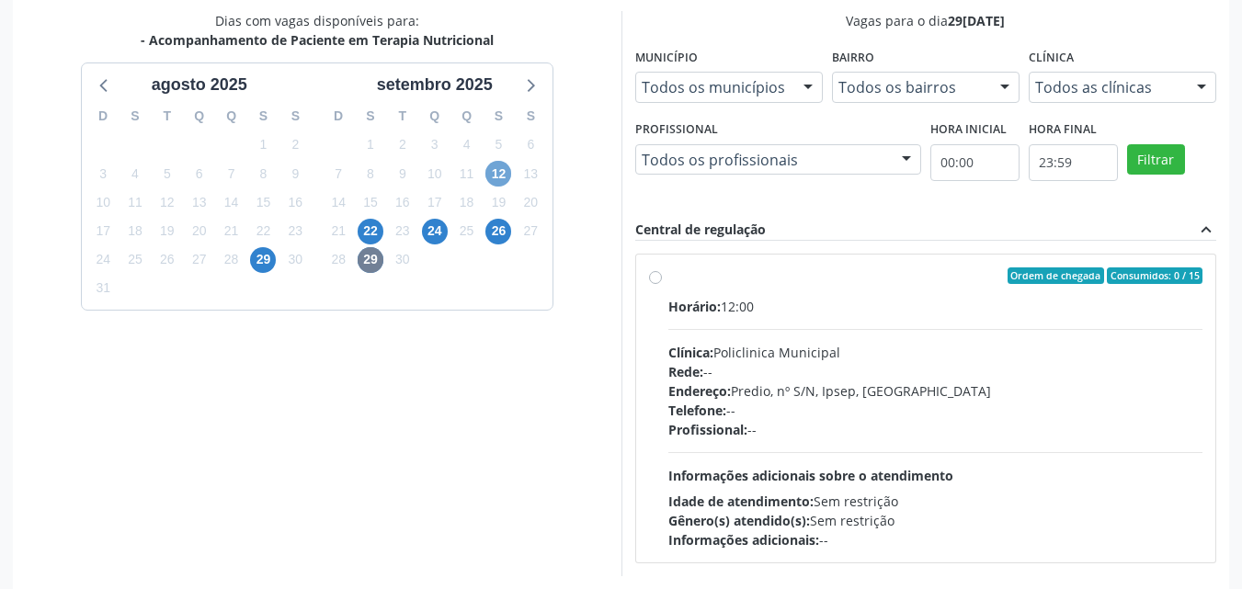
click at [495, 176] on span "12" at bounding box center [499, 174] width 26 height 26
click at [378, 231] on span "22" at bounding box center [371, 232] width 26 height 26
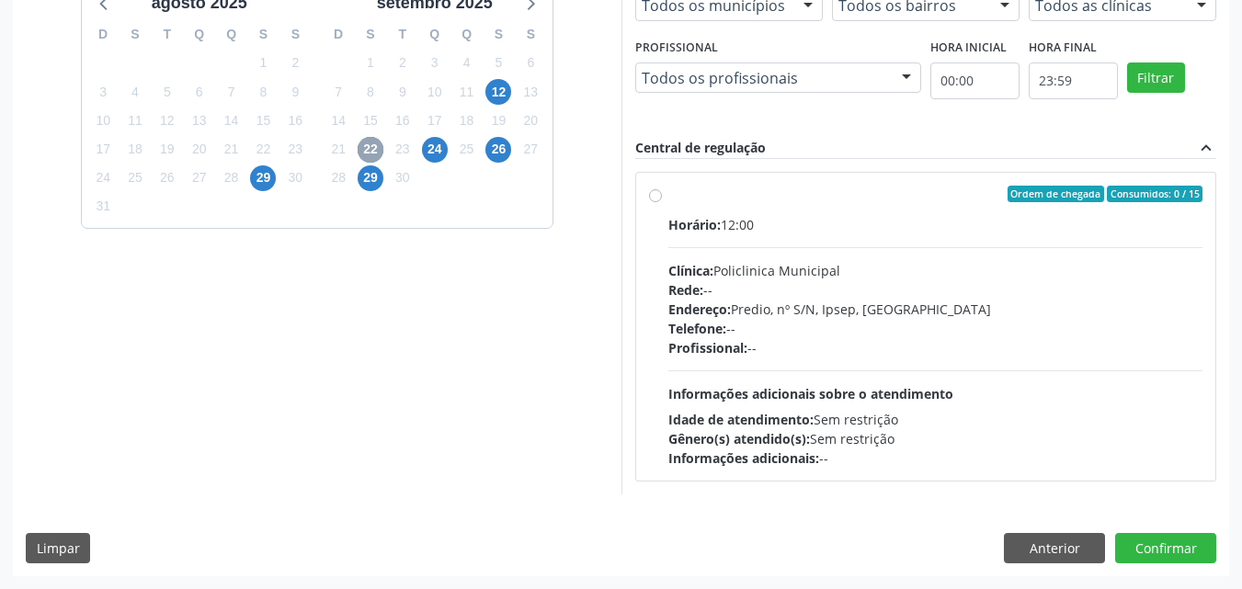
scroll to position [384, 0]
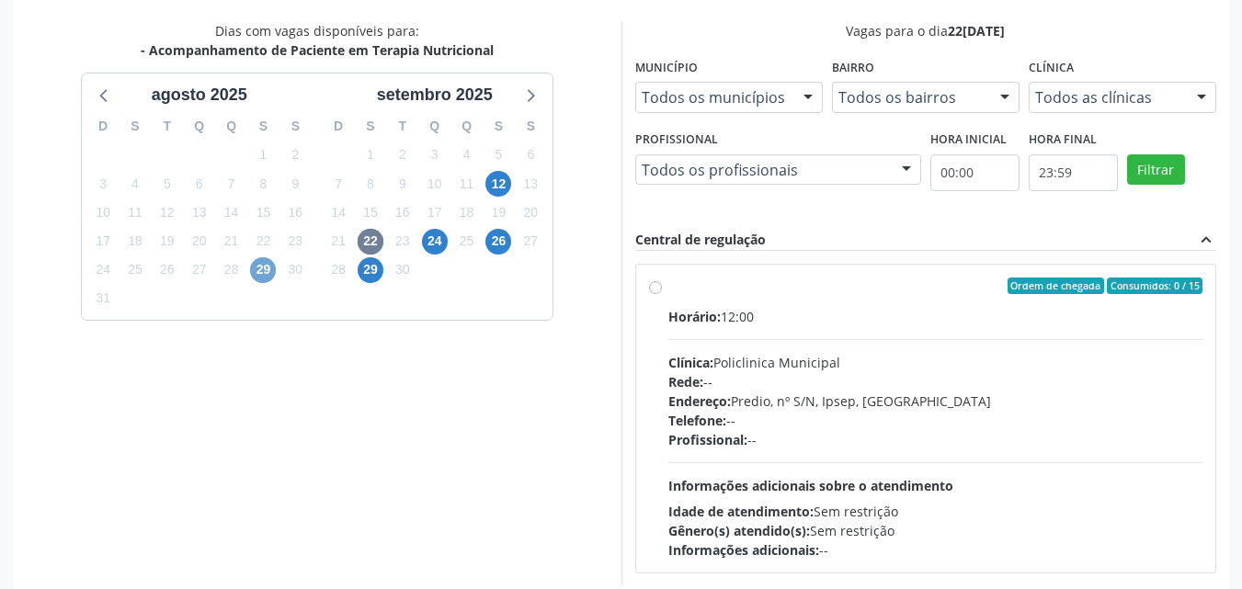
click at [268, 274] on span "29" at bounding box center [263, 271] width 26 height 26
click at [508, 186] on span "12" at bounding box center [499, 184] width 26 height 26
click at [368, 246] on span "22" at bounding box center [371, 242] width 26 height 26
